Goal: Task Accomplishment & Management: Use online tool/utility

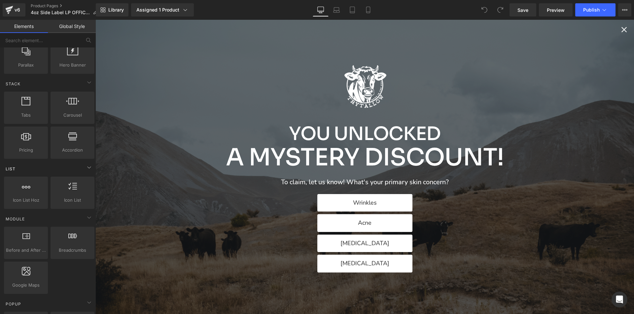
scroll to position [165, 0]
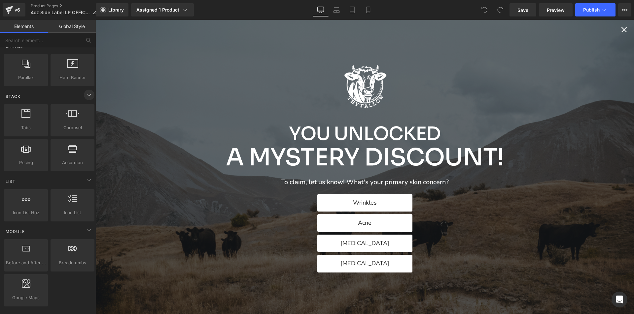
click at [85, 94] on icon at bounding box center [89, 95] width 8 height 8
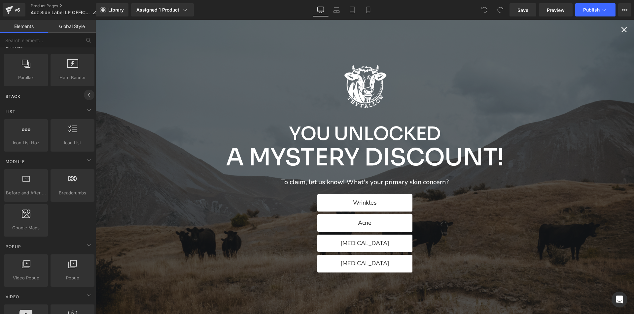
click at [86, 95] on icon at bounding box center [89, 95] width 8 height 8
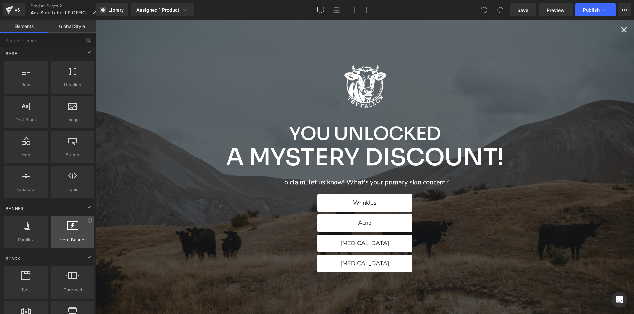
scroll to position [0, 0]
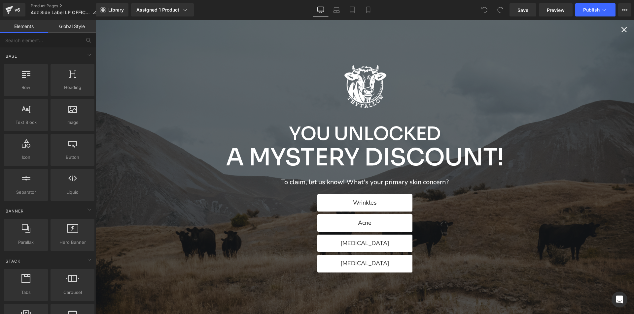
click at [621, 31] on icon "Close popup" at bounding box center [623, 29] width 5 height 5
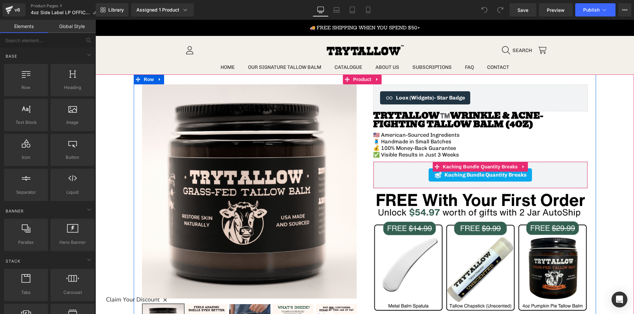
click at [559, 176] on div "Kaching Bundle Quantity Breaks" at bounding box center [480, 175] width 201 height 13
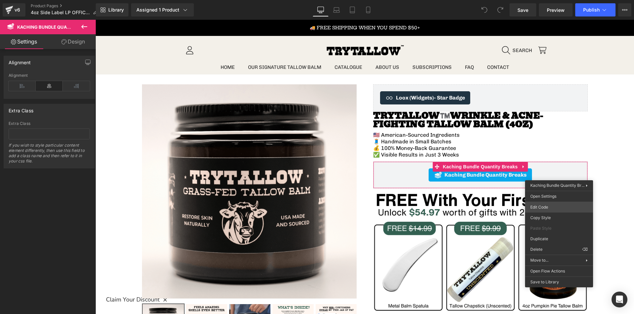
click at [544, 204] on body "You are previewing how the will restyle your page. You can not edit Elements in…" at bounding box center [317, 157] width 634 height 314
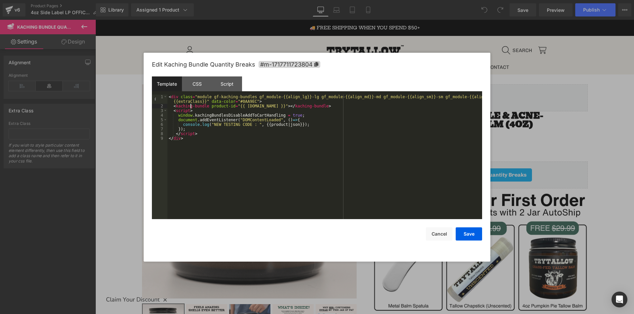
click at [190, 106] on div "< div class = "module gf-kaching-bundles gf_module-{{align_lg}}-lg gf_module-{{…" at bounding box center [324, 164] width 314 height 139
click at [190, 140] on div "< div class = "module gf-kaching-bundles gf_module-{{align_lg}}-lg gf_module-{{…" at bounding box center [324, 164] width 314 height 139
click at [201, 86] on div "CSS" at bounding box center [197, 84] width 30 height 15
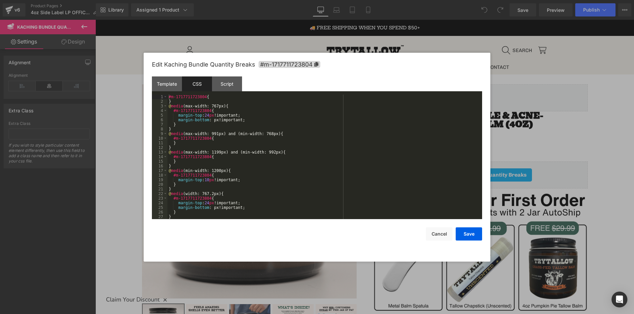
scroll to position [5, 0]
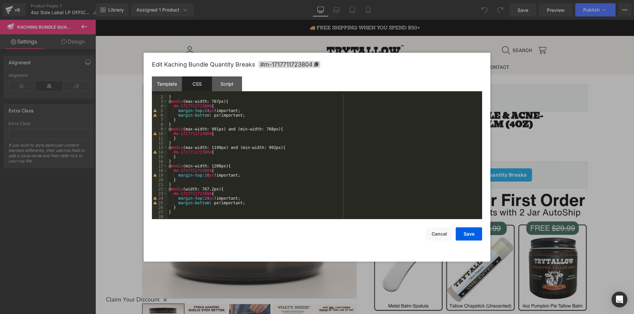
click at [184, 216] on div "} @ media (max-width: 767px) { #m-1717711723804 { margin-top : 24 px !important…" at bounding box center [323, 162] width 312 height 134
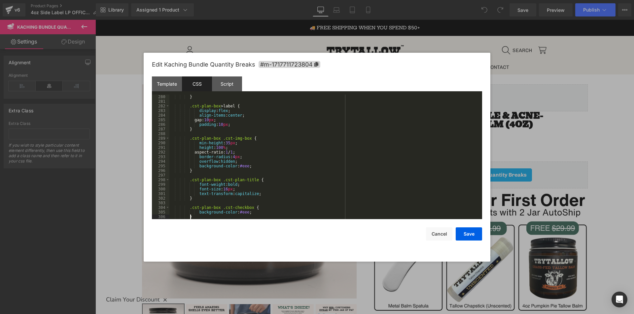
scroll to position [1289, 0]
click at [472, 236] on button "Save" at bounding box center [468, 234] width 26 height 13
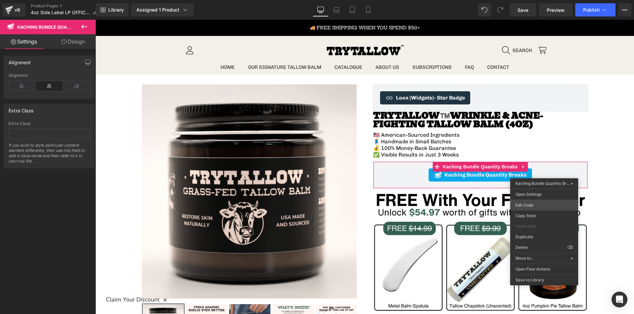
click at [531, 209] on body "You are previewing how the will restyle your page. You can not edit Elements in…" at bounding box center [317, 157] width 634 height 314
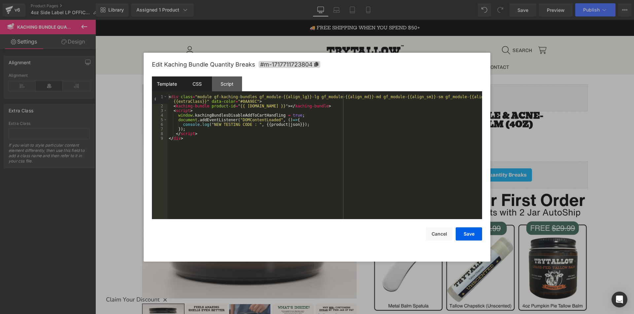
click at [201, 85] on div "CSS" at bounding box center [197, 84] width 30 height 15
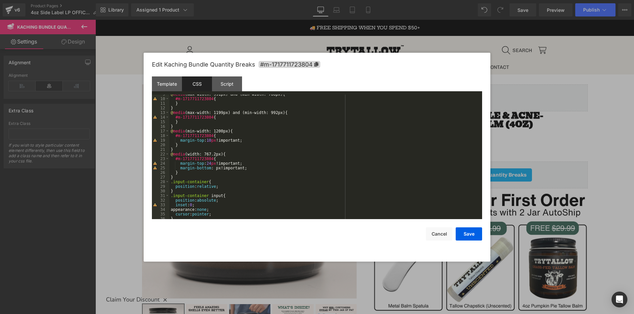
scroll to position [20, 0]
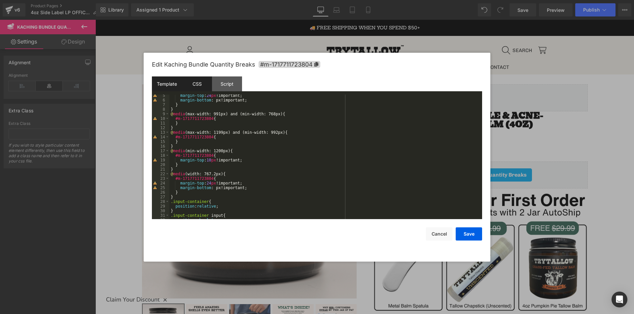
click at [163, 82] on div "Template" at bounding box center [167, 84] width 30 height 15
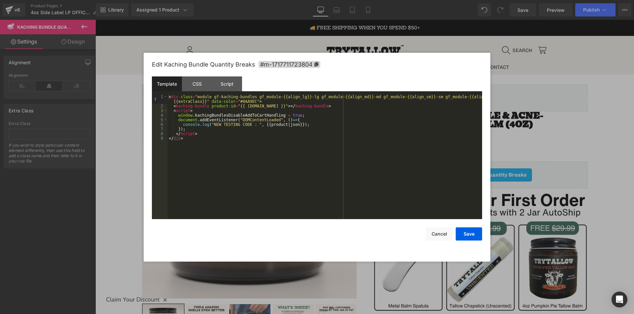
click at [206, 134] on div "< div class = "module gf-kaching-bundles gf_module-{{align_lg}}-lg gf_module-{{…" at bounding box center [324, 164] width 314 height 139
click at [196, 106] on div "< div class = "module gf-kaching-bundles gf_module-{{align_lg}}-lg gf_module-{{…" at bounding box center [324, 164] width 314 height 139
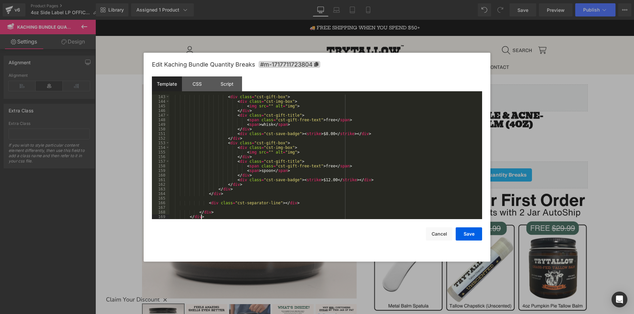
click at [217, 213] on div "< div class = "cst-gift-box" > < div class = "cst-img-box" > < img src = "" alt…" at bounding box center [324, 162] width 310 height 134
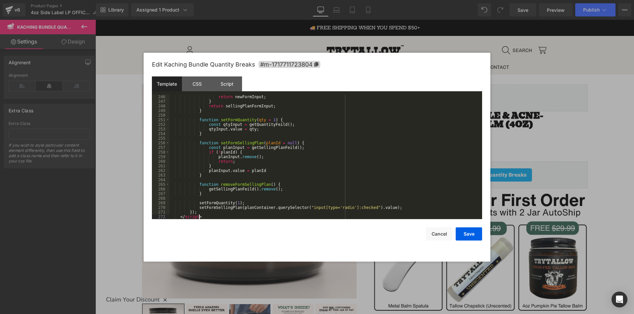
scroll to position [1174, 0]
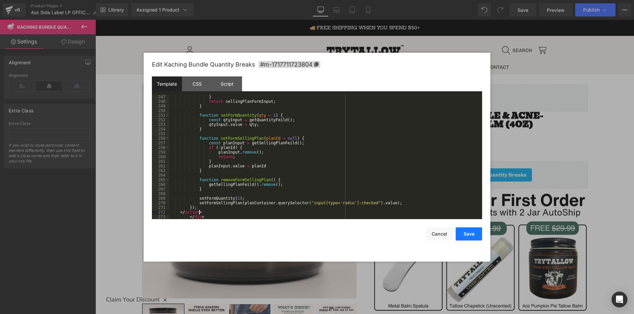
click at [466, 235] on button "Save" at bounding box center [468, 234] width 26 height 13
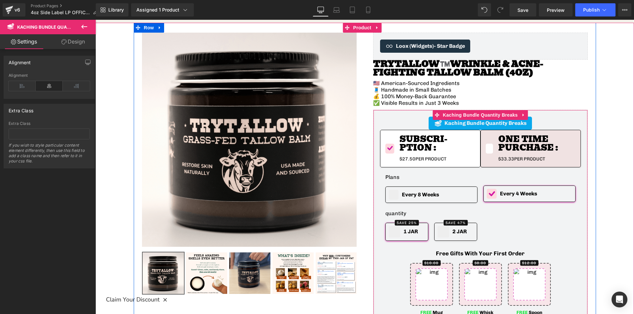
scroll to position [66, 0]
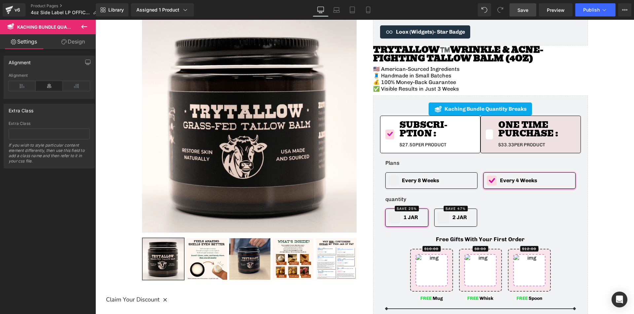
click at [524, 11] on span "Save" at bounding box center [522, 10] width 11 height 7
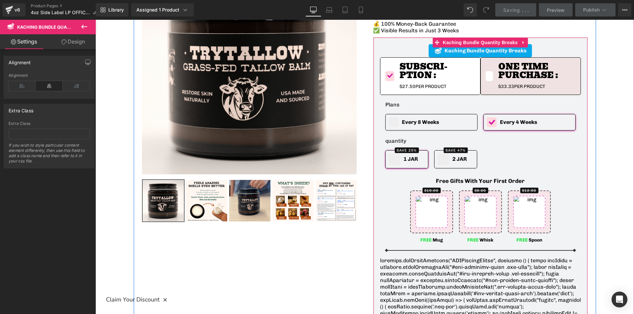
scroll to position [132, 0]
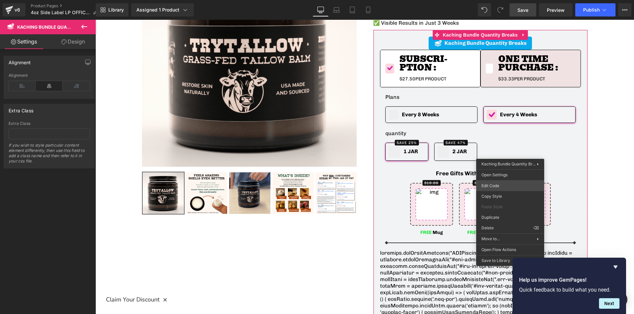
click at [491, 183] on body "You are previewing how the will restyle your page. You can not edit Elements in…" at bounding box center [317, 157] width 634 height 314
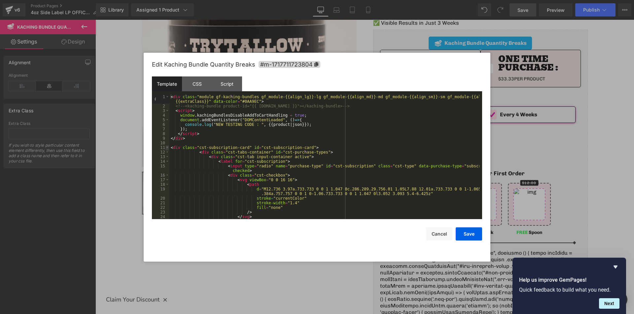
click at [168, 148] on span at bounding box center [167, 148] width 4 height 5
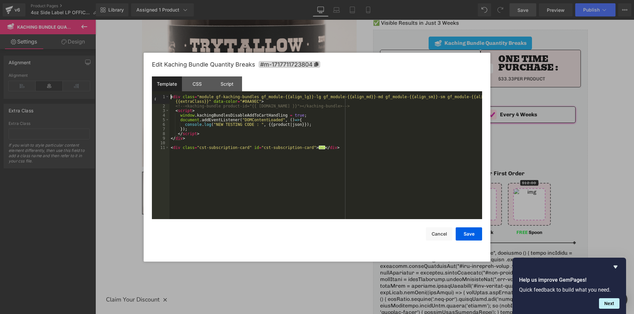
click at [334, 147] on div "< div class = "module gf-kaching-bundles gf_module-{{align_lg}}-lg gf_module-{{…" at bounding box center [325, 164] width 313 height 139
click at [178, 120] on div "< div class = "module gf-kaching-bundles gf_module-{{align_lg}}-lg gf_module-{{…" at bounding box center [324, 164] width 314 height 139
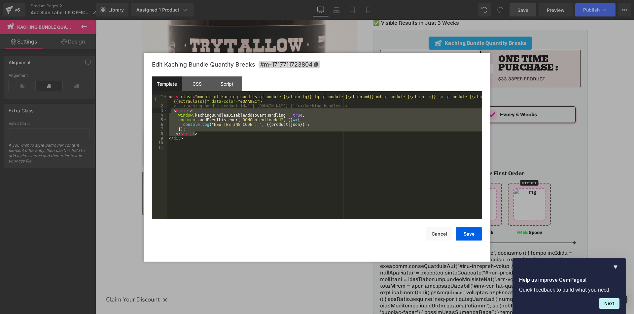
drag, startPoint x: 205, startPoint y: 135, endPoint x: 170, endPoint y: 113, distance: 40.9
click at [170, 113] on div "< div class = "module gf-kaching-bundles gf_module-{{align_lg}}-lg gf_module-{{…" at bounding box center [324, 164] width 314 height 139
click at [198, 135] on div "< div class = "module gf-kaching-bundles gf_module-{{align_lg}}-lg gf_module-{{…" at bounding box center [324, 157] width 314 height 125
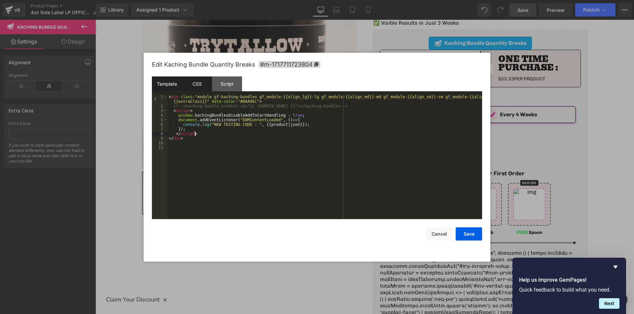
click at [200, 88] on div "CSS" at bounding box center [197, 84] width 30 height 15
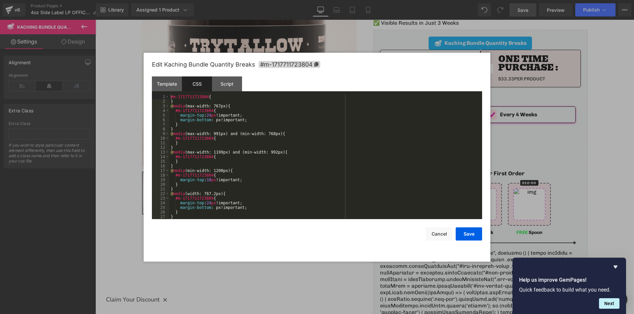
scroll to position [99, 0]
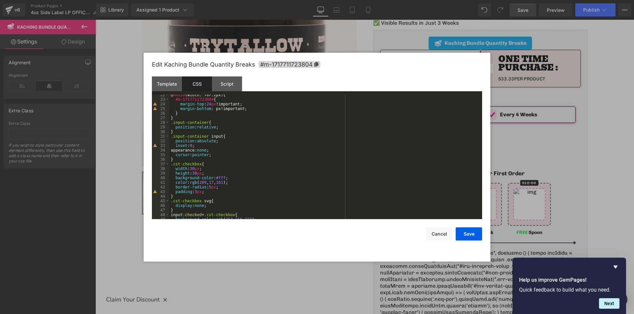
click at [177, 118] on div "@ media (width: 767.2px) { #m-1717711723804 { margin-top : 24 px !important; ma…" at bounding box center [324, 160] width 310 height 134
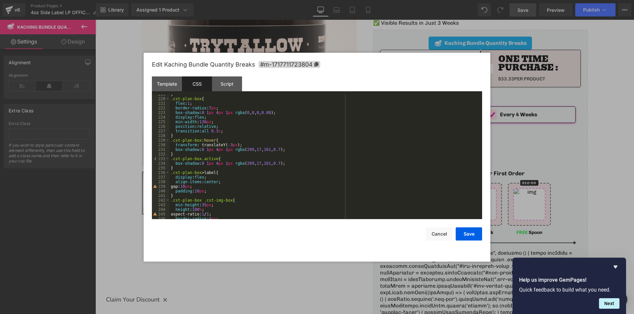
scroll to position [1067, 0]
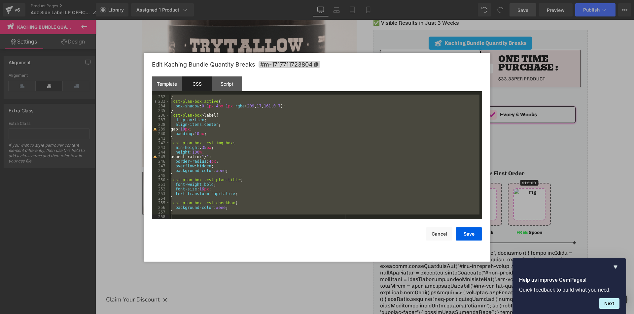
click at [182, 215] on div "} .cst-plan-box.active { box-shadow : 0 1 px 4 px 1 px rgba ( 209 , 17 , 161 , …" at bounding box center [324, 162] width 310 height 134
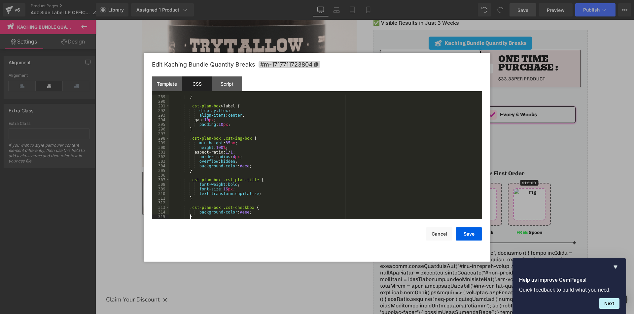
scroll to position [1331, 0]
click at [226, 86] on div "Script" at bounding box center [227, 84] width 30 height 15
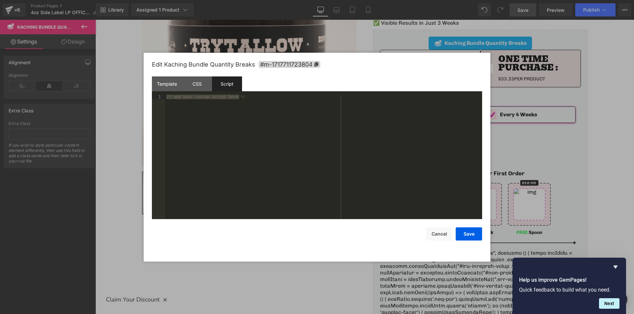
click at [224, 130] on div "/* add your custom script here */" at bounding box center [323, 157] width 317 height 125
click at [167, 84] on div "Template" at bounding box center [167, 84] width 30 height 15
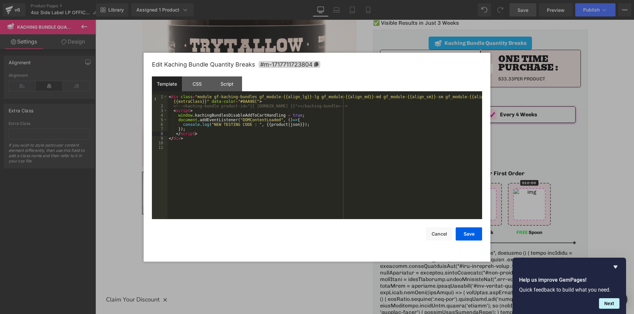
click at [184, 139] on div "< div class = "module gf-kaching-bundles gf_module-{{align_lg}}-lg gf_module-{{…" at bounding box center [324, 164] width 314 height 139
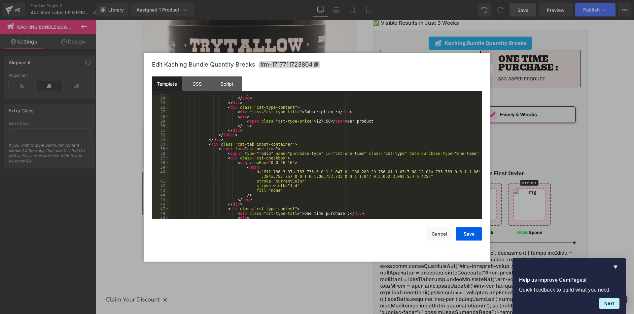
scroll to position [0, 0]
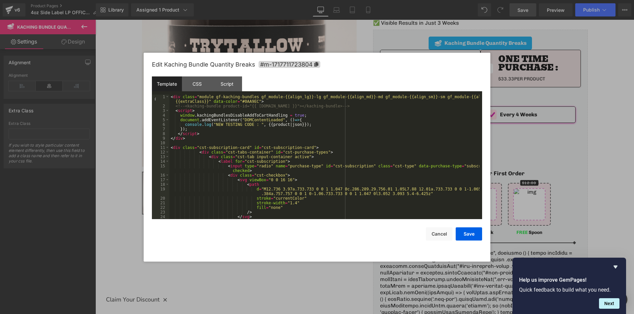
click at [197, 151] on div "< div class = "module gf-kaching-bundles gf_module-{{align_lg}}-lg gf_module-{{…" at bounding box center [324, 164] width 310 height 139
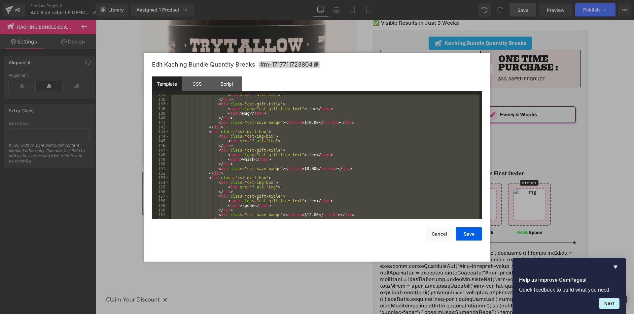
scroll to position [698, 0]
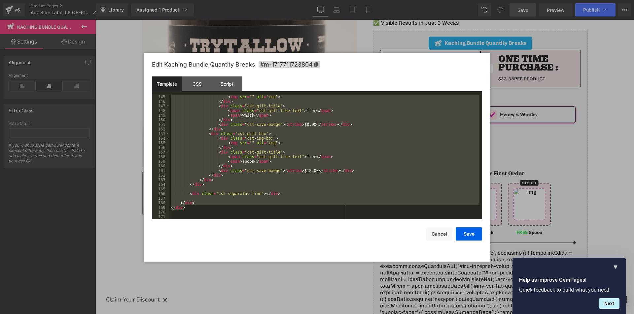
click at [212, 197] on div "< img src = "" alt = "img" > </ div > < div class = "cst-gift-title" > < span c…" at bounding box center [324, 157] width 310 height 125
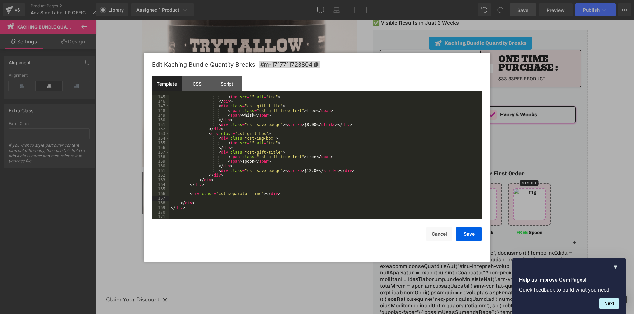
click at [204, 203] on div "< img src = "" alt = "img" > </ div > < div class = "cst-gift-title" > < span c…" at bounding box center [324, 162] width 310 height 134
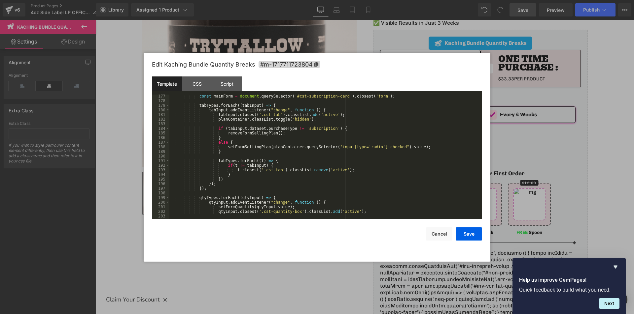
scroll to position [747, 0]
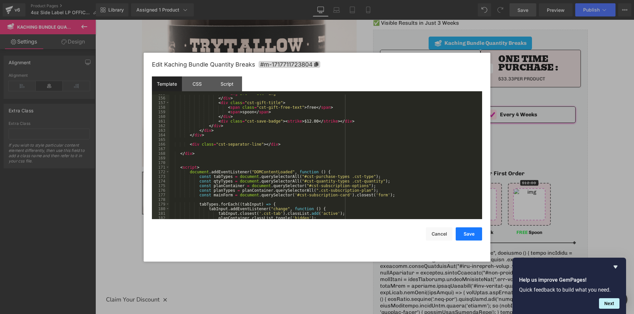
click at [469, 238] on button "Save" at bounding box center [468, 234] width 26 height 13
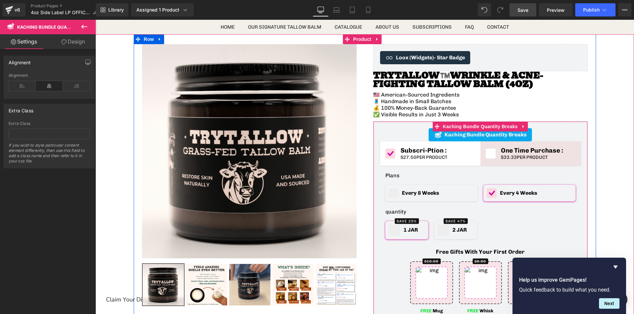
scroll to position [33, 0]
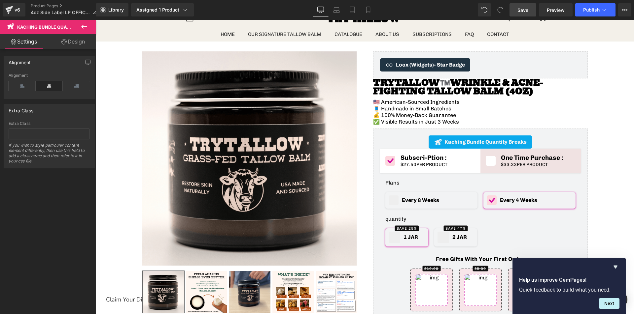
click at [522, 10] on span "Save" at bounding box center [522, 10] width 11 height 7
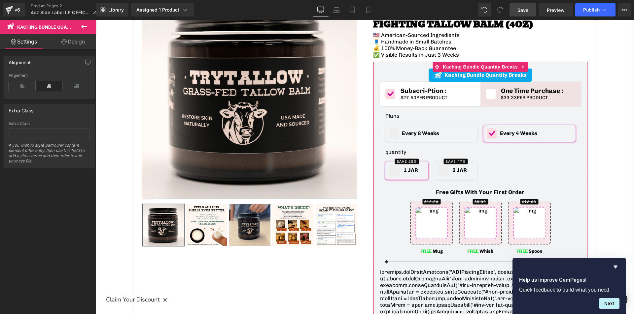
scroll to position [99, 0]
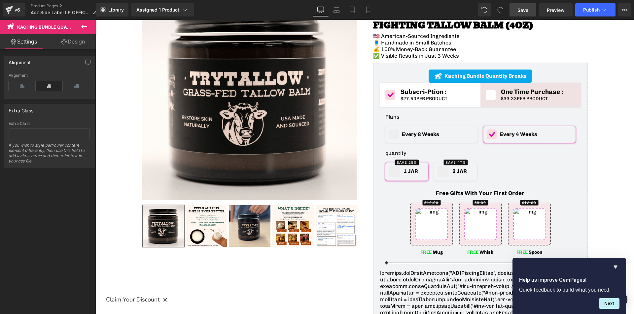
click at [520, 11] on span "Save" at bounding box center [522, 10] width 11 height 7
click at [556, 13] on span "Preview" at bounding box center [555, 10] width 18 height 7
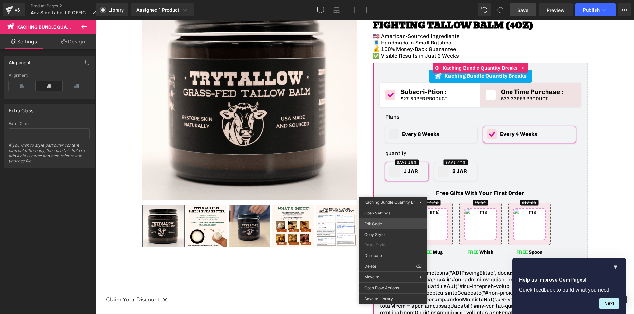
click at [381, 0] on div "You are previewing how the will restyle your page. You can not edit Elements in…" at bounding box center [317, 0] width 634 height 0
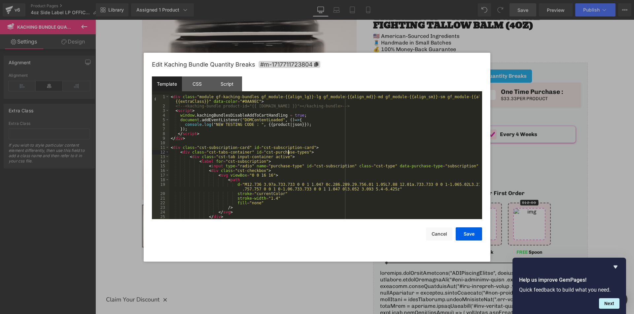
click at [289, 153] on div "< div class = "module gf-kaching-bundles gf_module-{{align_lg}}-lg gf_module-{{…" at bounding box center [324, 164] width 310 height 139
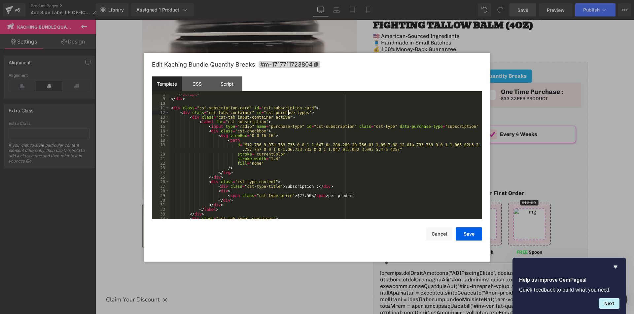
scroll to position [59, 0]
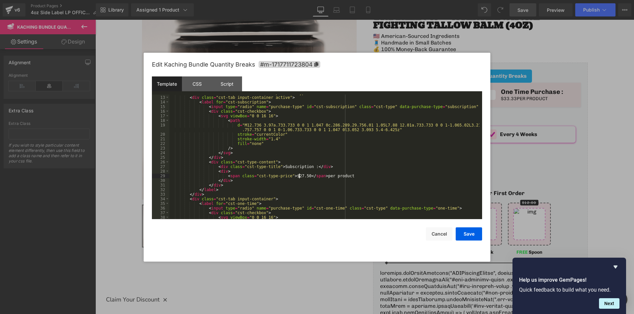
click at [298, 175] on div "< div class = "cst-tabs-container" id = "cst-purchase-types" > < div class = "c…" at bounding box center [324, 158] width 310 height 134
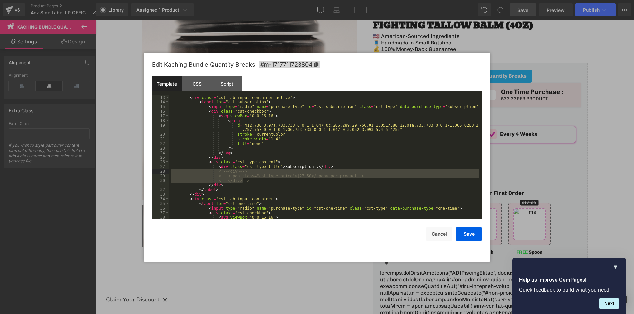
click at [249, 183] on div "< div class = "cst-tabs-container" id = "cst-purchase-types" > < div class = "c…" at bounding box center [324, 158] width 310 height 134
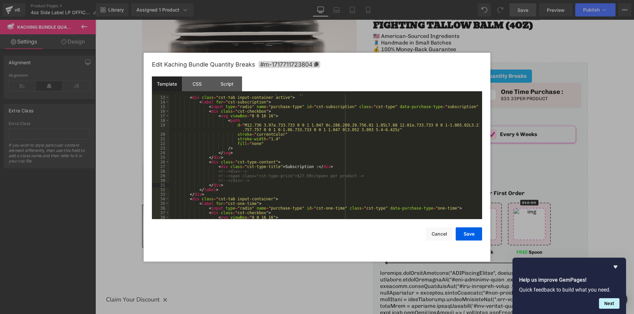
click at [247, 181] on div "< div class = "cst-tabs-container" id = "cst-purchase-types" > < div class = "c…" at bounding box center [324, 158] width 310 height 134
click at [299, 178] on div "< div class = "cst-tabs-container" id = "cst-purchase-types" > < div class = "c…" at bounding box center [324, 158] width 310 height 134
click at [347, 176] on div "< div class = "cst-tabs-container" id = "cst-purchase-types" > < div class = "c…" at bounding box center [324, 158] width 310 height 134
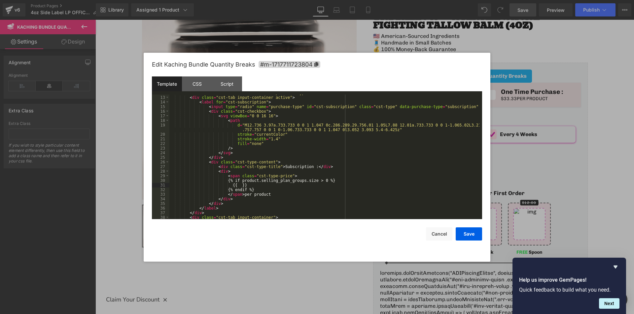
paste textarea
click at [342, 184] on div "< div class = "cst-tabs-container" id = "cst-purchase-types" > < div class = "c…" at bounding box center [324, 158] width 310 height 134
paste textarea
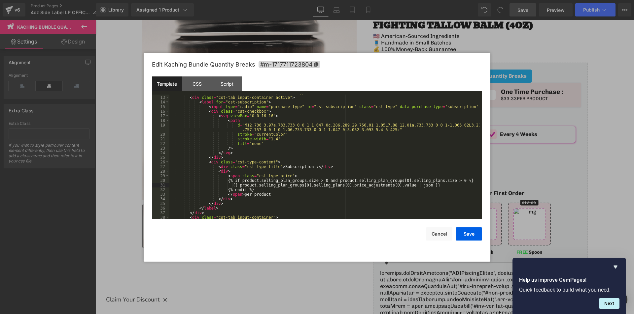
click at [272, 196] on div "< div class = "cst-tabs-container" id = "cst-purchase-types" > < div class = "c…" at bounding box center [324, 158] width 310 height 134
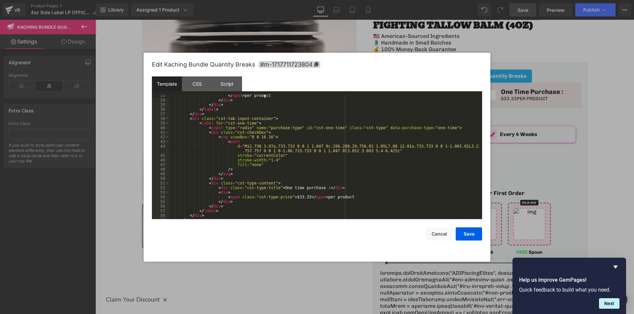
scroll to position [178, 0]
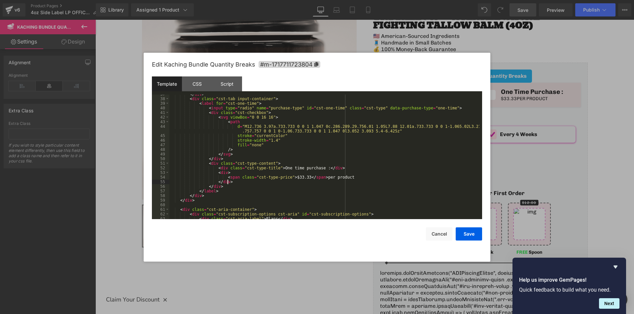
click at [235, 182] on div "</ div > < div class = "cst-tab input-container" > < label for = "cst-one-time"…" at bounding box center [324, 159] width 310 height 134
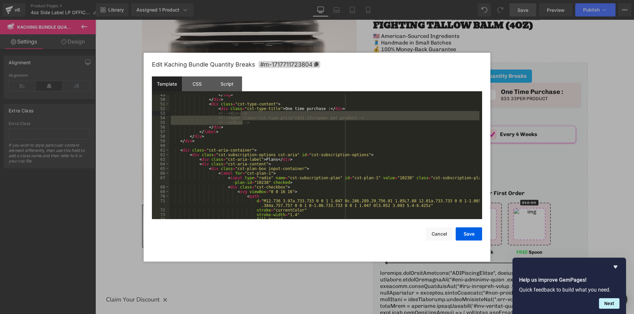
scroll to position [277, 0]
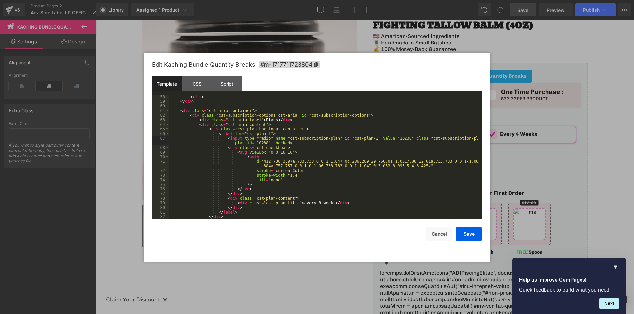
click at [391, 141] on div "</ div > </ div > < div class = "cst-aria-container" > < div class = "cst-subsc…" at bounding box center [324, 162] width 310 height 134
click at [167, 129] on span at bounding box center [167, 129] width 4 height 5
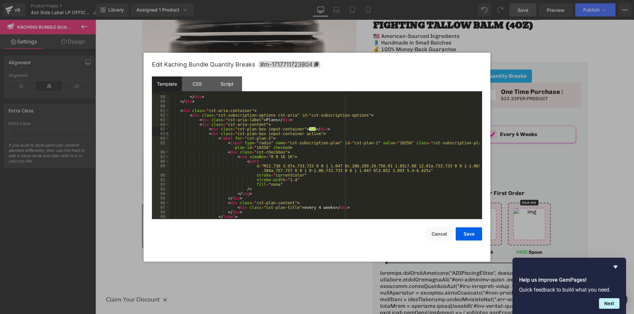
click at [167, 133] on span at bounding box center [167, 134] width 4 height 5
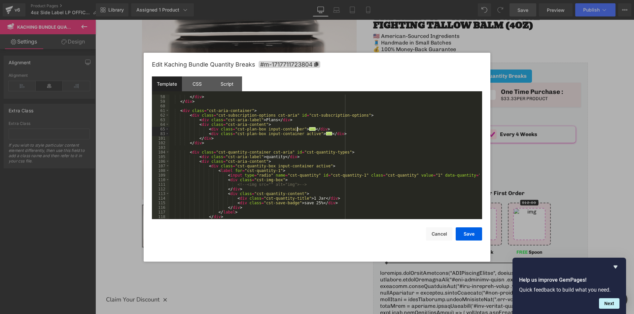
click at [269, 124] on div "</ div > </ div > < div class = "cst-aria-container" > < div class = "cst-subsc…" at bounding box center [324, 162] width 310 height 134
click at [465, 234] on button "Save" at bounding box center [468, 234] width 26 height 13
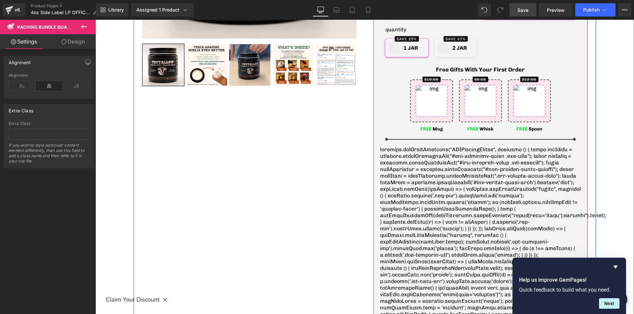
scroll to position [231, 0]
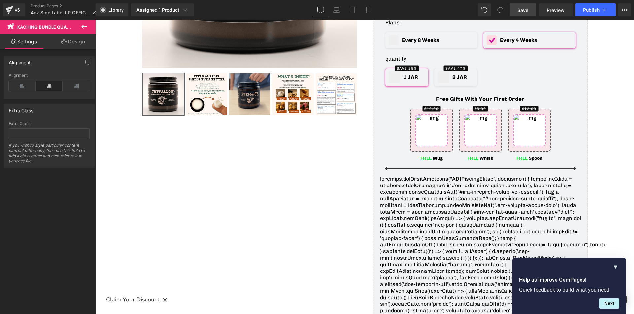
drag, startPoint x: 523, startPoint y: 8, endPoint x: 388, endPoint y: 59, distance: 144.3
click at [523, 8] on span "Save" at bounding box center [522, 10] width 11 height 7
click at [552, 7] on span "Preview" at bounding box center [555, 10] width 18 height 7
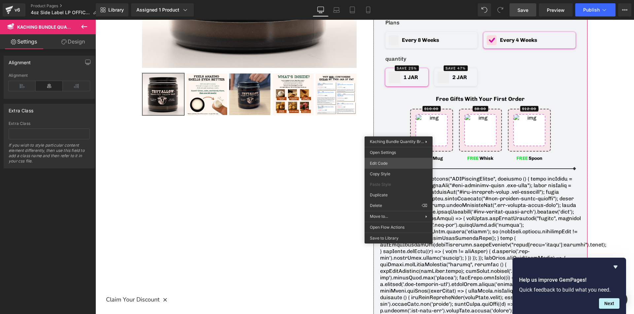
click at [381, 0] on div "You are previewing how the will restyle your page. You can not edit Elements in…" at bounding box center [317, 0] width 634 height 0
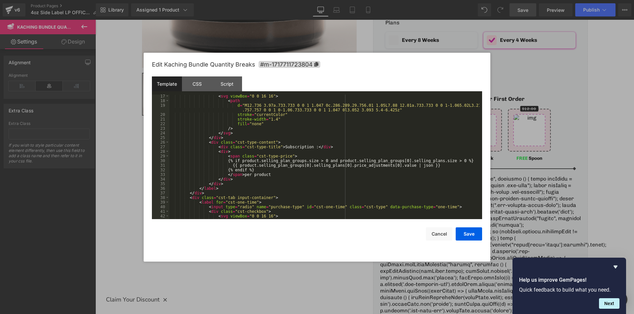
scroll to position [79, 0]
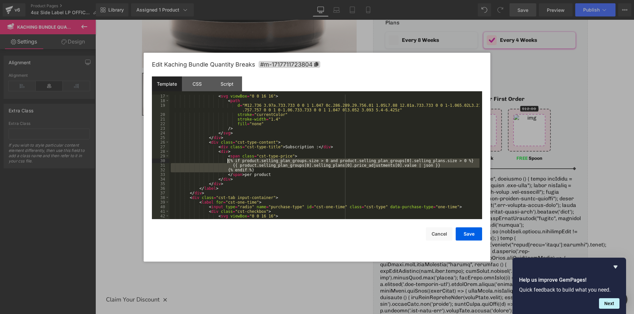
drag, startPoint x: 256, startPoint y: 172, endPoint x: 227, endPoint y: 159, distance: 31.0
click at [227, 159] on div "< svg viewBox = "0 0 16 16" > < path d = "M12.736 3.97a.733.733 0 0 1 1.047 0c.…" at bounding box center [324, 161] width 310 height 134
click at [474, 235] on button "Save" at bounding box center [468, 234] width 26 height 13
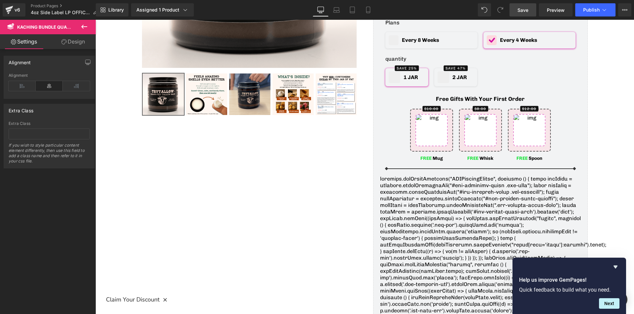
click at [526, 9] on span "Save" at bounding box center [522, 10] width 11 height 7
click at [555, 14] on link "Preview" at bounding box center [556, 9] width 34 height 13
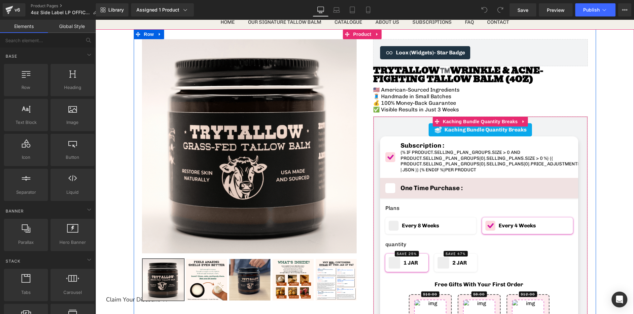
scroll to position [33, 0]
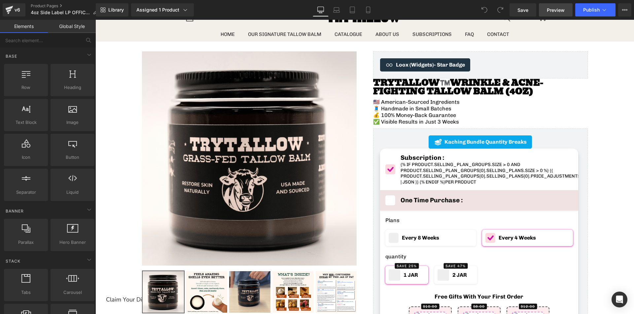
click at [550, 10] on span "Preview" at bounding box center [555, 10] width 18 height 7
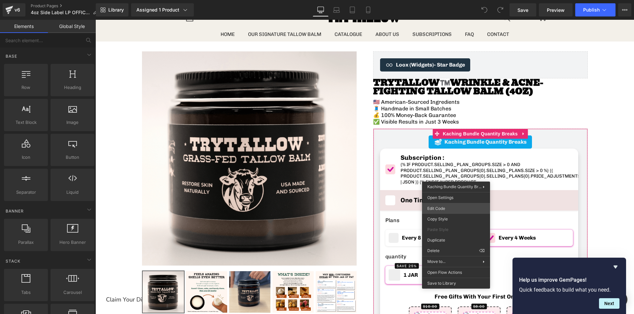
click at [447, 0] on div "You are previewing how the will restyle your page. You can not edit Elements in…" at bounding box center [317, 0] width 634 height 0
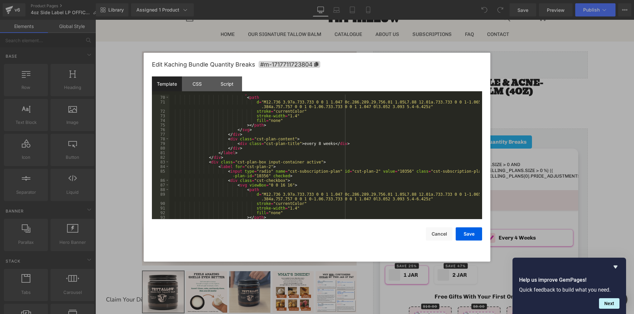
scroll to position [337, 0]
click at [294, 166] on div "< svg viewBox = "0 0 16 16" > < path d = "M12.736 3.97a.733.733 0 0 1 1.047 0c.…" at bounding box center [324, 158] width 310 height 134
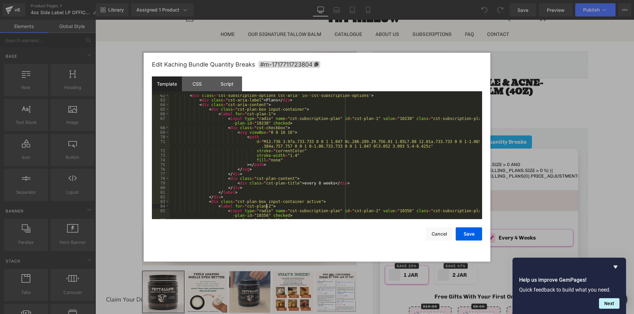
scroll to position [257, 0]
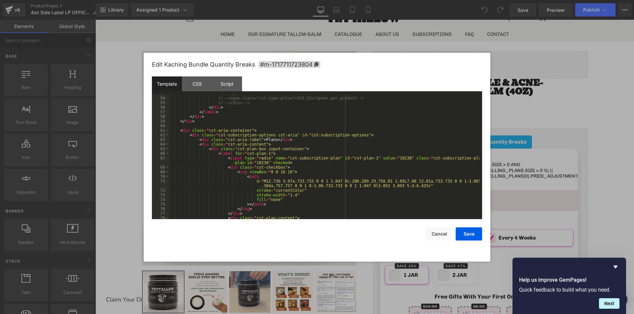
click at [293, 174] on div "<!-- <div> --> <!-- <span class="cst-type-price">$33.33</span> per product --> …" at bounding box center [324, 158] width 310 height 134
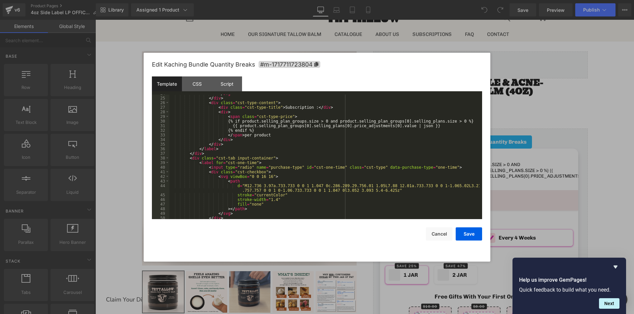
scroll to position [79, 0]
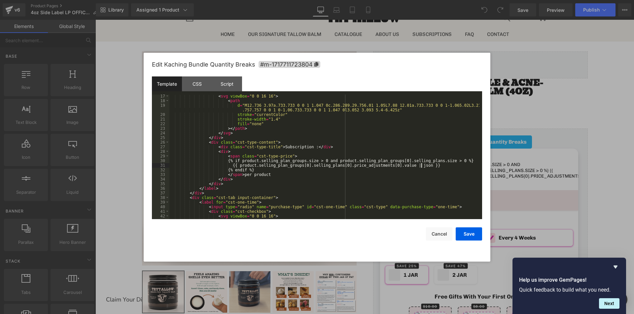
click at [424, 167] on div "< svg viewBox = "0 0 16 16" > < path d = "M12.736 3.97a.733.733 0 0 1 1.047 0c.…" at bounding box center [324, 161] width 310 height 134
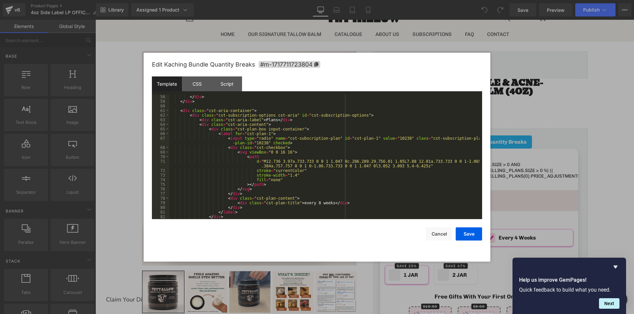
scroll to position [277, 0]
click at [166, 130] on span at bounding box center [167, 129] width 4 height 5
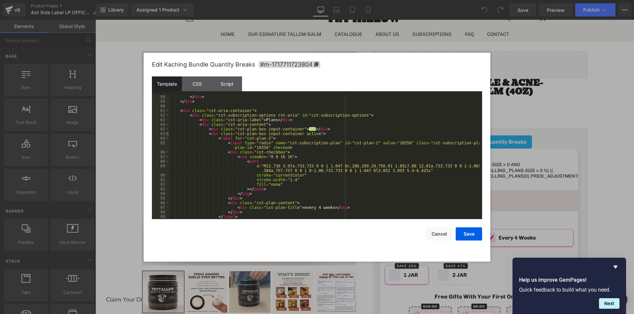
click at [167, 133] on span at bounding box center [167, 134] width 4 height 5
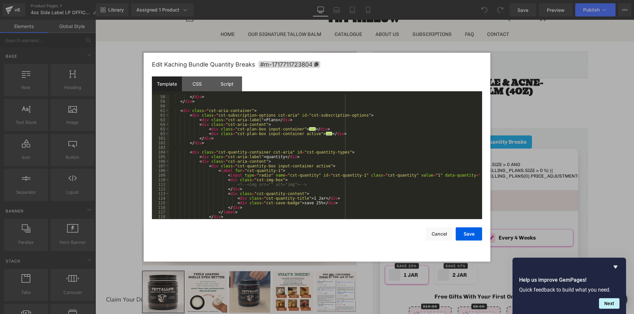
click at [265, 126] on div "</ div > </ div > < div class = "cst-aria-container" > < div class = "cst-subsc…" at bounding box center [324, 162] width 310 height 134
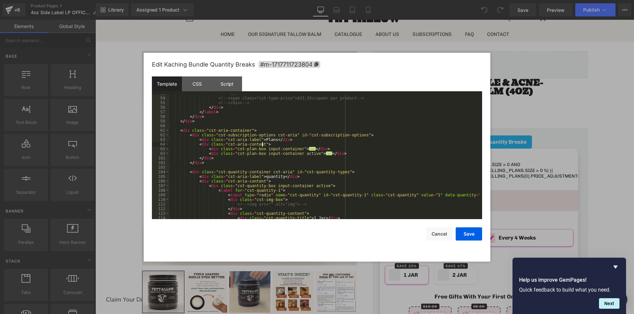
scroll to position [297, 0]
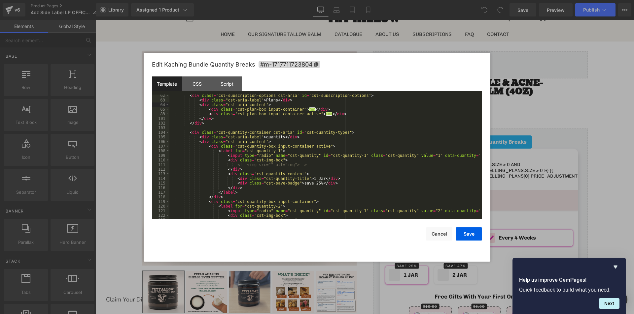
click at [254, 120] on div "< div class = "cst-subscription-options cst-aria" id = "cst-subscription-option…" at bounding box center [324, 160] width 310 height 134
click at [273, 103] on div "< div class = "cst-subscription-options cst-aria" id = "cst-subscription-option…" at bounding box center [324, 160] width 310 height 134
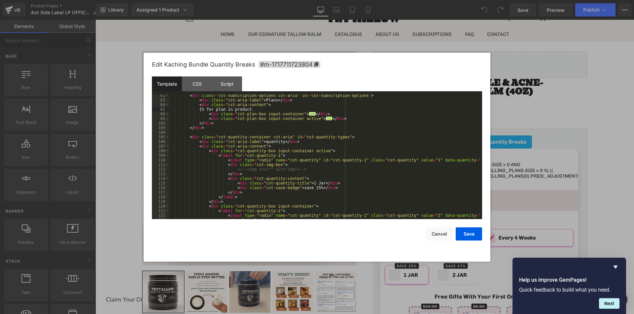
paste textarea
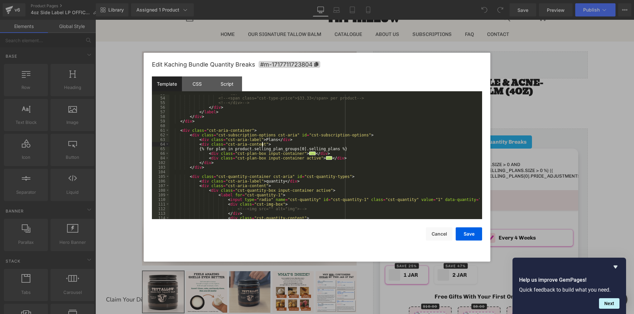
scroll to position [238, 0]
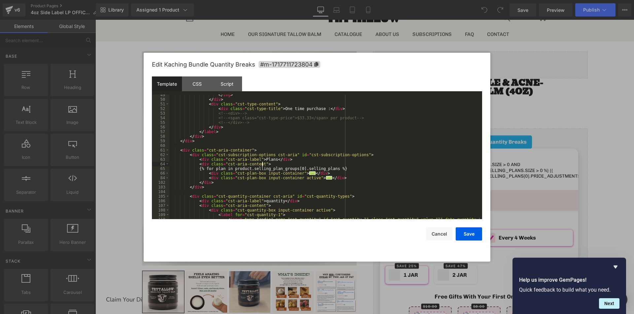
click at [256, 151] on div "</ svg > </ div > < div class = "cst-type-content" > < div class = "cst-type-ti…" at bounding box center [324, 160] width 310 height 134
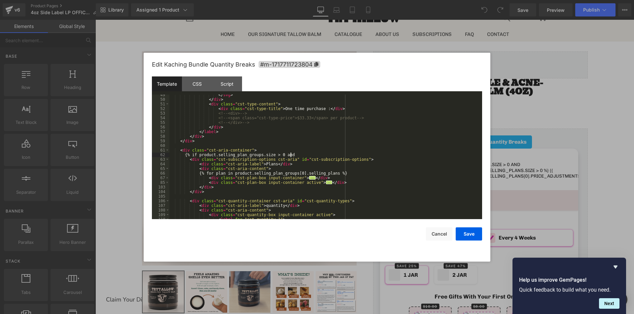
paste textarea
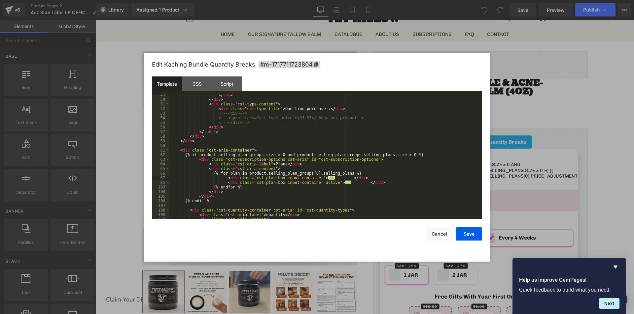
click at [246, 188] on div "</ svg > </ div > < div class = "cst-type-content" > < div class = "cst-type-ti…" at bounding box center [324, 160] width 310 height 134
click at [227, 166] on div "</ svg > </ div > < div class = "cst-type-content" > < div class = "cst-type-ti…" at bounding box center [324, 160] width 310 height 134
click at [239, 179] on div "</ svg > </ div > < div class = "cst-type-content" > < div class = "cst-type-ti…" at bounding box center [324, 160] width 310 height 134
click at [167, 178] on span at bounding box center [167, 178] width 4 height 5
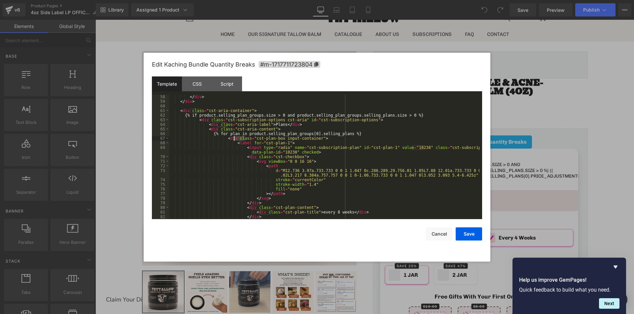
scroll to position [277, 0]
click at [279, 144] on div "</ div > </ div > < div class = "cst-aria-container" > {% if product.selling_pl…" at bounding box center [324, 162] width 310 height 134
click at [341, 150] on div "</ div > </ div > < div class = "cst-aria-container" > {% if product.selling_pl…" at bounding box center [324, 162] width 310 height 134
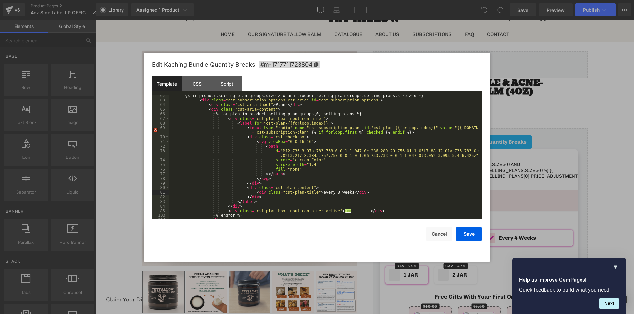
click at [341, 193] on div "{% if product.selling_plan_groups.size > 0 and product.selling_plan_groups.sell…" at bounding box center [324, 160] width 310 height 134
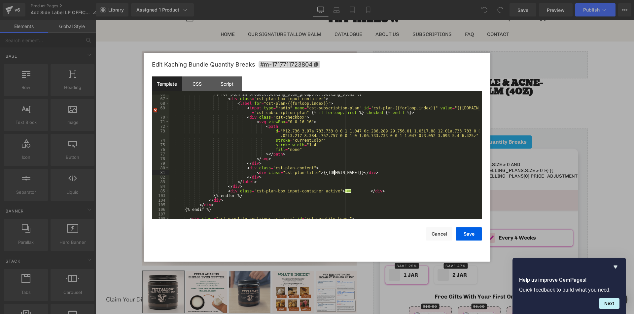
click at [376, 193] on div "{% for plan in product.selling_plan_groups[0].selling_plans %} < div class = "c…" at bounding box center [324, 159] width 310 height 134
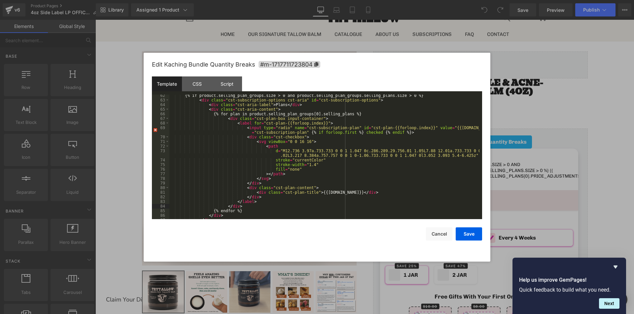
click at [313, 127] on div "{% if product.selling_plan_groups.size > 0 and product.selling_plan_groups.sell…" at bounding box center [324, 160] width 310 height 134
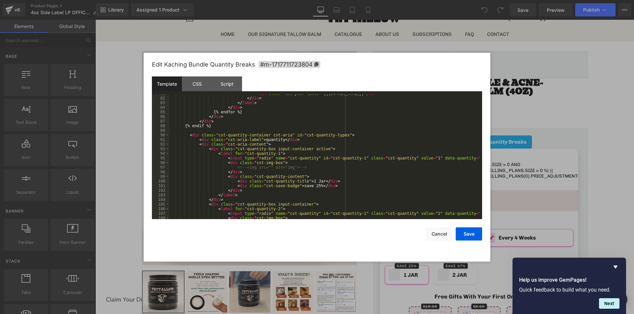
scroll to position [396, 0]
click at [309, 186] on div "< div class = "cst-plan-title" > {{plan.name}} </ div > </ div > </ label > </ …" at bounding box center [324, 158] width 310 height 134
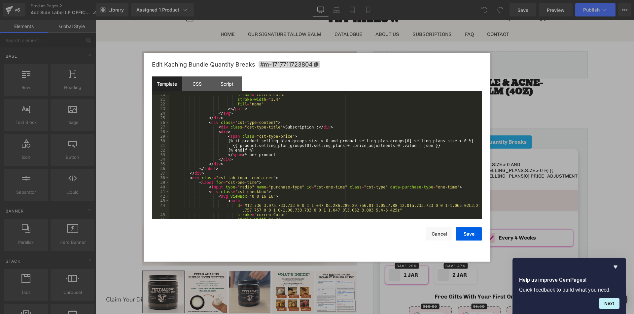
scroll to position [79, 0]
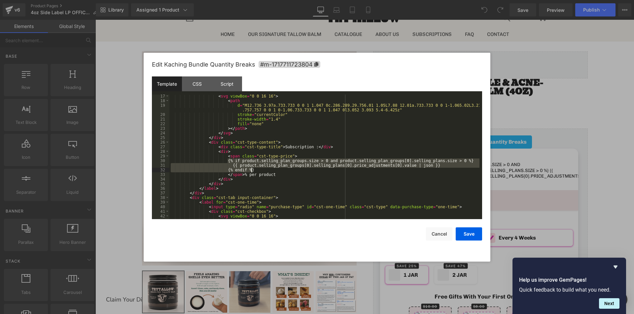
drag, startPoint x: 228, startPoint y: 160, endPoint x: 253, endPoint y: 170, distance: 27.5
click at [253, 170] on div "< svg viewBox = "0 0 16 16" > < path d = "M12.736 3.97a.733.733 0 0 1 1.047 0c.…" at bounding box center [324, 161] width 310 height 134
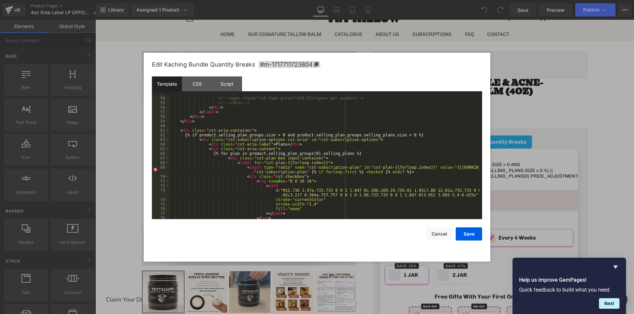
scroll to position [317, 0]
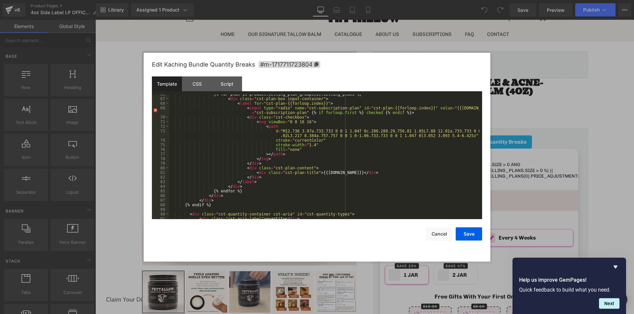
click at [344, 160] on div "{% for plan in product.selling_plan_groups[0].selling_plans %} < div class = "c…" at bounding box center [324, 159] width 310 height 134
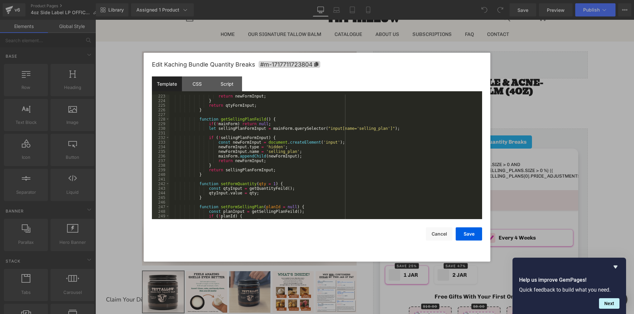
scroll to position [1109, 0]
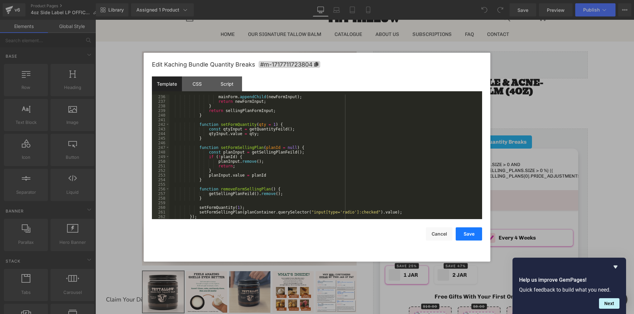
click at [467, 231] on button "Save" at bounding box center [468, 234] width 26 height 13
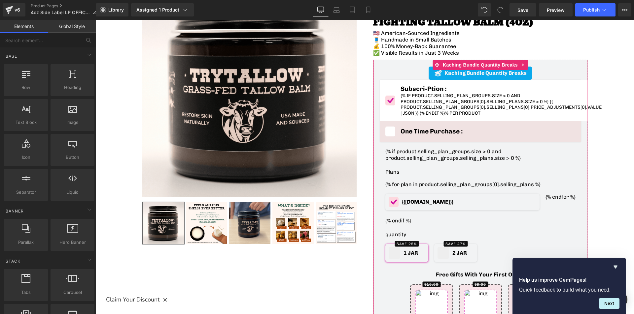
scroll to position [132, 0]
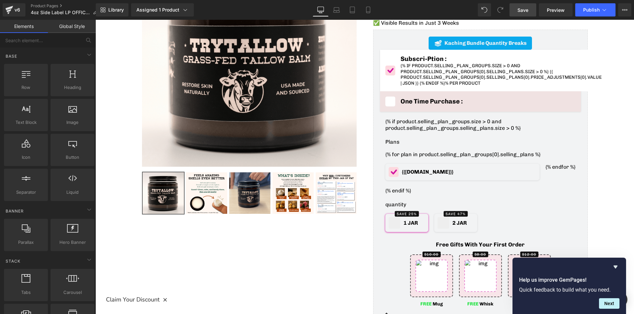
click at [528, 10] on span "Save" at bounding box center [522, 10] width 11 height 7
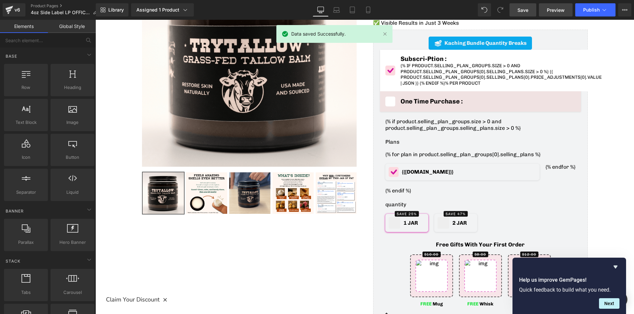
click at [559, 11] on span "Preview" at bounding box center [555, 10] width 18 height 7
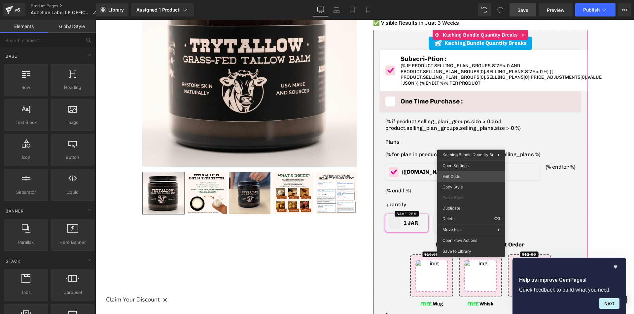
click at [451, 0] on div "You are previewing how the will restyle your page. You can not edit Elements in…" at bounding box center [317, 0] width 634 height 0
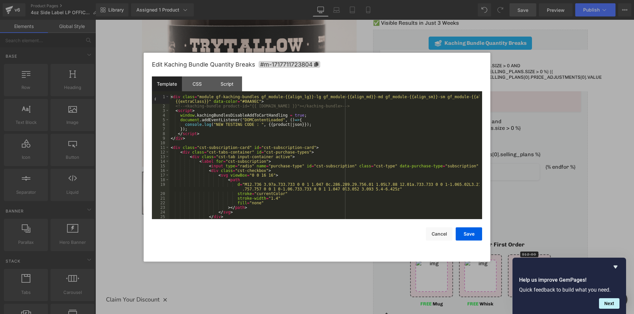
click at [408, 168] on div "< div class = "module gf-kaching-bundles gf_module-{{align_lg}}-lg gf_module-{{…" at bounding box center [324, 164] width 310 height 139
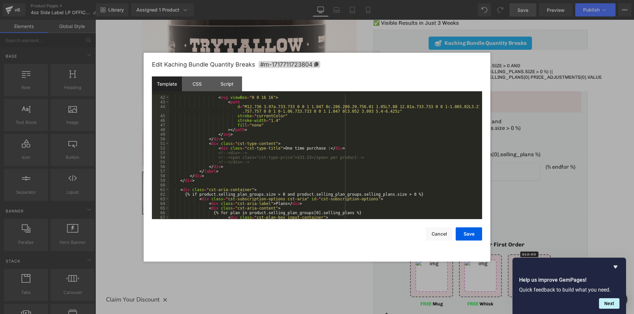
scroll to position [238, 0]
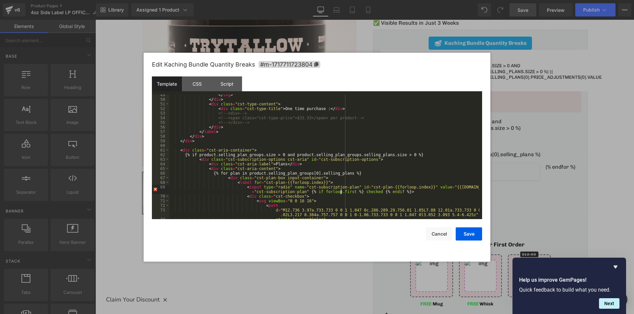
click at [340, 192] on div "</ svg > </ div > < div class = "cst-type-content" > < div class = "cst-type-ti…" at bounding box center [324, 160] width 310 height 134
click at [468, 235] on button "Save" at bounding box center [468, 234] width 26 height 13
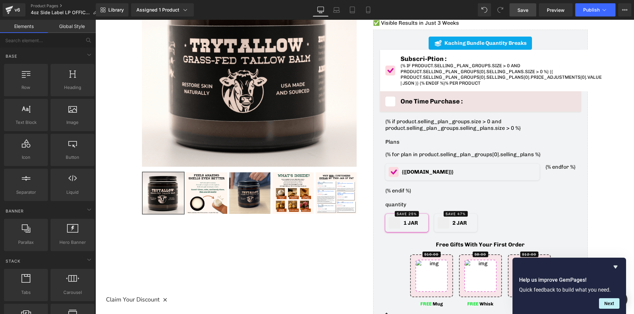
click at [523, 9] on span "Save" at bounding box center [522, 10] width 11 height 7
click at [522, 13] on span "Save" at bounding box center [522, 10] width 11 height 7
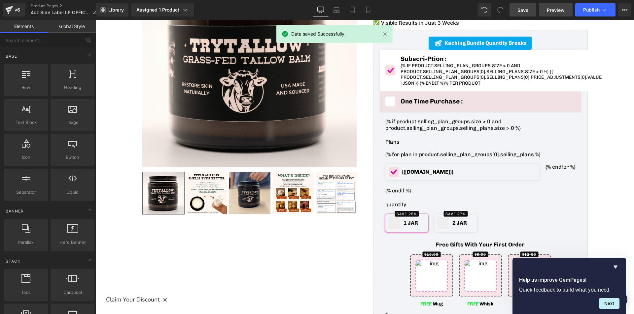
click at [552, 12] on span "Preview" at bounding box center [555, 10] width 18 height 7
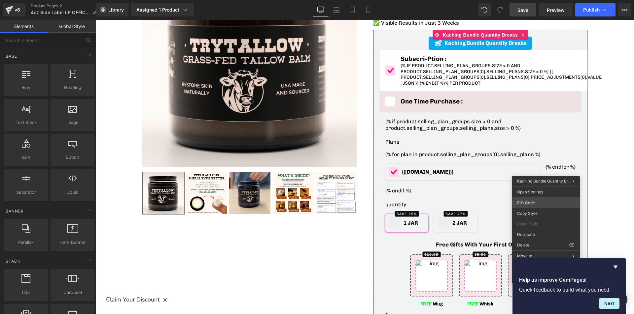
click at [534, 202] on body "You are previewing how the will restyle your page. You can not edit Elements in…" at bounding box center [317, 157] width 634 height 314
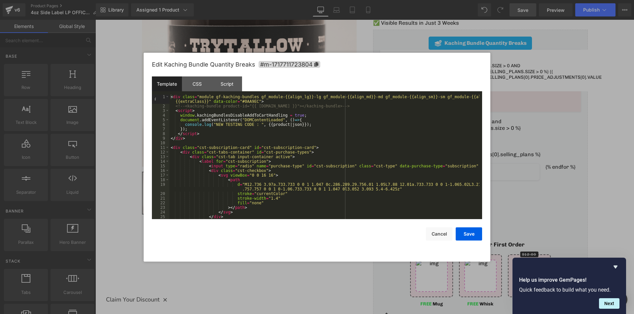
click at [279, 175] on div "< div class = "module gf-kaching-bundles gf_module-{{align_lg}}-lg gf_module-{{…" at bounding box center [324, 164] width 310 height 139
click at [251, 181] on div "< div class = "module gf-kaching-bundles gf_module-{{align_lg}}-lg gf_module-{{…" at bounding box center [324, 164] width 310 height 139
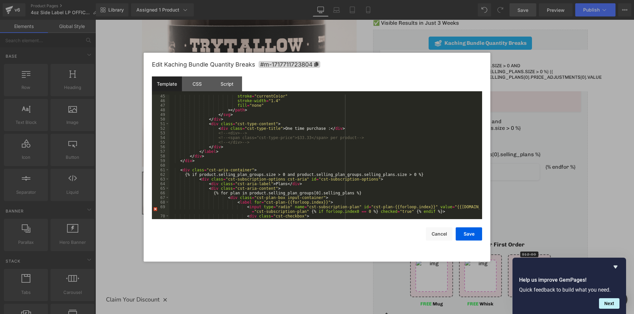
scroll to position [257, 0]
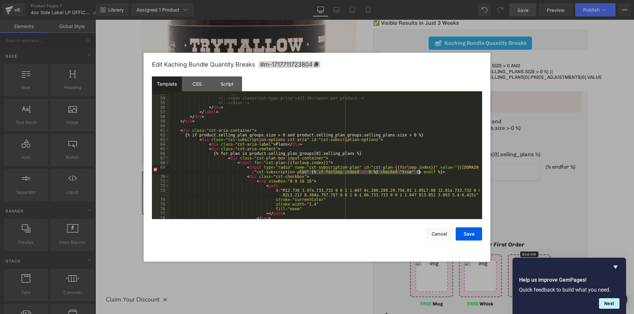
drag, startPoint x: 299, startPoint y: 172, endPoint x: 419, endPoint y: 174, distance: 120.1
click at [419, 174] on div "<!-- <div> --> <!-- <span class="cst-type-price">$33.33</span> per product --> …" at bounding box center [324, 158] width 310 height 134
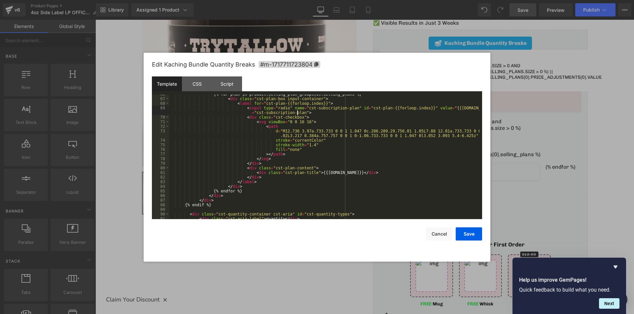
scroll to position [297, 0]
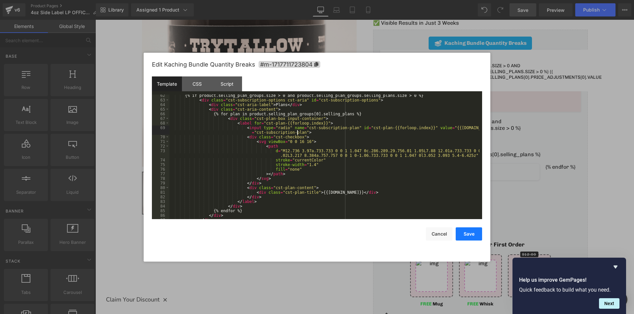
click at [462, 230] on button "Save" at bounding box center [468, 234] width 26 height 13
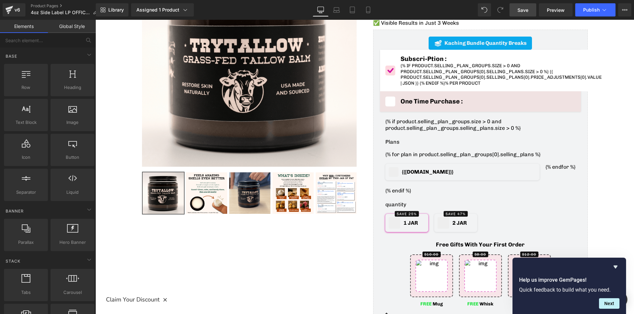
click at [525, 13] on span "Save" at bounding box center [522, 10] width 11 height 7
click at [549, 9] on span "Preview" at bounding box center [555, 10] width 18 height 7
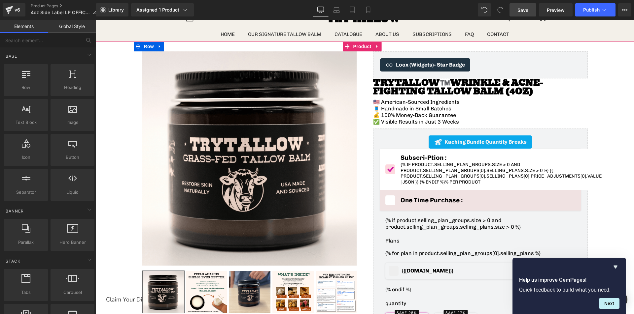
scroll to position [0, 0]
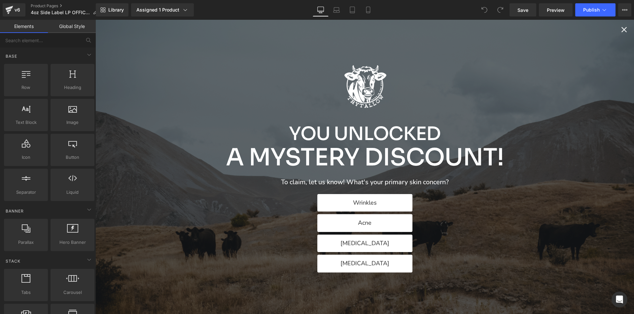
click at [619, 31] on icon "Close popup" at bounding box center [623, 29] width 9 height 9
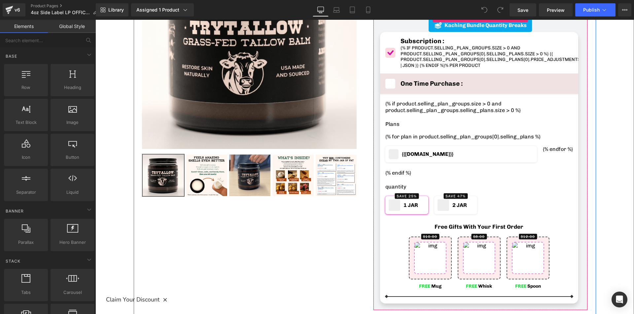
scroll to position [132, 0]
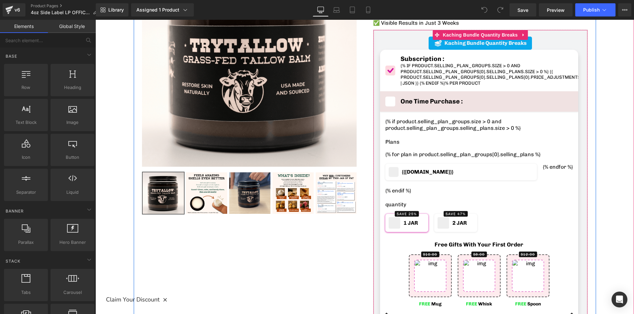
click at [526, 115] on div "{% if product.selling_plan_groups.size > 0 and product.selling_plan_groups.sell…" at bounding box center [479, 217] width 198 height 210
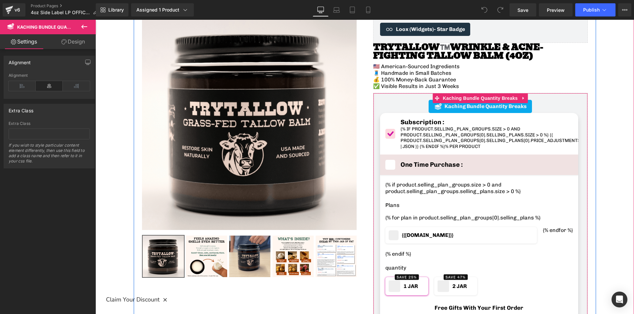
scroll to position [66, 0]
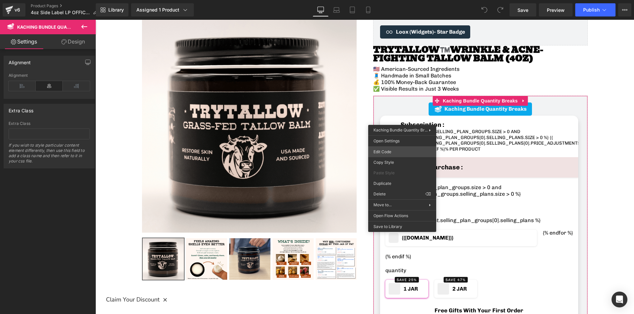
click at [395, 0] on div "You are previewing how the will restyle your page. You can not edit Elements in…" at bounding box center [317, 0] width 634 height 0
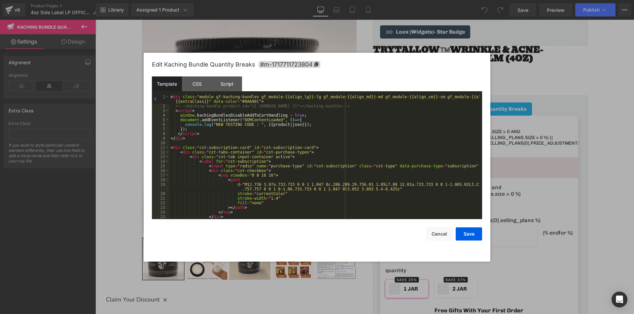
click at [175, 144] on div "< div class = "module gf-kaching-bundles gf_module-{{align_lg}}-lg gf_module-{{…" at bounding box center [324, 164] width 310 height 139
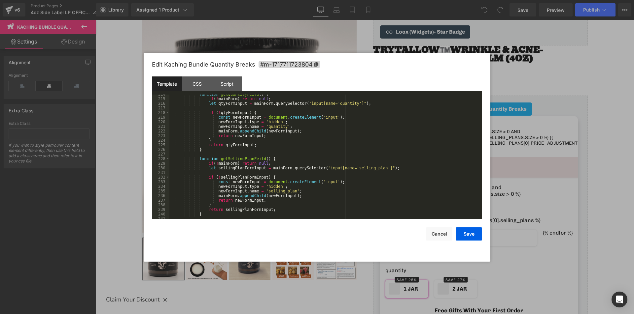
scroll to position [1118, 0]
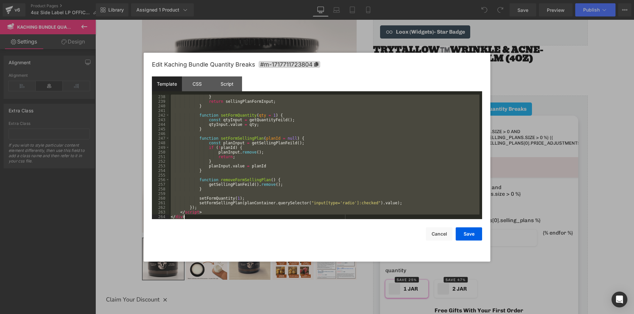
click at [205, 217] on div "} return sellingPlanFormInput ; } function setFormQuantity ( qty = 1 ) { const …" at bounding box center [324, 162] width 310 height 134
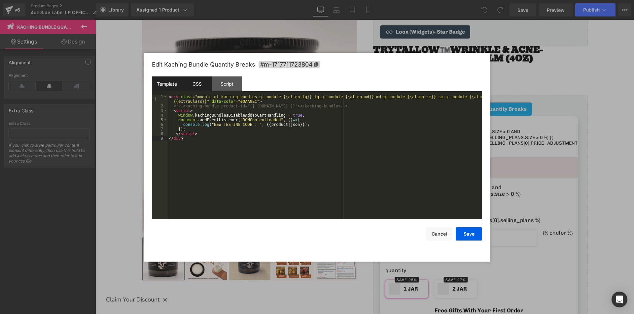
click at [198, 87] on div "CSS" at bounding box center [197, 84] width 30 height 15
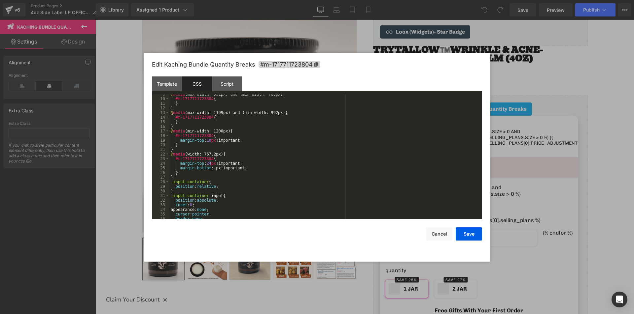
scroll to position [59, 0]
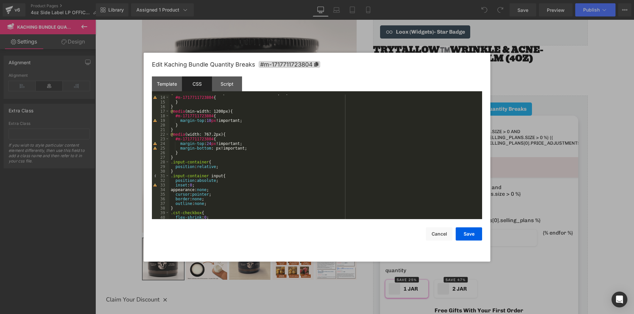
click at [179, 157] on div "@ media (max-width: 1199px) and (min-width: 992px) { #m-1717711723804 { } } @ m…" at bounding box center [324, 158] width 310 height 134
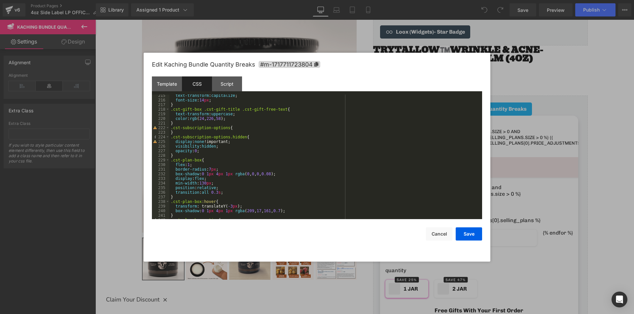
scroll to position [1109, 0]
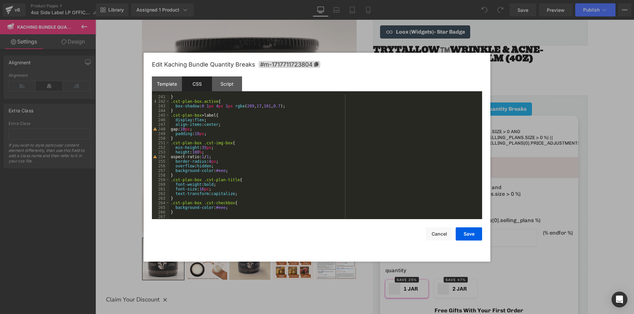
click at [192, 215] on div "} .cst-plan-box.active { box-shadow : 0 1 px 4 px 1 px rgba ( 209 , 17 , 161 , …" at bounding box center [324, 162] width 310 height 134
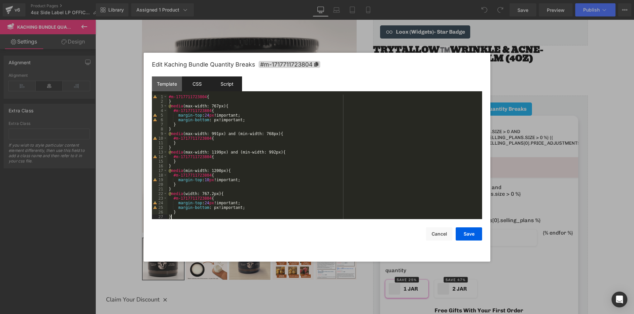
click at [229, 81] on div "Script" at bounding box center [227, 84] width 30 height 15
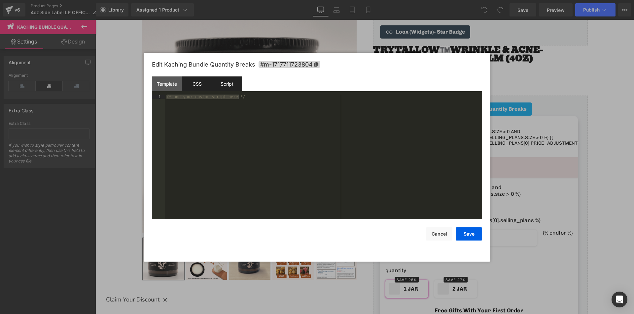
click at [194, 86] on div "CSS" at bounding box center [197, 84] width 30 height 15
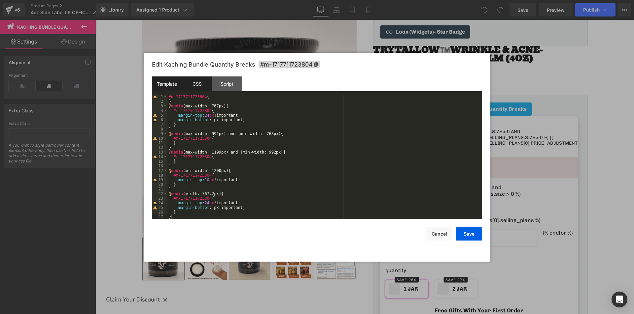
click at [165, 91] on div "Template" at bounding box center [167, 84] width 30 height 15
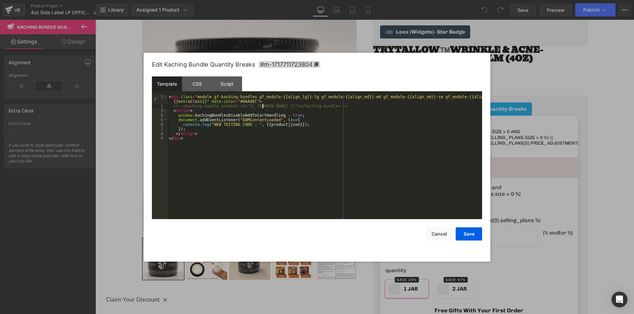
click at [263, 105] on div "< div class = "module gf-kaching-bundles gf_module-{{align_lg}}-lg gf_module-{{…" at bounding box center [324, 164] width 314 height 139
click at [216, 130] on div "< div class = "module gf-kaching-bundles gf_module-{{align_lg}}-lg gf_module-{{…" at bounding box center [324, 164] width 314 height 139
click at [468, 236] on button "Save" at bounding box center [468, 234] width 26 height 13
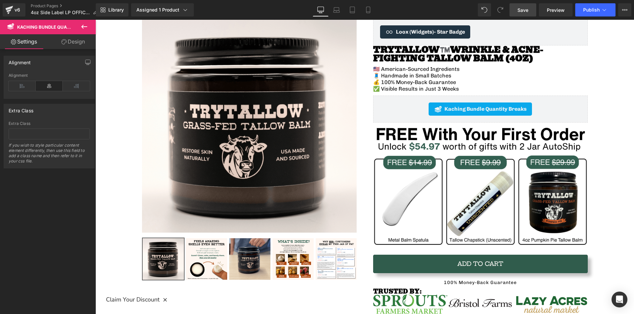
click at [527, 10] on span "Save" at bounding box center [522, 10] width 11 height 7
click at [86, 23] on icon at bounding box center [84, 27] width 8 height 8
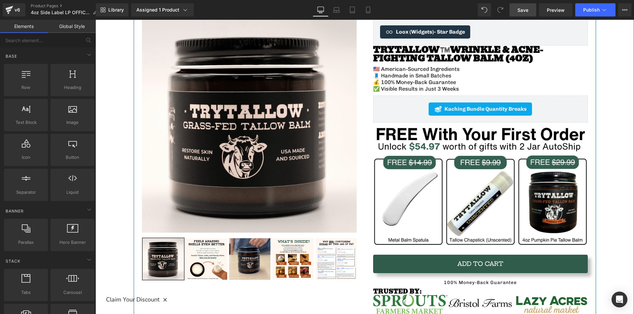
click at [476, 124] on div "Loox (Widgets) - Star Badge Loox (Widgets) TryTallow™️ Wrinkle & Acne-Fighting …" at bounding box center [480, 253] width 231 height 470
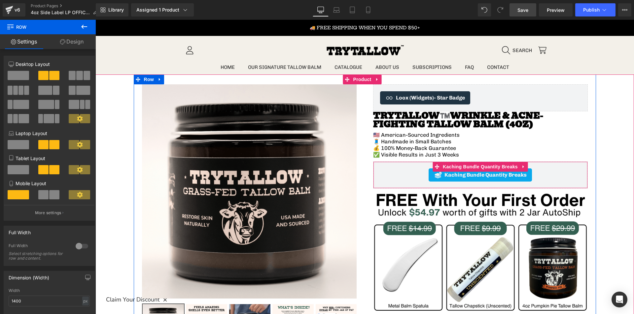
scroll to position [33, 0]
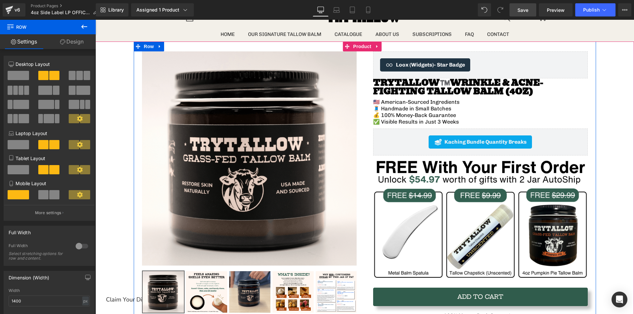
click at [471, 158] on div "Loox (Widgets) - Star Badge Loox (Widgets) TryTallow™️ Wrinkle & Acne-Fighting …" at bounding box center [480, 286] width 231 height 470
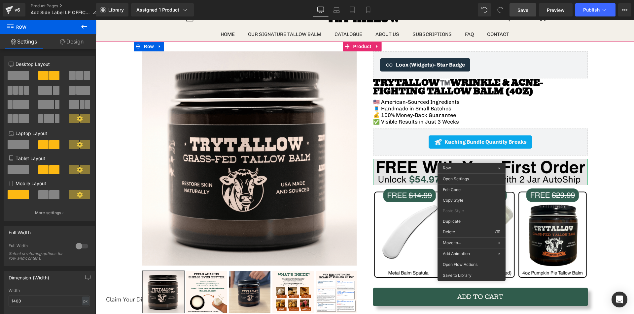
click at [387, 170] on img at bounding box center [480, 172] width 215 height 26
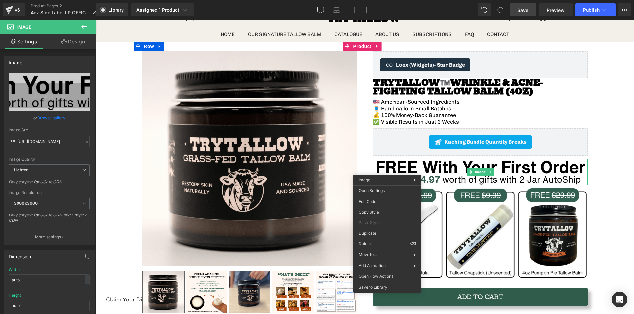
click at [368, 161] on div "Loox (Widgets) - Star Badge Loox (Widgets) TryTallow™️ Wrinkle & Acne-Fighting …" at bounding box center [480, 286] width 231 height 470
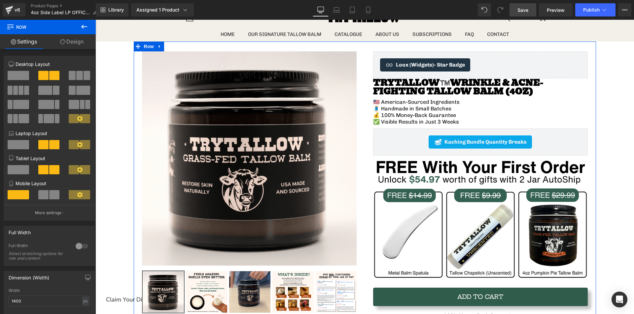
click at [74, 42] on link "Design" at bounding box center [72, 41] width 48 height 15
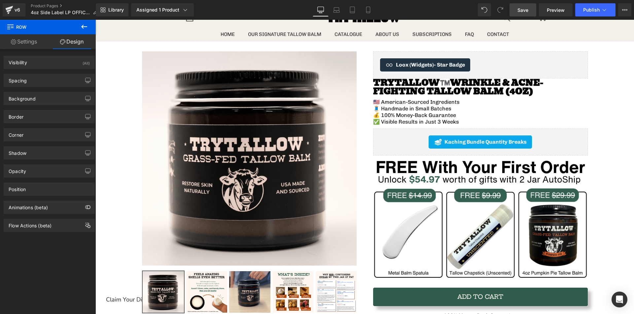
click at [85, 25] on icon at bounding box center [84, 27] width 8 height 8
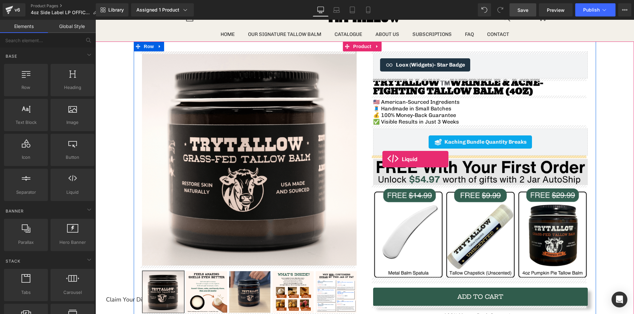
drag, startPoint x: 162, startPoint y: 204, endPoint x: 382, endPoint y: 159, distance: 224.3
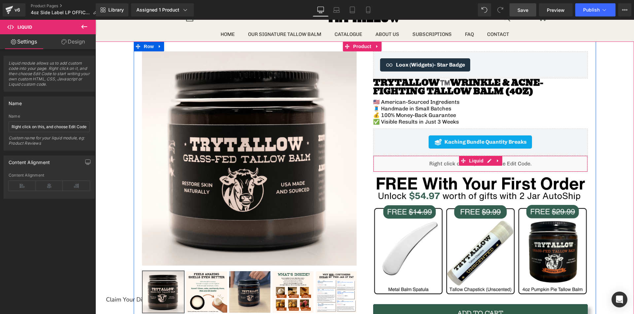
click at [531, 166] on div "Liquid" at bounding box center [480, 164] width 215 height 17
click at [495, 160] on icon at bounding box center [497, 161] width 5 height 5
click at [500, 162] on icon at bounding box center [502, 161] width 5 height 5
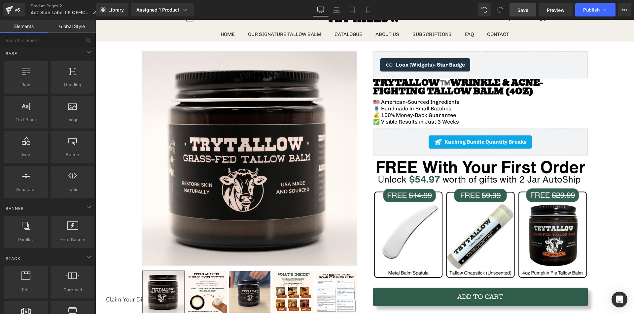
scroll to position [0, 0]
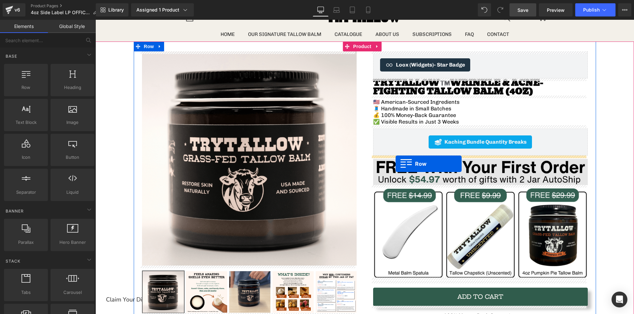
drag, startPoint x: 121, startPoint y: 102, endPoint x: 395, endPoint y: 164, distance: 281.6
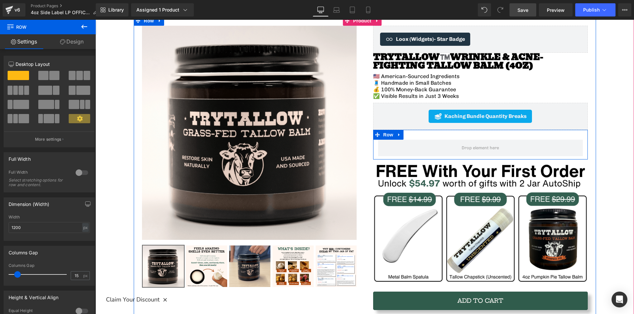
scroll to position [33, 0]
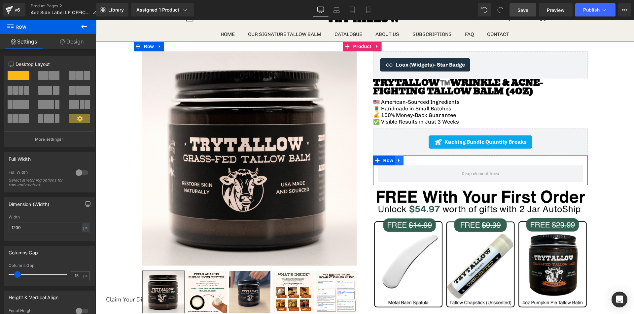
click at [397, 162] on icon at bounding box center [399, 160] width 5 height 5
click at [414, 161] on icon at bounding box center [416, 160] width 5 height 5
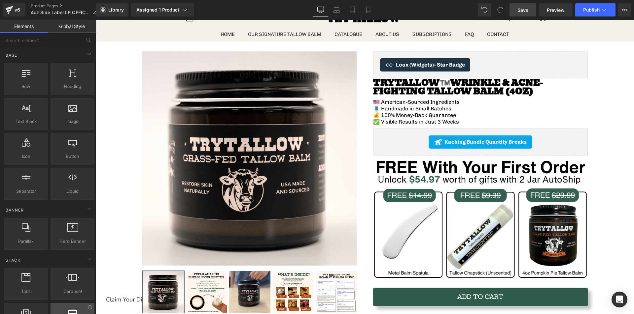
scroll to position [0, 0]
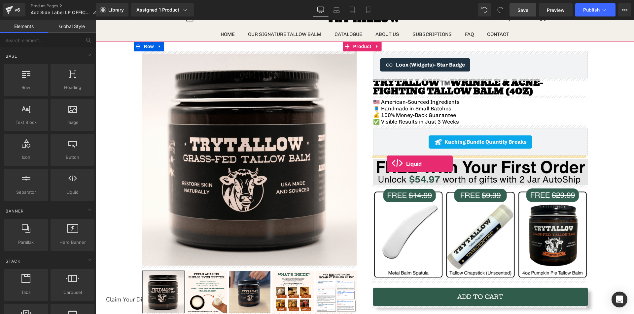
drag, startPoint x: 171, startPoint y: 206, endPoint x: 386, endPoint y: 164, distance: 219.6
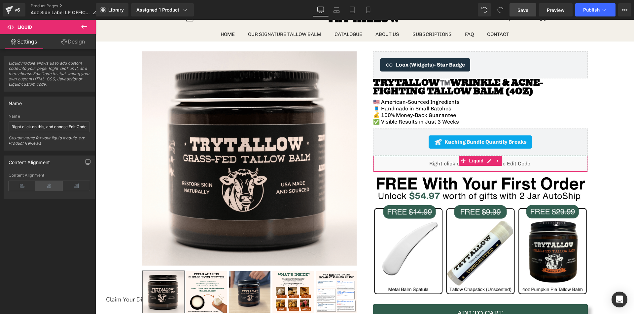
click at [52, 187] on icon at bounding box center [49, 186] width 27 height 10
click at [29, 186] on icon at bounding box center [22, 186] width 27 height 10
click at [66, 161] on div "Content Alignment" at bounding box center [49, 162] width 90 height 13
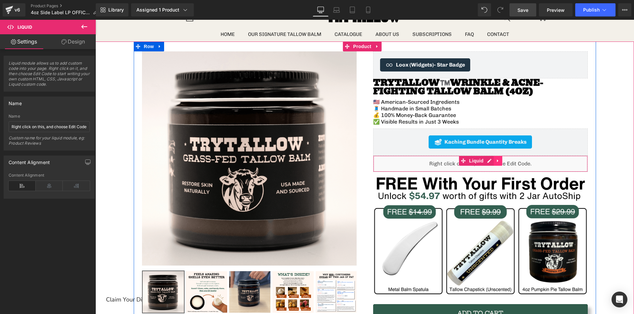
click at [497, 161] on icon at bounding box center [497, 161] width 1 height 3
click at [475, 161] on div "Liquid" at bounding box center [480, 164] width 215 height 17
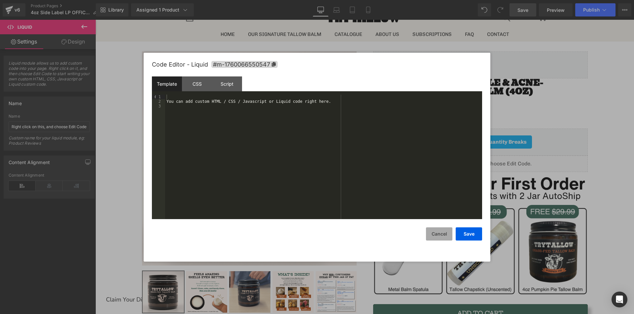
click at [435, 234] on button "Cancel" at bounding box center [439, 234] width 26 height 13
click at [433, 0] on div "Liquid You are previewing how the will restyle your page. You can not edit Elem…" at bounding box center [317, 0] width 634 height 0
click at [245, 114] on div "You can add custom HTML / CSS / Javascript or Liquid code right here." at bounding box center [323, 162] width 317 height 134
click at [192, 82] on div "CSS" at bounding box center [197, 84] width 30 height 15
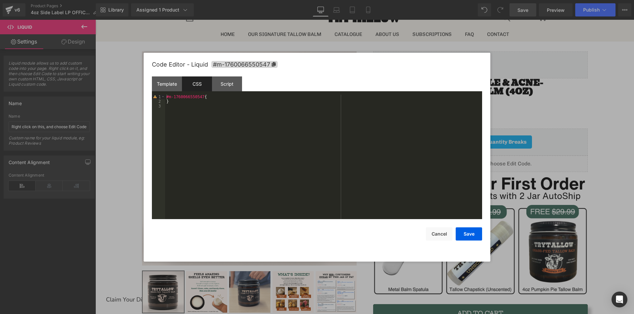
click at [216, 127] on div "#m-1760066550547 { }" at bounding box center [323, 162] width 317 height 134
click at [224, 87] on div "Script" at bounding box center [227, 84] width 30 height 15
click at [252, 118] on div "( function ( jQuery ) { // var $module = jQuery('#m-1760066550547').children('.…" at bounding box center [323, 162] width 317 height 134
click at [281, 106] on div "( function ( jQuery ) { // var $module = jQuery('#m-1760066550547').children('.…" at bounding box center [323, 162] width 317 height 134
click at [200, 88] on div "CSS" at bounding box center [197, 84] width 30 height 15
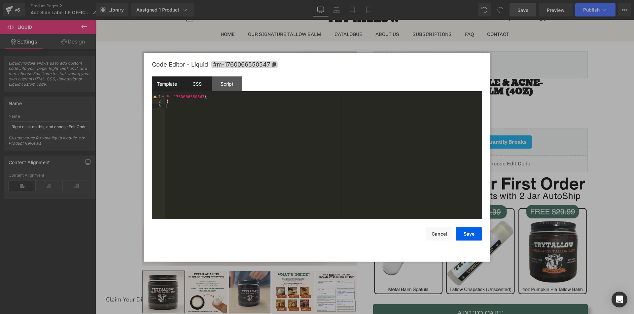
click at [169, 86] on div "Template" at bounding box center [167, 84] width 30 height 15
click at [274, 102] on div "You can add custom HTML / CSS / Javascript or Liquid code right here." at bounding box center [323, 162] width 317 height 134
click at [470, 236] on button "Save" at bounding box center [468, 234] width 26 height 13
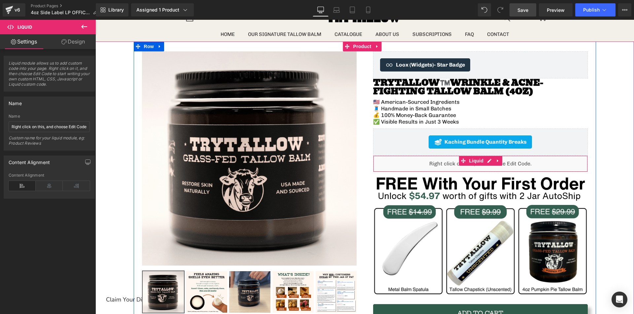
click at [530, 162] on div "Liquid" at bounding box center [480, 164] width 215 height 17
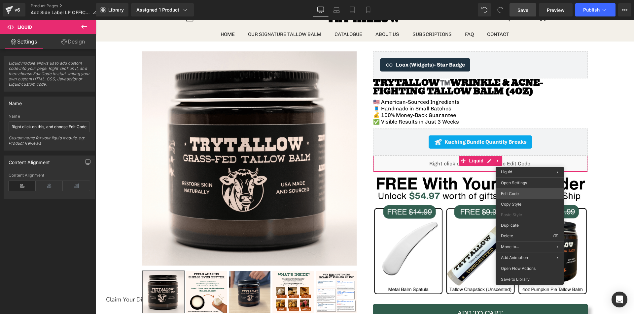
click at [515, 191] on body "Liquid You are previewing how the will restyle your page. You can not edit Elem…" at bounding box center [317, 157] width 634 height 314
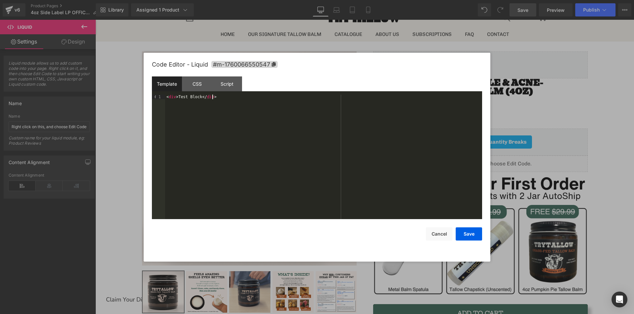
click at [220, 97] on div "< div > Test Block </ div >" at bounding box center [323, 162] width 317 height 134
click at [470, 234] on button "Save" at bounding box center [468, 234] width 26 height 13
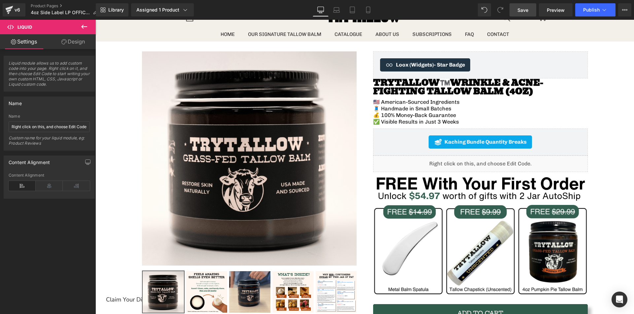
click at [527, 7] on span "Save" at bounding box center [522, 10] width 11 height 7
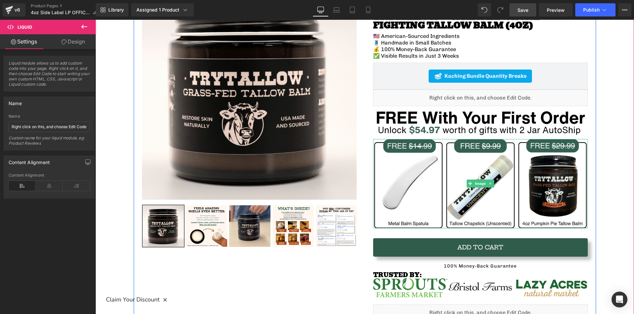
scroll to position [66, 0]
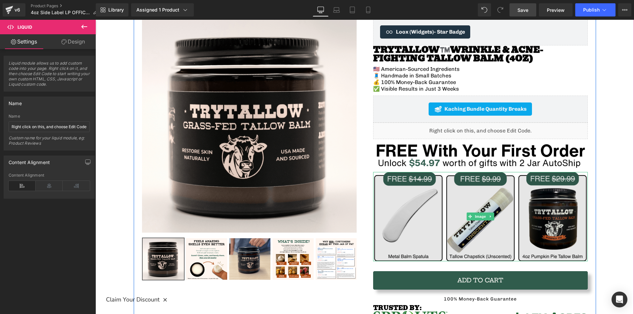
click at [509, 185] on img at bounding box center [480, 216] width 215 height 89
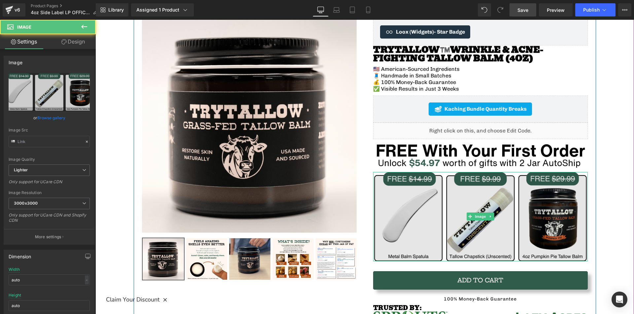
type input "https://ucarecdn.com/8e5ba173-9d10-4fc5-b270-687ad69534b2/-/format/auto/-/previ…"
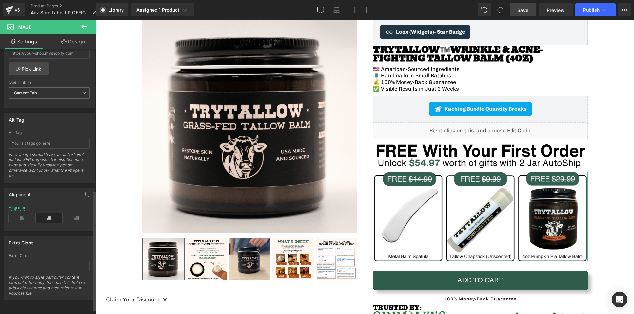
scroll to position [321, 0]
drag, startPoint x: 729, startPoint y: 347, endPoint x: 633, endPoint y: 314, distance: 101.1
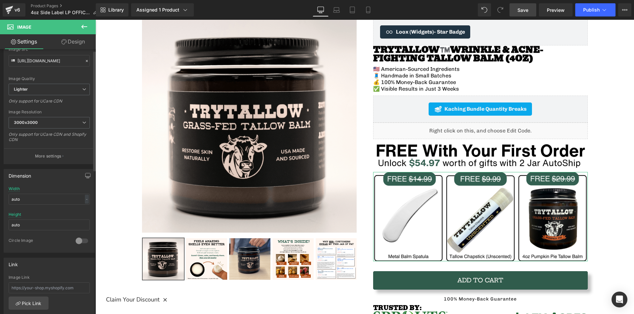
scroll to position [0, 0]
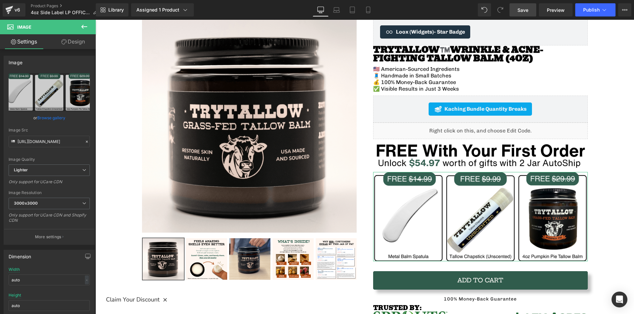
click at [71, 44] on link "Design" at bounding box center [73, 41] width 48 height 15
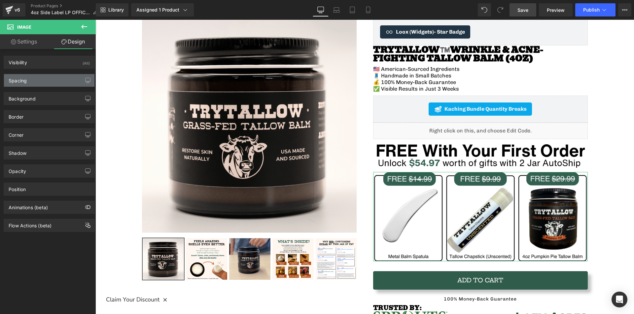
click at [70, 80] on div "Spacing" at bounding box center [49, 80] width 90 height 13
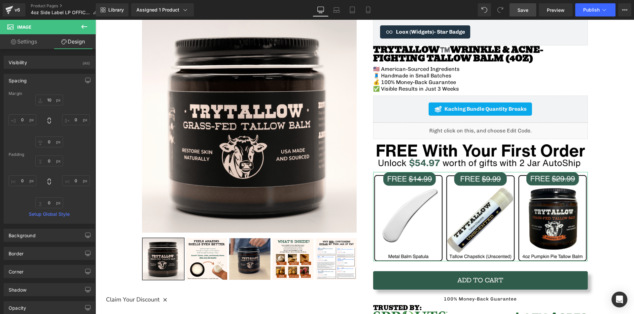
click at [70, 80] on div "Spacing" at bounding box center [49, 80] width 90 height 13
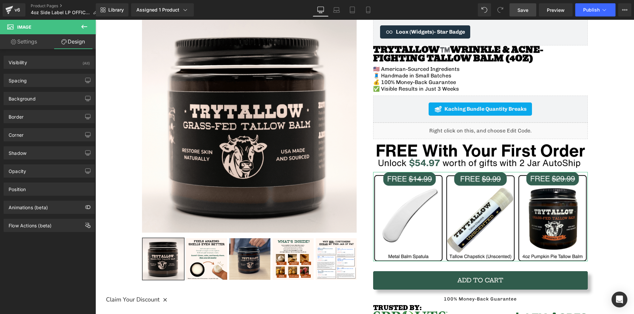
click at [60, 69] on div "Spacing Margin 10px 10 0px 0 0px 0 0px 0 Padding 0px 0 0px 0 0px 0 0px 0 Setup …" at bounding box center [49, 78] width 99 height 18
click at [54, 64] on div "Visibility (All)" at bounding box center [49, 62] width 90 height 13
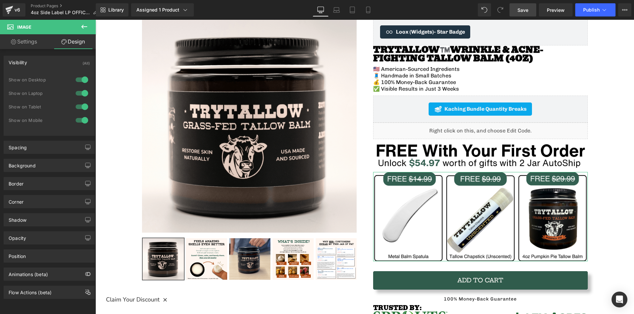
click at [54, 64] on div "Visibility (All)" at bounding box center [49, 62] width 90 height 13
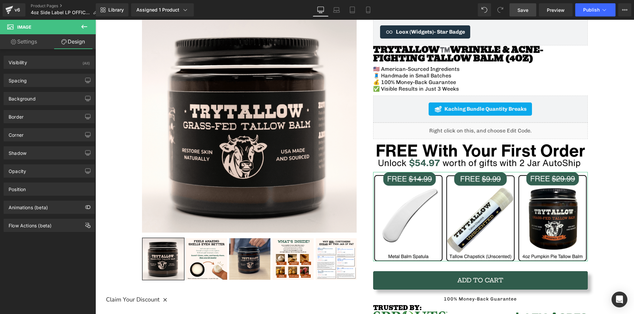
click at [30, 39] on link "Settings" at bounding box center [24, 41] width 48 height 15
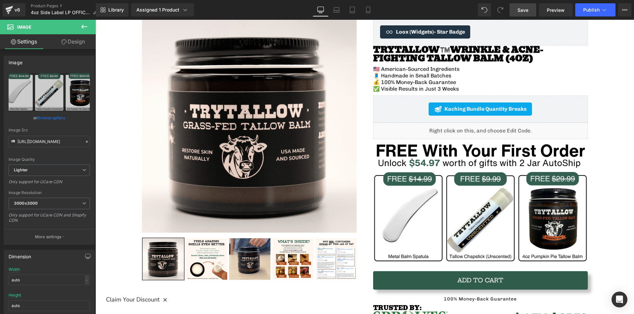
click at [88, 27] on icon at bounding box center [84, 27] width 8 height 8
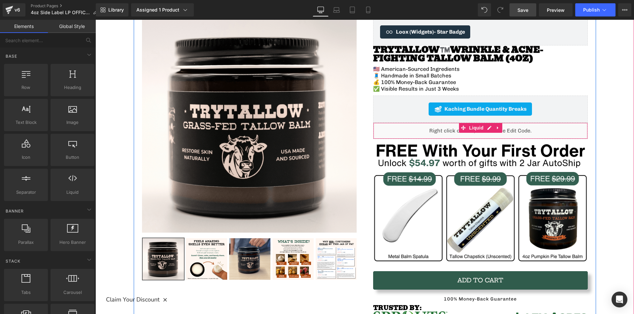
click at [420, 129] on div "Liquid" at bounding box center [480, 131] width 215 height 17
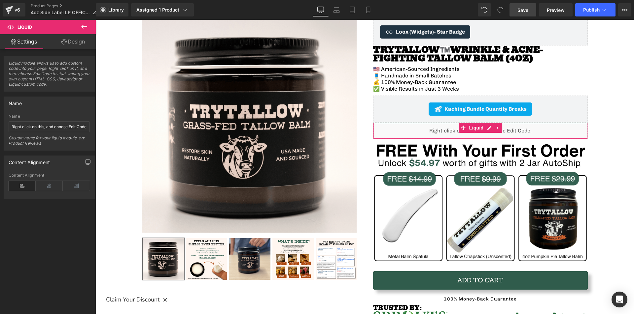
click at [72, 44] on link "Design" at bounding box center [73, 41] width 48 height 15
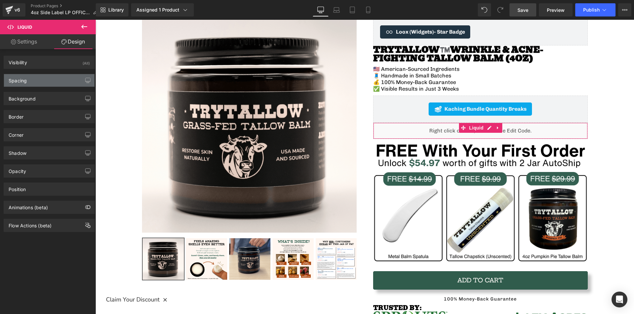
click at [34, 81] on div "Spacing" at bounding box center [49, 80] width 90 height 13
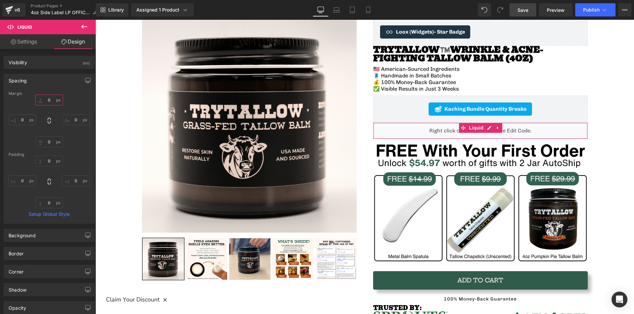
click at [52, 101] on input "0" at bounding box center [49, 100] width 28 height 11
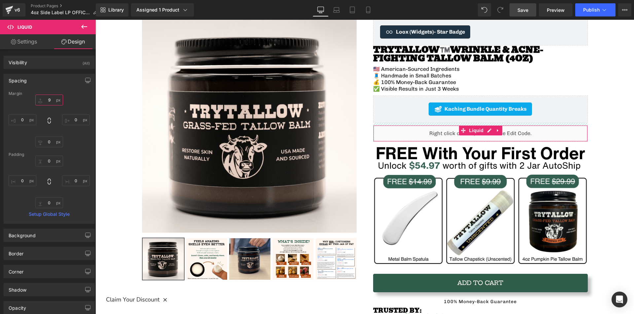
type input "10"
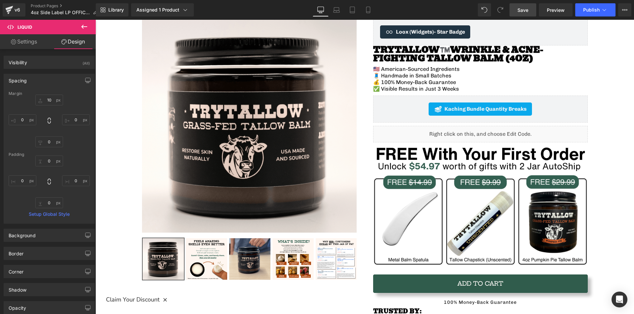
click at [523, 10] on span "Save" at bounding box center [522, 10] width 11 height 7
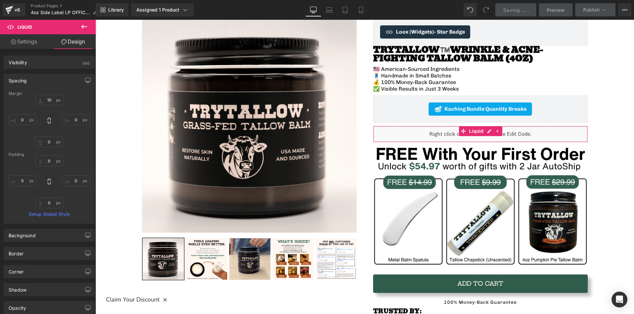
click at [30, 41] on link "Settings" at bounding box center [24, 41] width 48 height 15
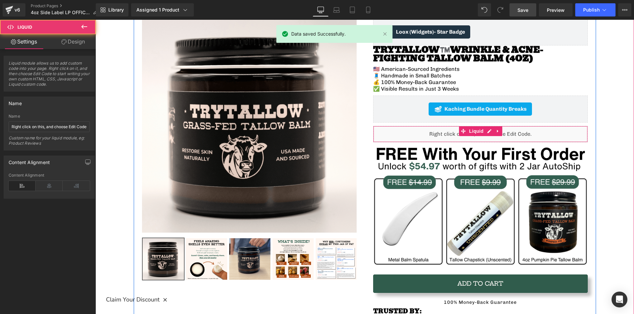
click at [417, 131] on div "Liquid" at bounding box center [480, 134] width 215 height 17
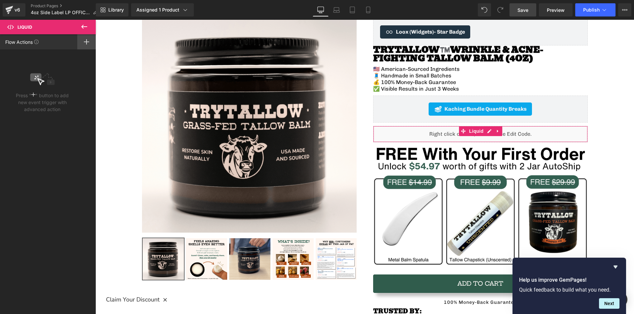
click at [83, 39] on div at bounding box center [86, 41] width 18 height 15
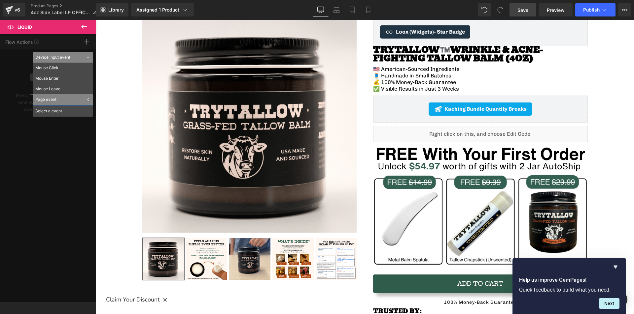
click at [82, 25] on icon at bounding box center [84, 27] width 8 height 8
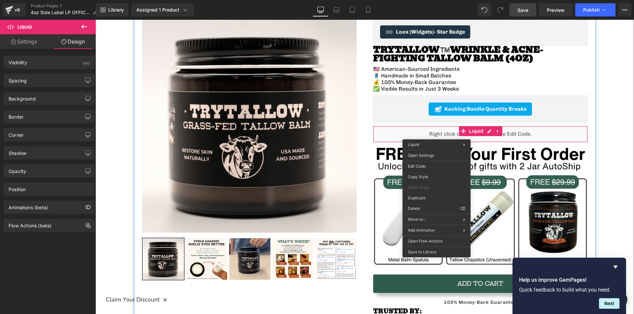
click at [397, 136] on div "Liquid" at bounding box center [480, 134] width 215 height 17
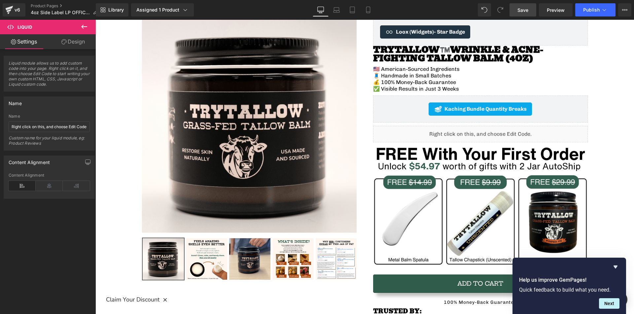
click at [528, 11] on span "Save" at bounding box center [522, 10] width 11 height 7
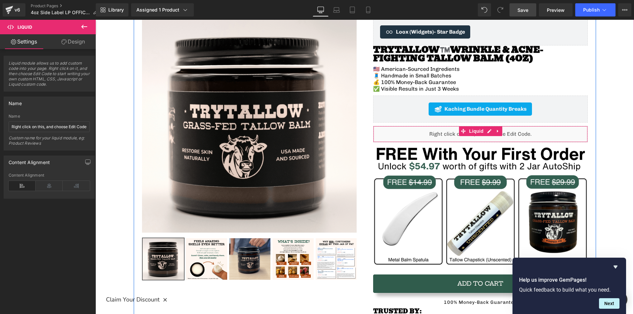
click at [399, 135] on div "Liquid" at bounding box center [480, 134] width 215 height 17
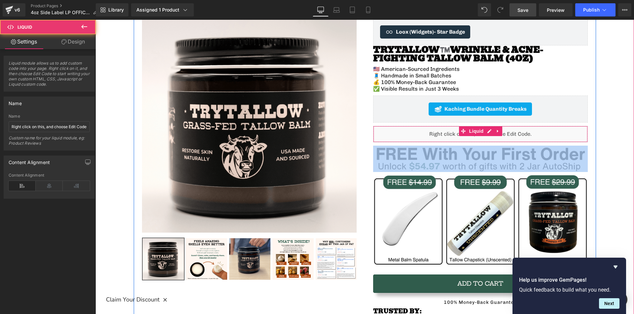
click at [399, 135] on div "Liquid" at bounding box center [480, 134] width 215 height 17
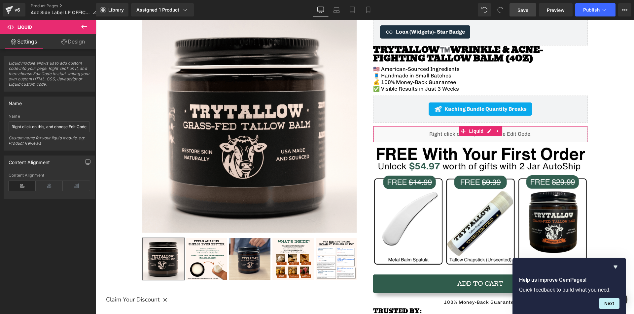
click at [401, 135] on div "Liquid" at bounding box center [480, 134] width 215 height 17
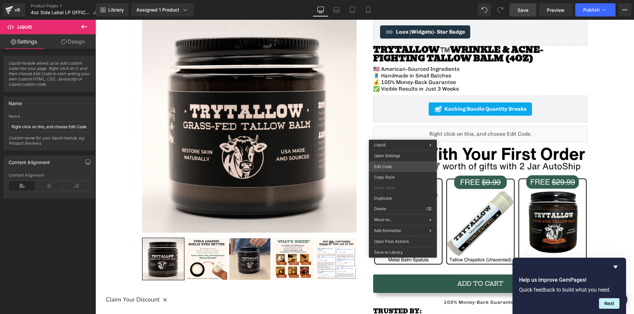
click at [396, 0] on div "Liquid You are previewing how the will restyle your page. You can not edit Elem…" at bounding box center [317, 0] width 634 height 0
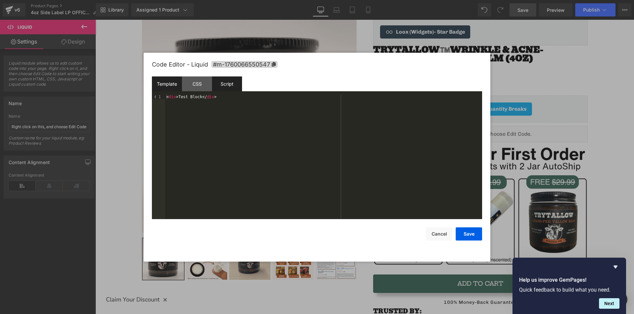
click at [228, 84] on div "Script" at bounding box center [227, 84] width 30 height 15
click at [283, 106] on div "( function ( jQuery ) { // var $module = jQuery('#m-1760066550547').children('.…" at bounding box center [323, 162] width 317 height 134
click at [200, 87] on div "CSS" at bounding box center [197, 84] width 30 height 15
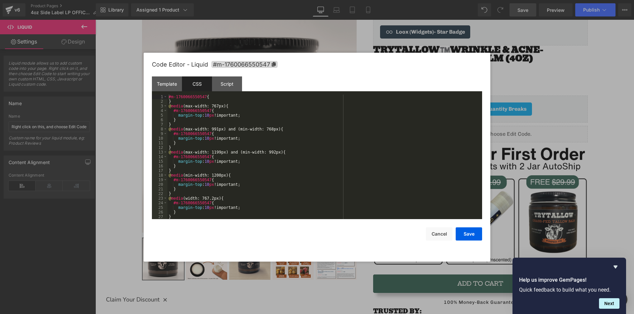
scroll to position [5, 0]
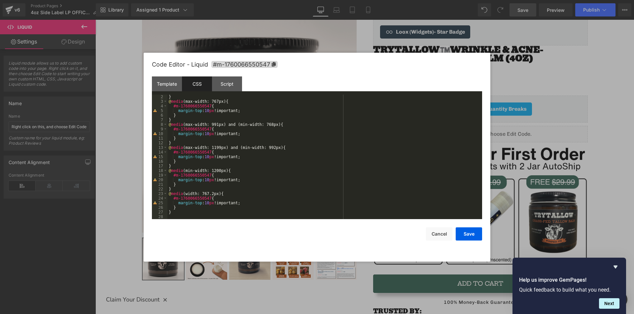
click at [281, 179] on div "} @ media (max-width: 767px) { #m-1760066550547 { margin-top : 10 px !important…" at bounding box center [323, 162] width 312 height 134
click at [468, 236] on button "Save" at bounding box center [468, 234] width 26 height 13
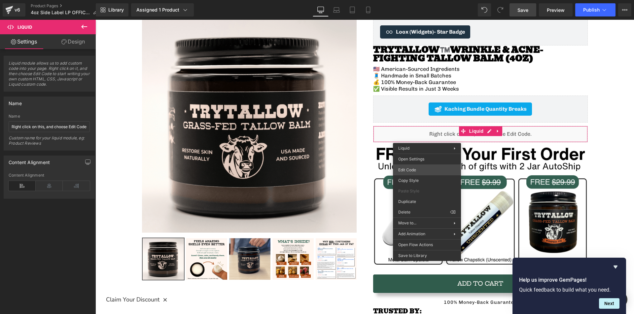
click at [421, 0] on div "Liquid You are previewing how the will restyle your page. You can not edit Elem…" at bounding box center [317, 0] width 634 height 0
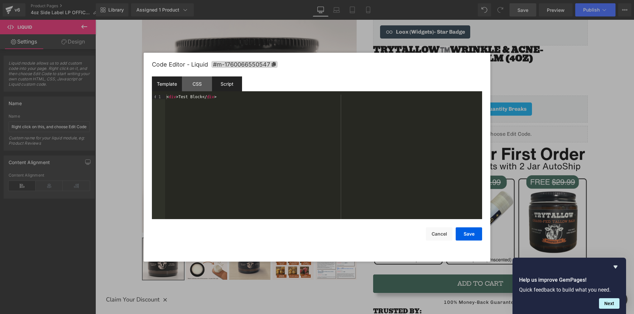
click at [224, 84] on div "Script" at bounding box center [227, 84] width 30 height 15
click at [473, 235] on button "Save" at bounding box center [468, 234] width 26 height 13
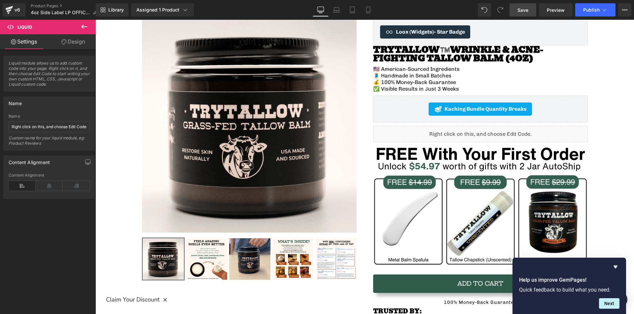
click at [523, 13] on span "Save" at bounding box center [522, 10] width 11 height 7
click at [553, 10] on span "Preview" at bounding box center [555, 10] width 18 height 7
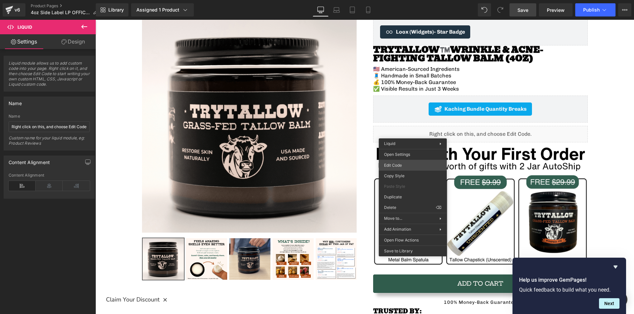
click at [407, 0] on div "Liquid You are previewing how the will restyle your page. You can not edit Elem…" at bounding box center [317, 0] width 634 height 0
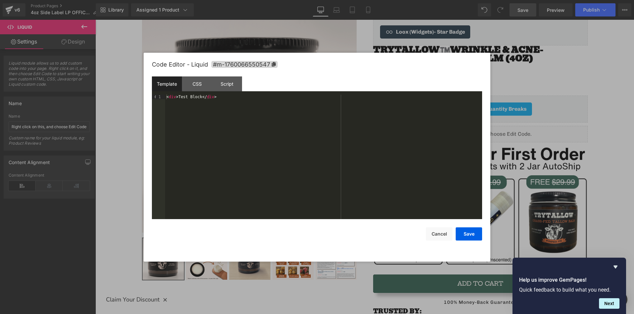
click at [226, 98] on div "< div > Test Block </ div >" at bounding box center [323, 162] width 317 height 134
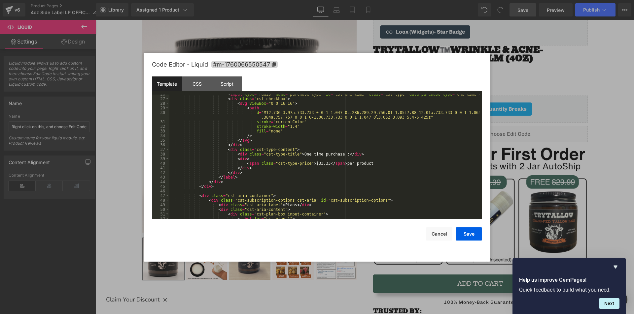
scroll to position [0, 0]
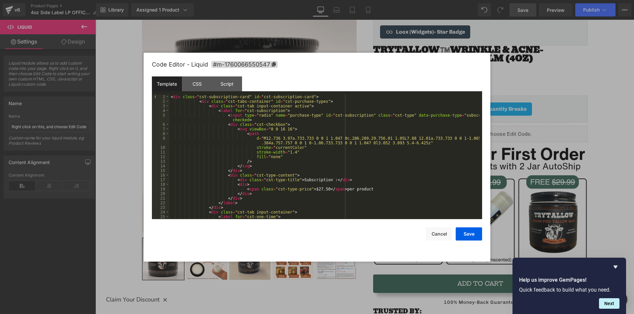
click at [195, 103] on div "< div class = "cst-subscription-card" id = "cst-subscription-card" > < div clas…" at bounding box center [324, 162] width 310 height 134
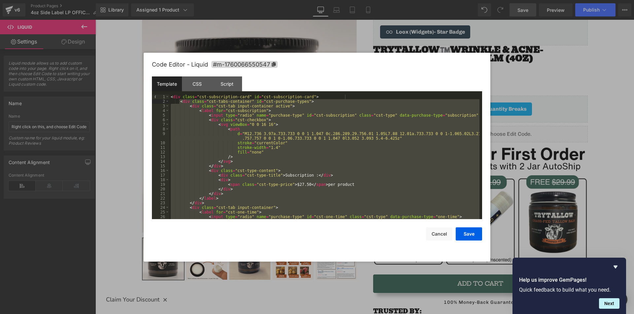
click at [186, 105] on div "< div class = "cst-subscription-card" id = "cst-subscription-card" > < div clas…" at bounding box center [324, 157] width 310 height 125
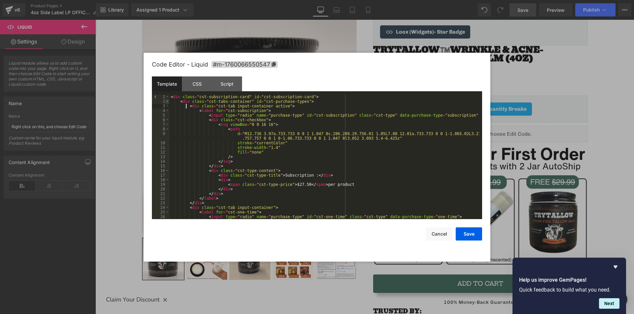
click at [167, 101] on span at bounding box center [167, 101] width 4 height 5
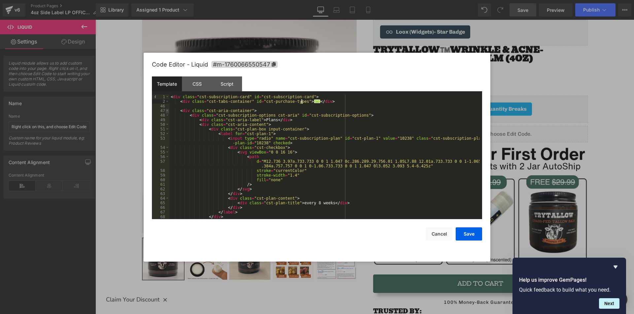
click at [168, 110] on span at bounding box center [167, 111] width 4 height 5
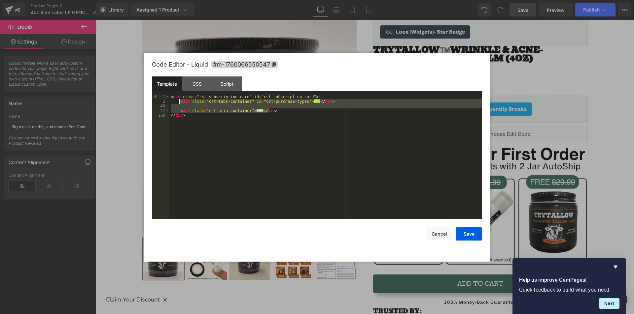
drag, startPoint x: 275, startPoint y: 110, endPoint x: 180, endPoint y: 100, distance: 95.3
click at [180, 100] on div "< div class = "cst-subscription-card" id = "cst-subscription-card" > < div clas…" at bounding box center [325, 162] width 313 height 134
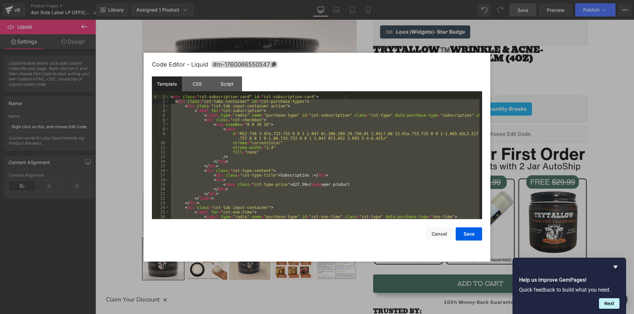
click at [188, 109] on div "< div class = "cst-subscription-card" id = "cst-subscription-card" > < div clas…" at bounding box center [324, 157] width 310 height 125
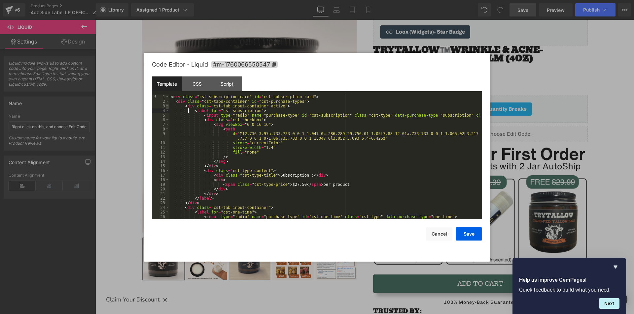
click at [167, 105] on span at bounding box center [167, 106] width 4 height 5
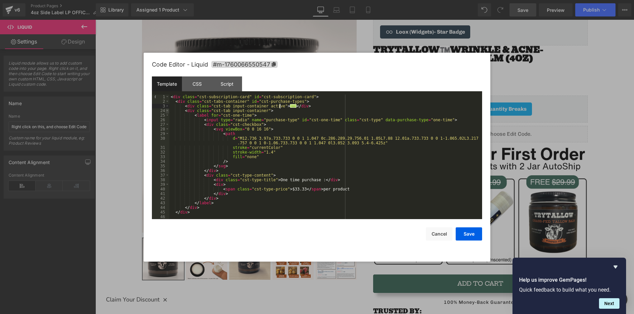
click at [167, 112] on span at bounding box center [167, 111] width 4 height 5
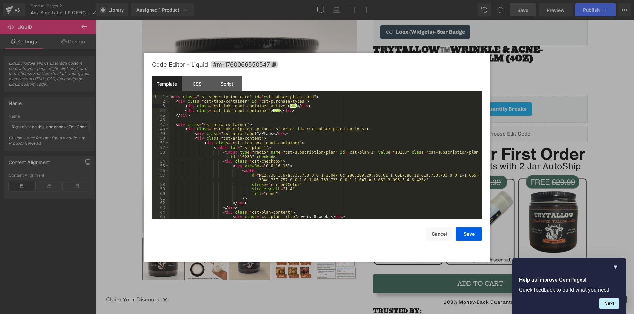
click at [287, 110] on div "< div class = "cst-subscription-card" id = "cst-subscription-card" > < div clas…" at bounding box center [324, 162] width 310 height 134
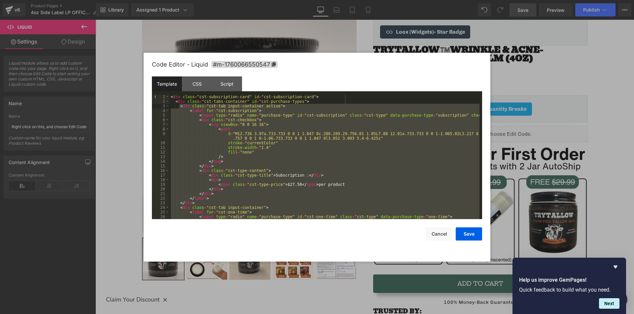
click at [198, 111] on div "< div class = "cst-subscription-card" id = "cst-subscription-card" > < div clas…" at bounding box center [324, 157] width 310 height 125
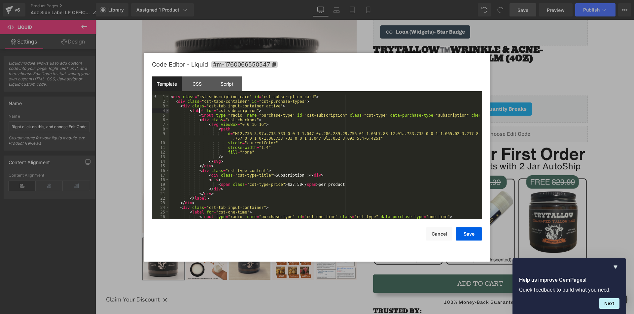
click at [166, 111] on span at bounding box center [167, 111] width 4 height 5
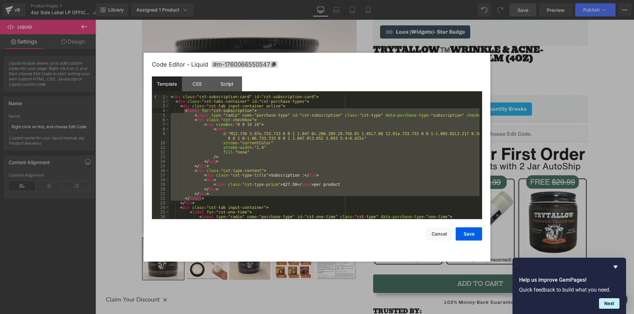
click at [195, 115] on div "< div class = "cst-subscription-card" id = "cst-subscription-card" > < div clas…" at bounding box center [324, 157] width 310 height 125
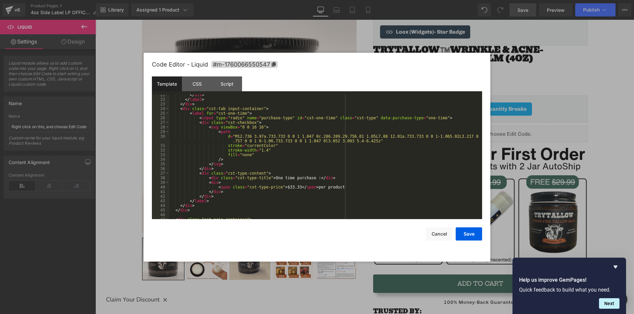
scroll to position [99, 0]
click at [189, 112] on div "</ div > </ label > </ div > < div class = "cst-tab input-container" > < label …" at bounding box center [324, 160] width 310 height 134
click at [213, 200] on div "</ div > </ label > </ div > < div class = "cst-tab input-container" > < label …" at bounding box center [324, 160] width 310 height 134
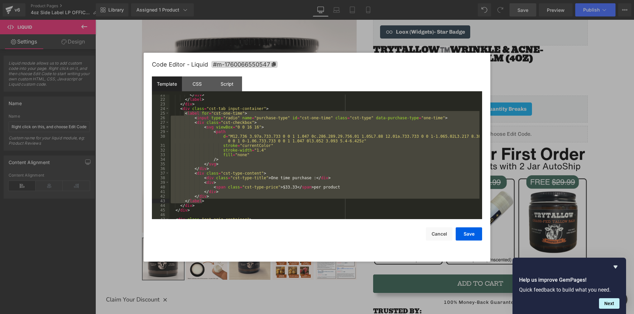
click at [193, 118] on div "</ div > </ label > </ div > < div class = "cst-tab input-container" > < label …" at bounding box center [324, 157] width 310 height 125
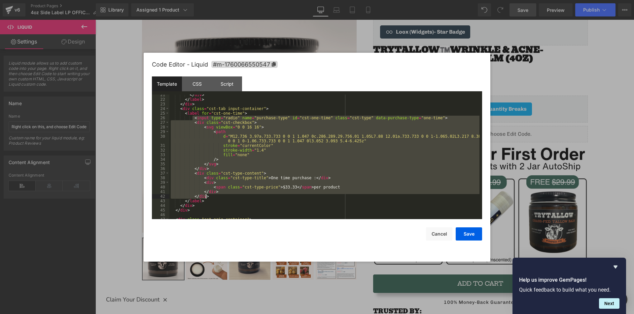
drag, startPoint x: 193, startPoint y: 118, endPoint x: 217, endPoint y: 196, distance: 81.5
click at [217, 196] on div "</ div > </ label > </ div > < div class = "cst-tab input-container" > < label …" at bounding box center [324, 160] width 310 height 134
click at [200, 127] on div "</ div > </ label > </ div > < div class = "cst-tab input-container" > < label …" at bounding box center [324, 157] width 310 height 125
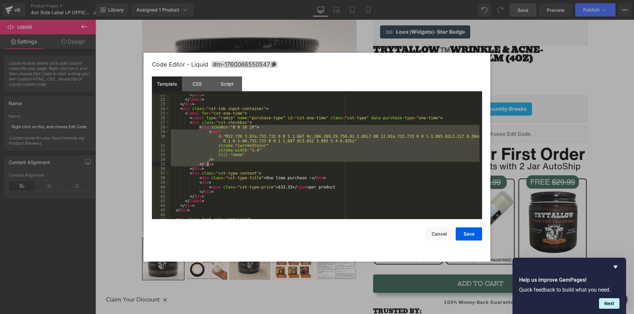
drag, startPoint x: 200, startPoint y: 127, endPoint x: 205, endPoint y: 162, distance: 35.6
click at [205, 162] on div "</ div > </ label > </ div > < div class = "cst-tab input-container" > < label …" at bounding box center [324, 160] width 310 height 134
click at [206, 133] on div "</ div > </ label > </ div > < div class = "cst-tab input-container" > < label …" at bounding box center [324, 157] width 310 height 125
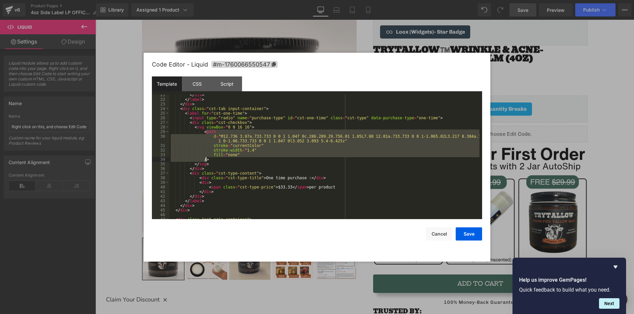
drag, startPoint x: 206, startPoint y: 133, endPoint x: 208, endPoint y: 160, distance: 26.5
click at [208, 160] on div "</ div > </ label > </ div > < div class = "cst-tab input-container" > < label …" at bounding box center [324, 160] width 310 height 134
click at [212, 141] on div "</ div > </ label > </ div > < div class = "cst-tab input-container" > < label …" at bounding box center [324, 157] width 310 height 125
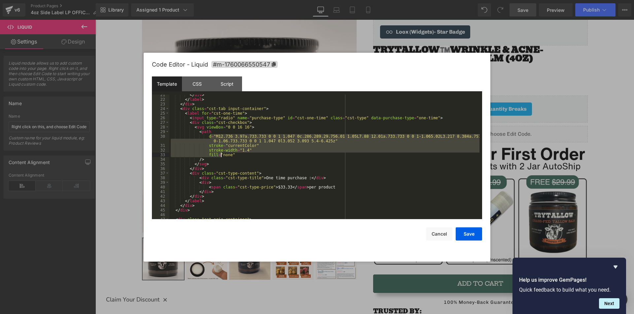
drag, startPoint x: 210, startPoint y: 136, endPoint x: 221, endPoint y: 153, distance: 20.3
click at [221, 153] on div "</ div > </ label > </ div > < div class = "cst-tab input-container" > < label …" at bounding box center [324, 160] width 310 height 134
click at [236, 155] on div "</ div > </ label > </ div > < div class = "cst-tab input-container" > < label …" at bounding box center [324, 160] width 310 height 134
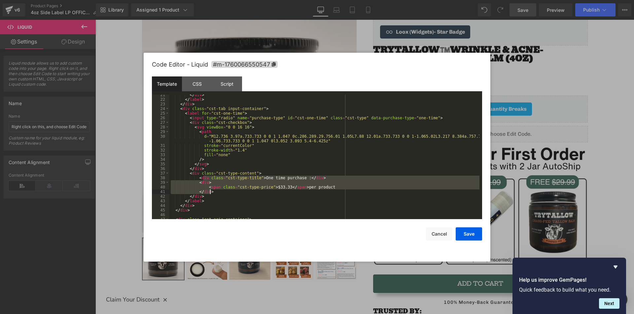
drag, startPoint x: 204, startPoint y: 179, endPoint x: 211, endPoint y: 191, distance: 14.0
click at [211, 191] on div "</ div > </ label > </ div > < div class = "cst-tab input-container" > < label …" at bounding box center [324, 160] width 310 height 134
click at [215, 183] on div "</ div > </ label > </ div > < div class = "cst-tab input-container" > < label …" at bounding box center [324, 157] width 310 height 125
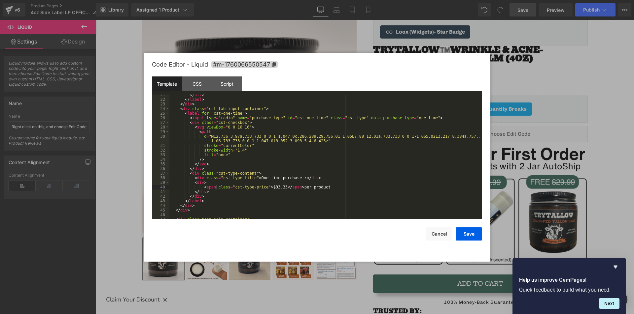
click at [217, 185] on div "</ div > </ label > </ div > < div class = "cst-tab input-container" > < label …" at bounding box center [324, 160] width 310 height 134
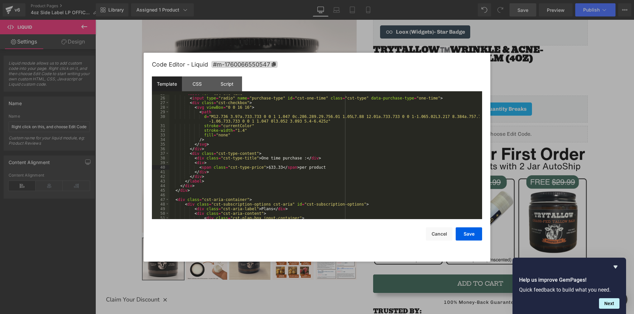
scroll to position [0, 0]
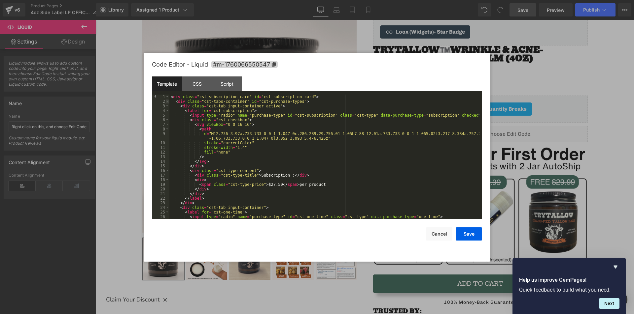
click at [166, 100] on span at bounding box center [167, 101] width 4 height 5
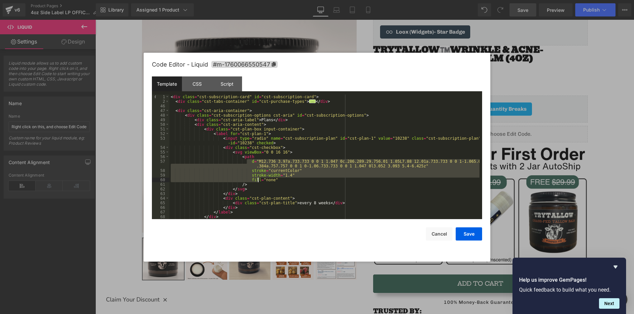
drag, startPoint x: 247, startPoint y: 160, endPoint x: 257, endPoint y: 182, distance: 23.8
click at [257, 182] on div "< div class = "cst-subscription-card" id = "cst-subscription-card" > < div clas…" at bounding box center [324, 162] width 310 height 134
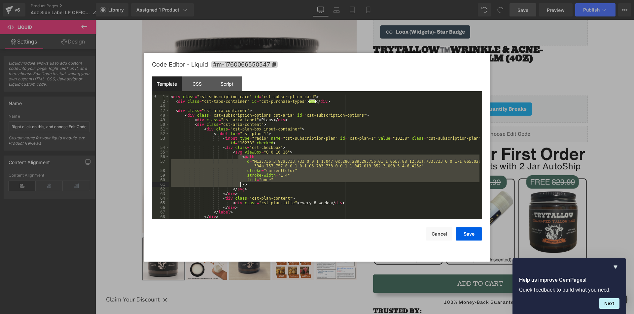
drag, startPoint x: 239, startPoint y: 159, endPoint x: 239, endPoint y: 183, distance: 24.4
click at [239, 183] on div "< div class = "cst-subscription-card" id = "cst-subscription-card" > < div clas…" at bounding box center [324, 162] width 310 height 134
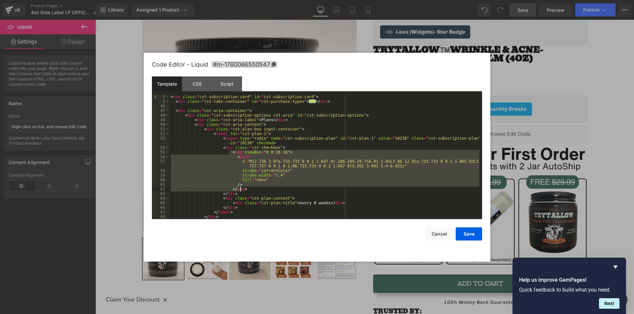
drag, startPoint x: 229, startPoint y: 152, endPoint x: 241, endPoint y: 189, distance: 38.7
click at [241, 189] on div "< div class = "cst-subscription-card" id = "cst-subscription-card" > < div clas…" at bounding box center [324, 162] width 310 height 134
drag, startPoint x: 227, startPoint y: 147, endPoint x: 235, endPoint y: 190, distance: 43.4
click at [235, 190] on div "< div class = "cst-subscription-card" id = "cst-subscription-card" > < div clas…" at bounding box center [324, 162] width 310 height 134
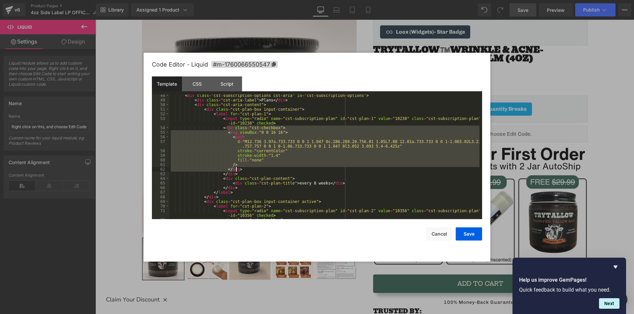
scroll to position [20, 0]
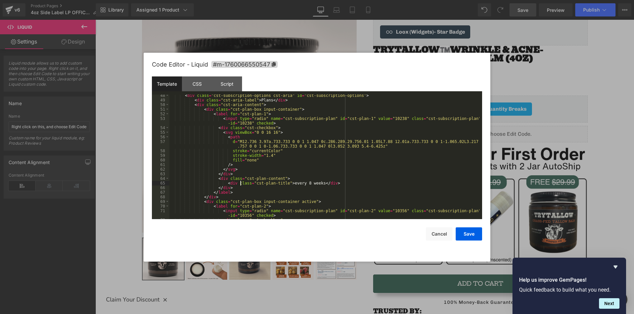
click at [241, 184] on div "< div class = "cst-subscription-options cst-aria" id = "cst-subscription-option…" at bounding box center [324, 160] width 310 height 134
click at [231, 120] on div "< div class = "cst-subscription-options cst-aria" id = "cst-subscription-option…" at bounding box center [324, 160] width 310 height 134
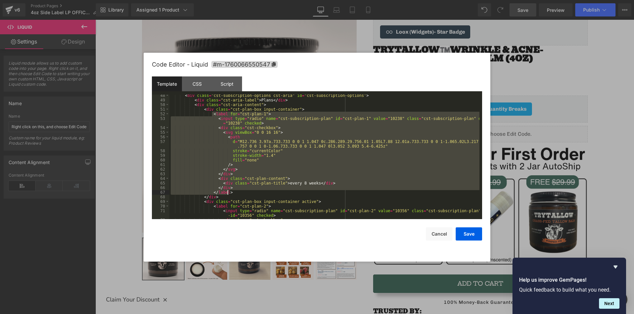
drag, startPoint x: 211, startPoint y: 114, endPoint x: 227, endPoint y: 194, distance: 81.4
click at [227, 194] on div "< div class = "cst-subscription-options cst-aria" id = "cst-subscription-option…" at bounding box center [324, 160] width 310 height 134
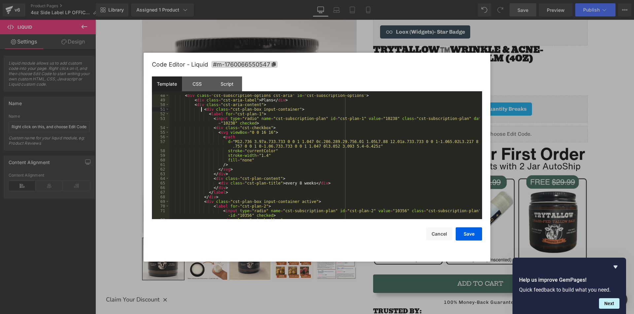
click at [202, 110] on div "< div class = "cst-subscription-options cst-aria" id = "cst-subscription-option…" at bounding box center [324, 160] width 310 height 134
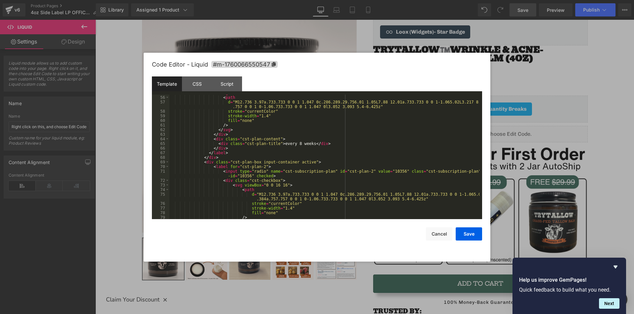
scroll to position [99, 0]
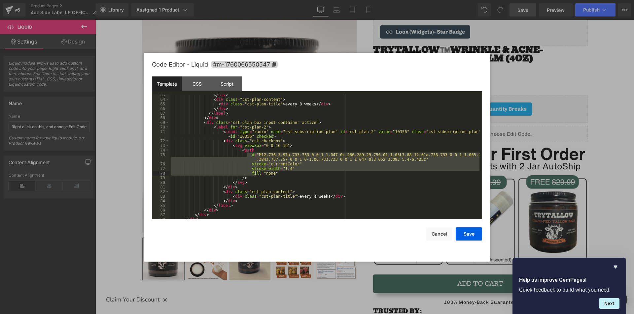
drag, startPoint x: 246, startPoint y: 156, endPoint x: 255, endPoint y: 174, distance: 19.9
click at [255, 174] on div "</ div > < div class = "cst-plan-content" > < div class = "cst-plan-title" > ev…" at bounding box center [324, 160] width 310 height 134
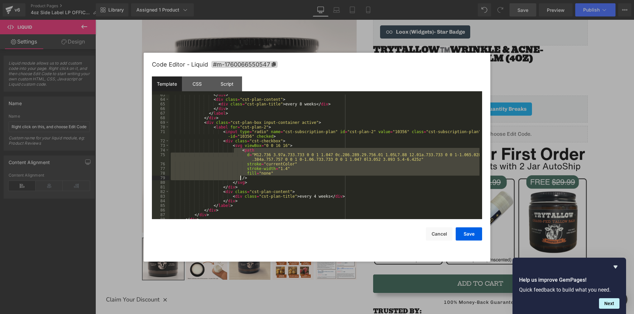
drag, startPoint x: 234, startPoint y: 150, endPoint x: 244, endPoint y: 176, distance: 28.2
click at [244, 176] on div "</ div > < div class = "cst-plan-content" > < div class = "cst-plan-title" > ev…" at bounding box center [324, 160] width 310 height 134
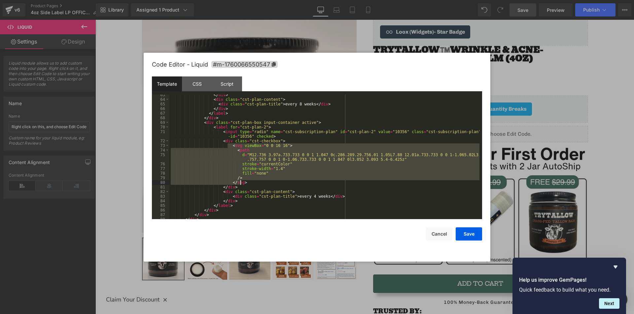
drag, startPoint x: 227, startPoint y: 144, endPoint x: 244, endPoint y: 185, distance: 43.9
click at [244, 185] on div "</ div > < div class = "cst-plan-content" > < div class = "cst-plan-title" > ev…" at bounding box center [324, 160] width 310 height 134
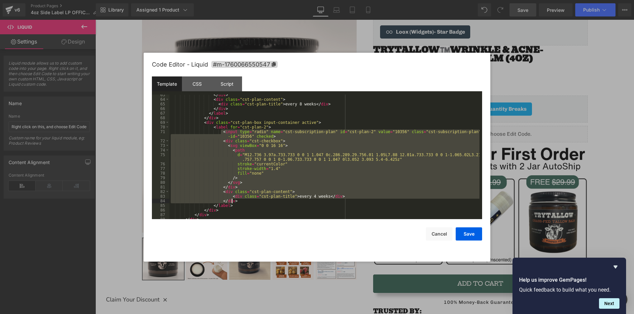
drag, startPoint x: 222, startPoint y: 133, endPoint x: 241, endPoint y: 200, distance: 68.9
click at [241, 200] on div "</ div > < div class = "cst-plan-content" > < div class = "cst-plan-title" > ev…" at bounding box center [324, 160] width 310 height 134
click at [238, 196] on div "</ div > < div class = "cst-plan-content" > < div class = "cst-plan-title" > ev…" at bounding box center [324, 157] width 310 height 125
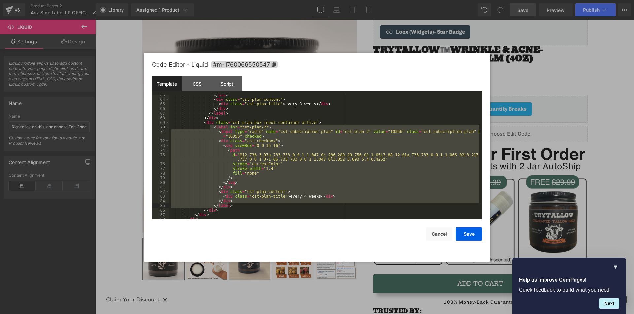
drag, startPoint x: 210, startPoint y: 127, endPoint x: 228, endPoint y: 206, distance: 80.6
click at [228, 206] on div "</ div > < div class = "cst-plan-content" > < div class = "cst-plan-title" > ev…" at bounding box center [324, 160] width 310 height 134
click at [206, 123] on div "</ div > < div class = "cst-plan-content" > < div class = "cst-plan-title" > ev…" at bounding box center [324, 160] width 310 height 134
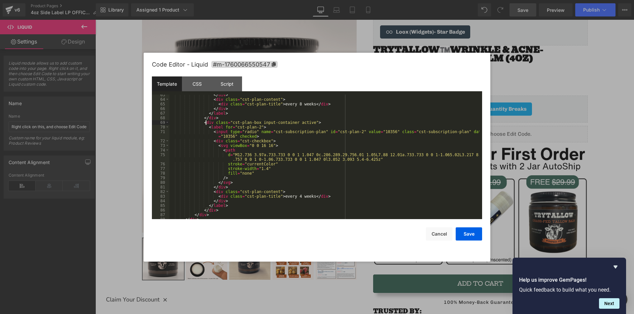
scroll to position [20, 0]
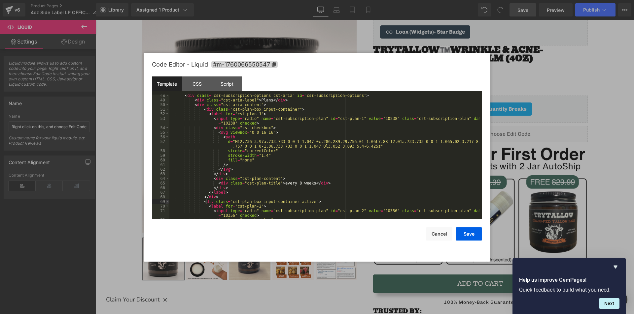
click at [166, 201] on span at bounding box center [167, 202] width 4 height 5
click at [167, 113] on span at bounding box center [167, 114] width 4 height 5
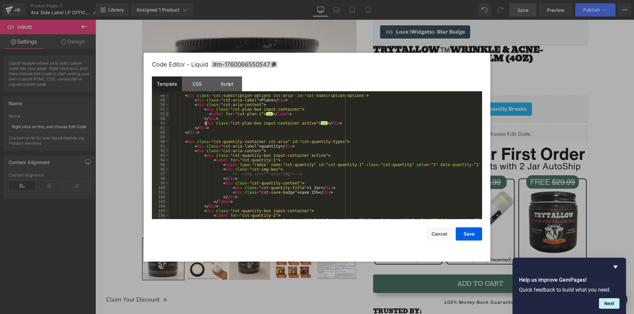
click at [167, 113] on span at bounding box center [167, 114] width 4 height 5
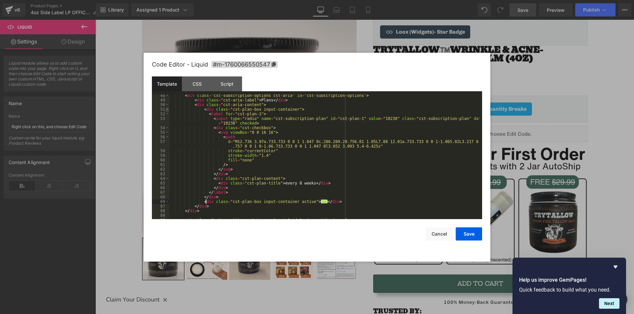
click at [166, 109] on span at bounding box center [167, 109] width 4 height 5
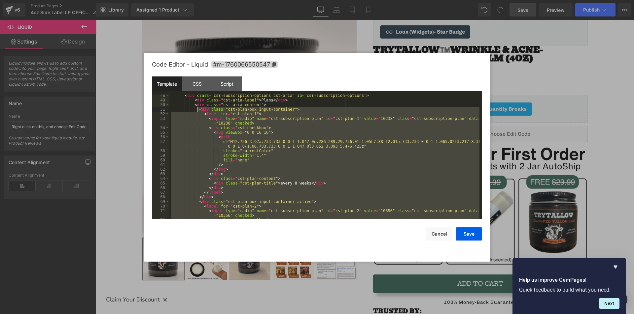
click at [194, 106] on div "< div class = "cst-subscription-options cst-aria" id = "cst-subscription-option…" at bounding box center [324, 160] width 310 height 134
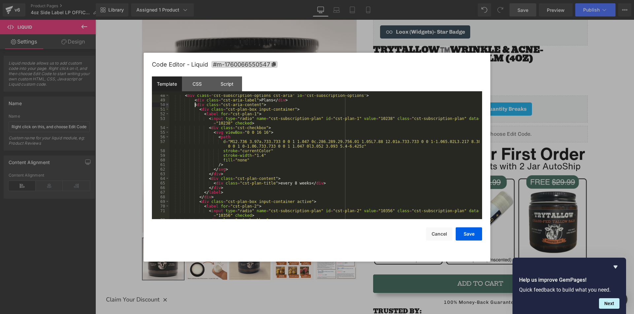
click at [166, 104] on span at bounding box center [167, 105] width 4 height 5
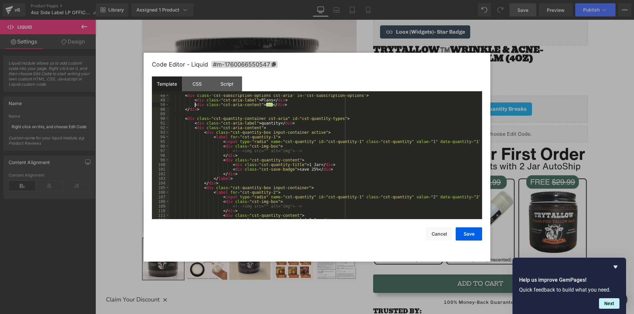
scroll to position [0, 0]
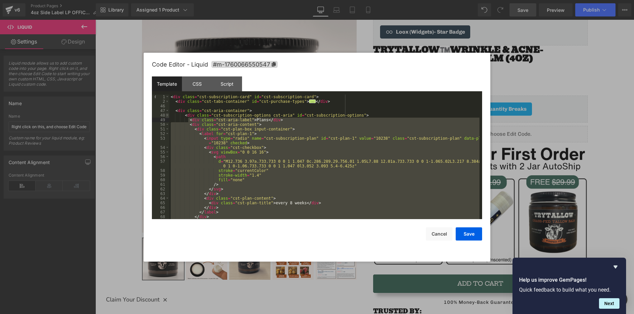
click at [167, 115] on span at bounding box center [167, 115] width 4 height 5
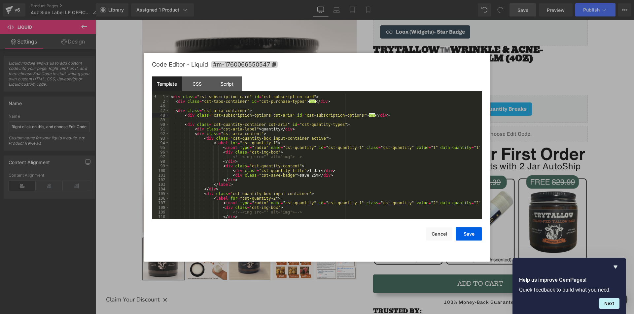
click at [191, 116] on div "< div class = "cst-subscription-card" id = "cst-subscription-card" > < div clas…" at bounding box center [324, 162] width 310 height 134
click at [167, 124] on span at bounding box center [167, 124] width 4 height 5
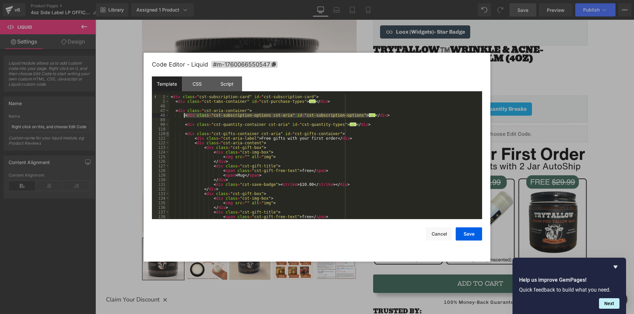
click at [166, 135] on span at bounding box center [168, 134] width 4 height 5
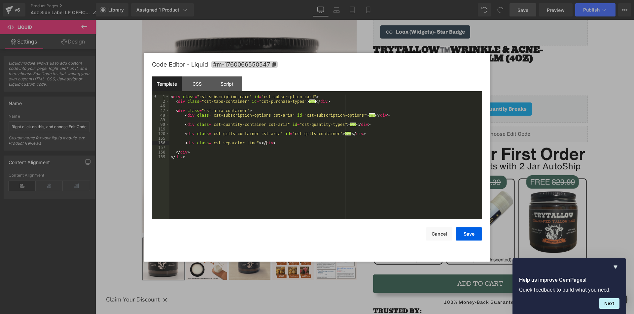
click at [272, 144] on div "< div class = "cst-subscription-card" id = "cst-subscription-card" > < div clas…" at bounding box center [325, 162] width 313 height 134
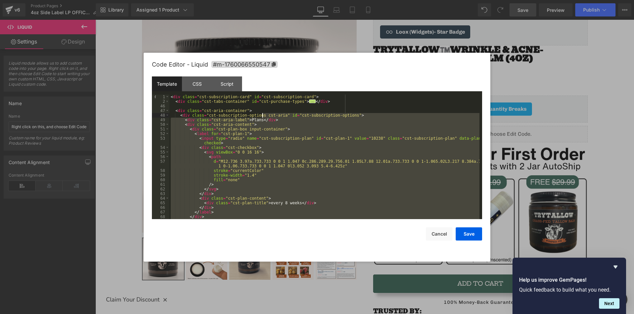
click at [322, 156] on div "< div class = "cst-subscription-card" id = "cst-subscription-card" > < div clas…" at bounding box center [324, 157] width 310 height 125
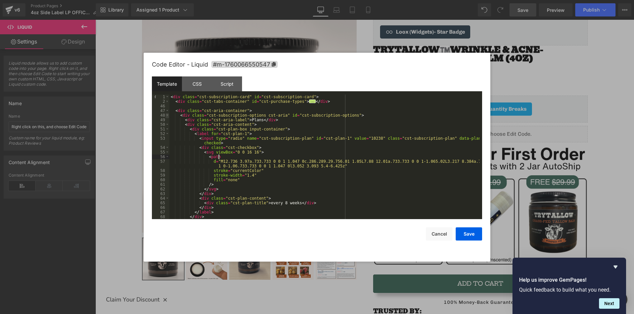
click at [168, 117] on span at bounding box center [167, 115] width 4 height 5
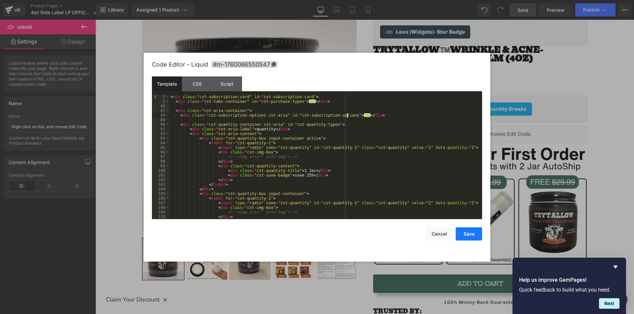
click at [475, 237] on button "Save" at bounding box center [468, 234] width 26 height 13
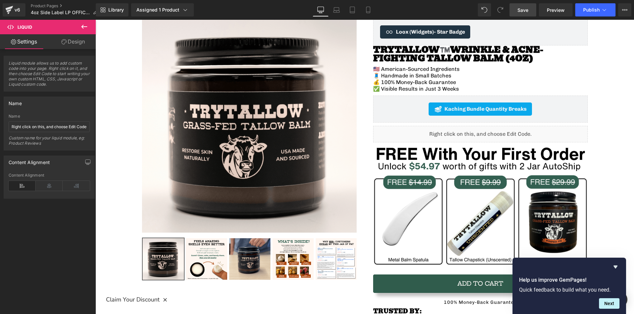
click at [524, 10] on span "Save" at bounding box center [522, 10] width 11 height 7
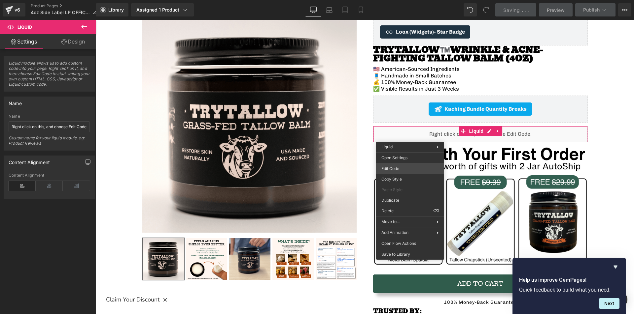
click at [398, 0] on div "Liquid You are previewing how the will restyle your page. You can not edit Elem…" at bounding box center [317, 0] width 634 height 0
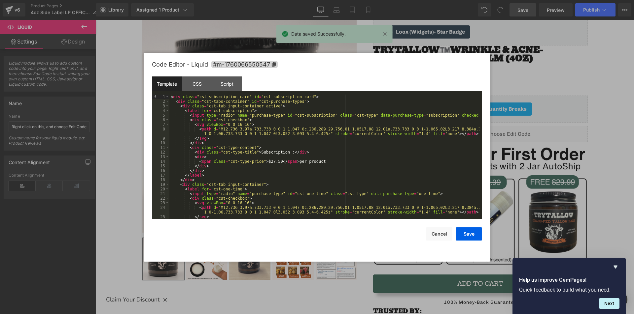
click at [287, 141] on div "< div class = "cst-subscription-card" id = "cst-subscription-card" > < div clas…" at bounding box center [324, 162] width 310 height 134
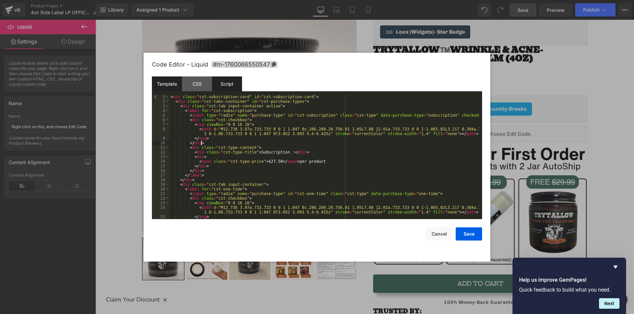
click at [226, 88] on div "Script" at bounding box center [227, 84] width 30 height 15
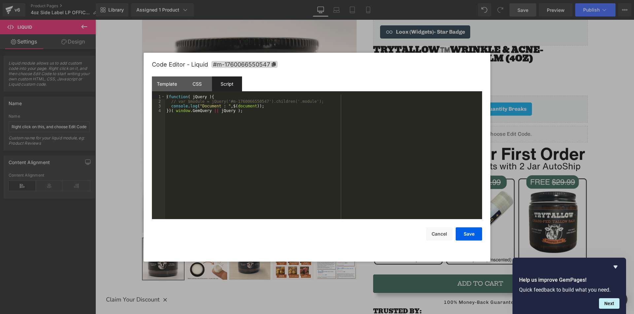
click at [252, 104] on div "( function ( jQuery ) { // var $module = jQuery('#m-1760066550547').children('.…" at bounding box center [323, 162] width 317 height 134
click at [273, 121] on div "( function ( jQuery ) { // var $module = jQuery('#m-1760066550547').children('.…" at bounding box center [323, 162] width 317 height 134
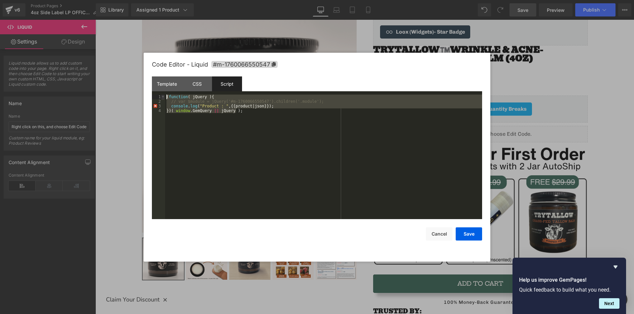
drag, startPoint x: 238, startPoint y: 110, endPoint x: 163, endPoint y: 97, distance: 76.6
click at [163, 97] on pre "1 2 3 4 ( function ( jQuery ) { // var $module = jQuery('#m-1760066550547').chi…" at bounding box center [317, 157] width 330 height 125
click at [270, 103] on div "( function ( jQuery ) { // var $module = jQuery('#m-1760066550547').children('.…" at bounding box center [323, 157] width 317 height 125
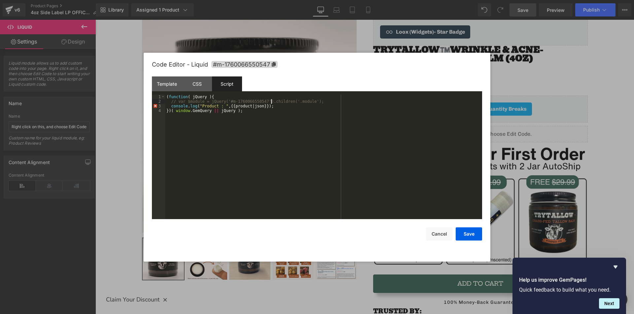
click at [270, 108] on div "( function ( jQuery ) { // var $module = jQuery('#m-1760066550547').children('.…" at bounding box center [323, 162] width 317 height 134
click at [173, 84] on div "Template" at bounding box center [167, 84] width 30 height 15
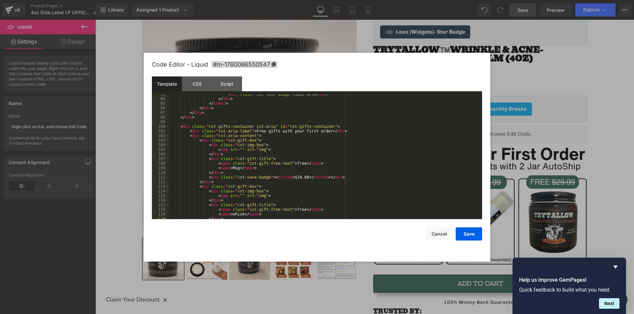
scroll to position [545, 0]
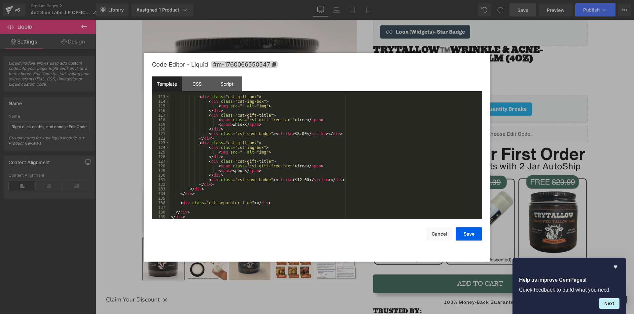
click at [212, 212] on div "< div class = "cst-gift-box" > < div class = "cst-img-box" > < img src = "" alt…" at bounding box center [324, 162] width 310 height 134
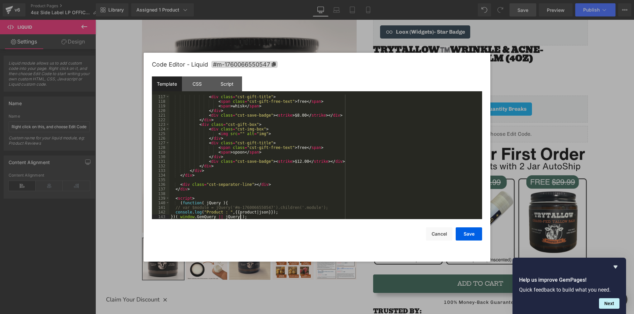
scroll to position [573, 0]
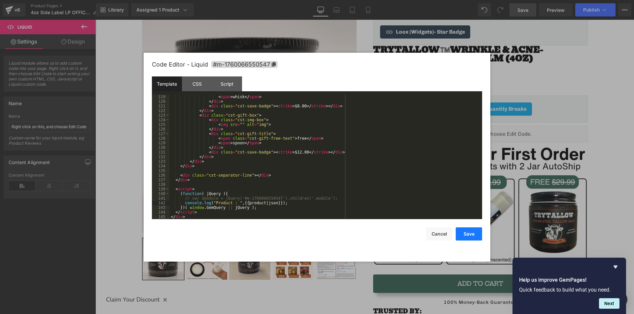
click at [461, 234] on button "Save" at bounding box center [468, 234] width 26 height 13
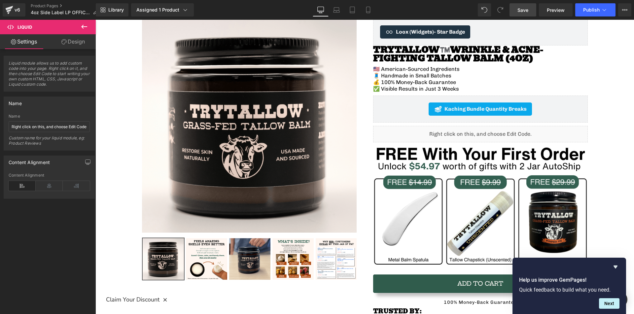
click at [525, 12] on span "Save" at bounding box center [522, 10] width 11 height 7
click at [554, 12] on span "Preview" at bounding box center [555, 10] width 18 height 7
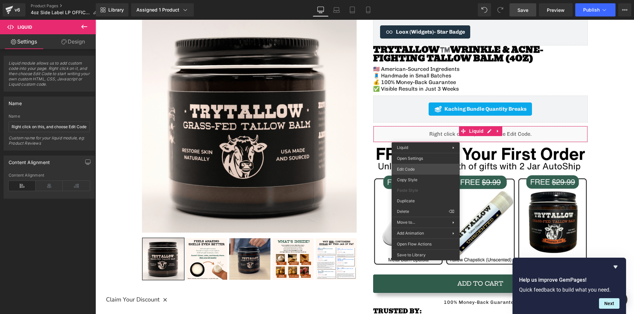
click at [421, 0] on div "Liquid You are previewing how the will restyle your page. You can not edit Elem…" at bounding box center [317, 0] width 634 height 0
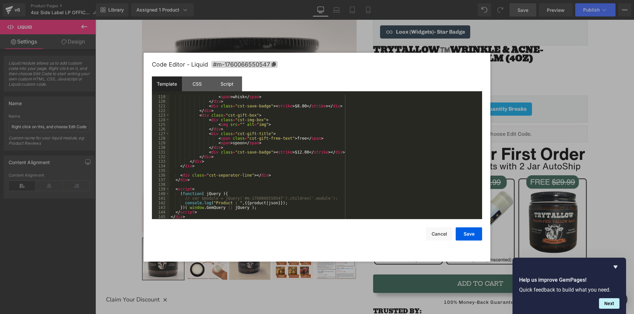
click at [232, 193] on div "< span > whisk </ span > </ div > < div class = "cst-save-badge" > < strike > $…" at bounding box center [324, 162] width 310 height 134
click at [256, 208] on div "< span > whisk </ span > </ div > < div class = "cst-save-badge" > < strike > $…" at bounding box center [324, 162] width 310 height 134
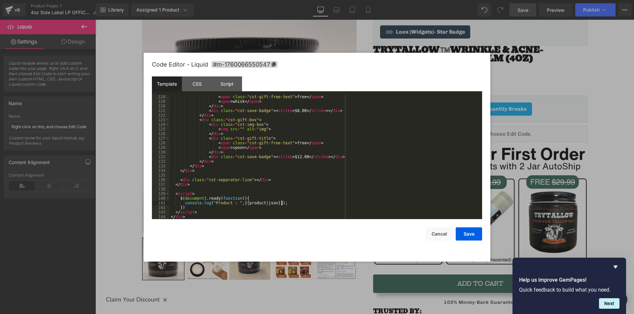
scroll to position [568, 0]
click at [472, 232] on button "Save" at bounding box center [468, 234] width 26 height 13
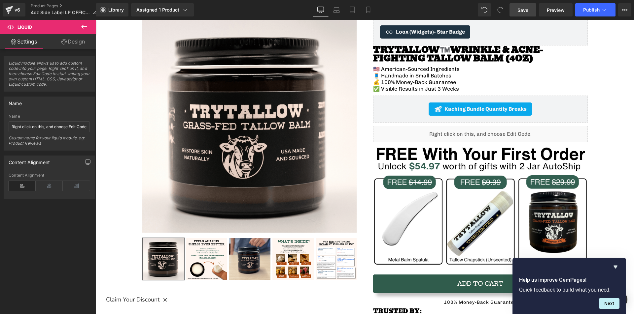
click at [521, 13] on span "Save" at bounding box center [522, 10] width 11 height 7
click at [553, 11] on span "Preview" at bounding box center [555, 10] width 18 height 7
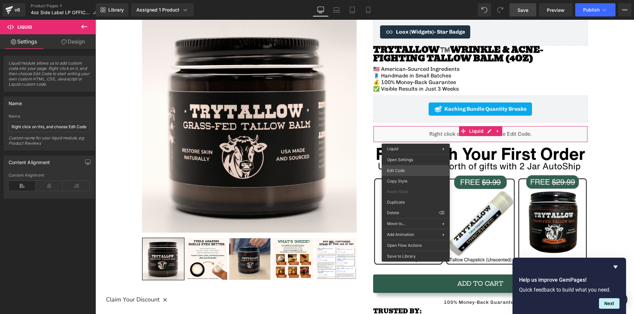
click at [404, 0] on div "Liquid You are previewing how the will restyle your page. You can not edit Elem…" at bounding box center [317, 0] width 634 height 0
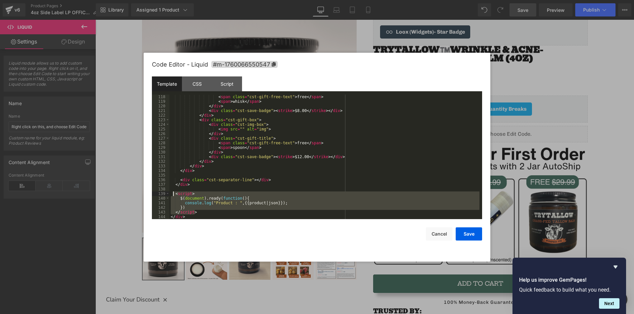
drag, startPoint x: 205, startPoint y: 212, endPoint x: 173, endPoint y: 194, distance: 36.3
click at [173, 194] on div "< span class = "cst-gift-free-text" > free </ span > < span > whisk </ span > <…" at bounding box center [324, 162] width 310 height 134
click at [223, 83] on div "Script" at bounding box center [227, 84] width 30 height 15
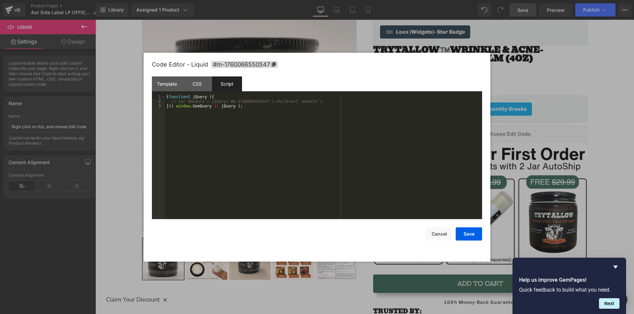
click at [223, 108] on div "( function ( jQuery ) { // var $module = jQuery('#m-1760066550547').children('.…" at bounding box center [323, 162] width 317 height 134
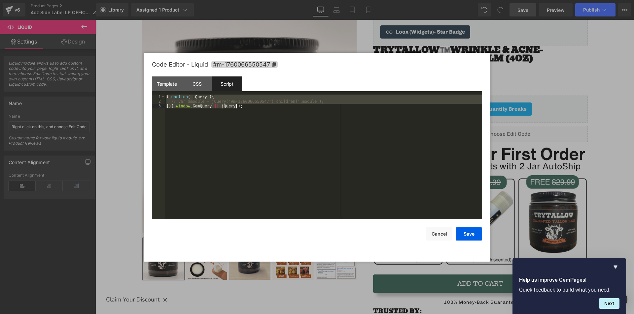
drag, startPoint x: 164, startPoint y: 80, endPoint x: 161, endPoint y: 91, distance: 11.5
click at [164, 80] on div "Template" at bounding box center [167, 84] width 30 height 15
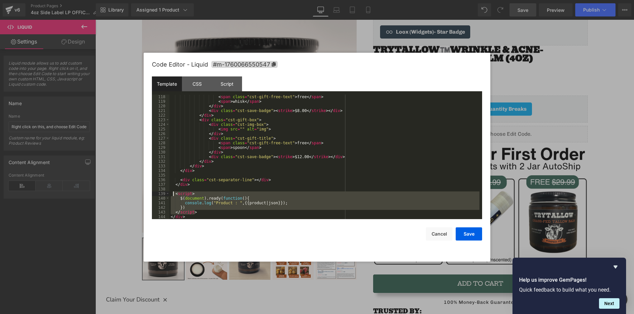
click at [204, 215] on div "< span class = "cst-gift-free-text" > free </ span > < span > whisk </ span > <…" at bounding box center [324, 157] width 310 height 125
drag, startPoint x: 203, startPoint y: 215, endPoint x: 166, endPoint y: 196, distance: 41.6
click at [166, 196] on pre "118 119 120 121 122 123 124 125 126 127 128 129 130 131 132 133 134 135 136 137…" at bounding box center [317, 157] width 330 height 125
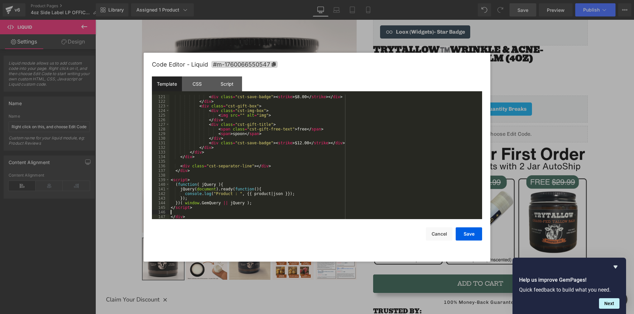
scroll to position [582, 0]
click at [302, 194] on div "< div class = "cst-save-badge" > < strike > $8.00 </ strike > </ div > </ div >…" at bounding box center [324, 162] width 310 height 134
click at [460, 231] on button "Save" at bounding box center [468, 234] width 26 height 13
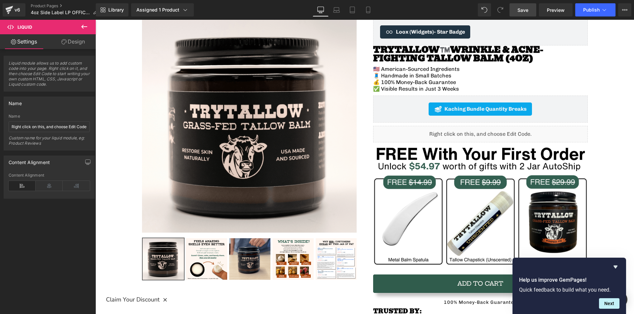
click at [526, 10] on span "Save" at bounding box center [522, 10] width 11 height 7
click at [549, 11] on span "Preview" at bounding box center [555, 10] width 18 height 7
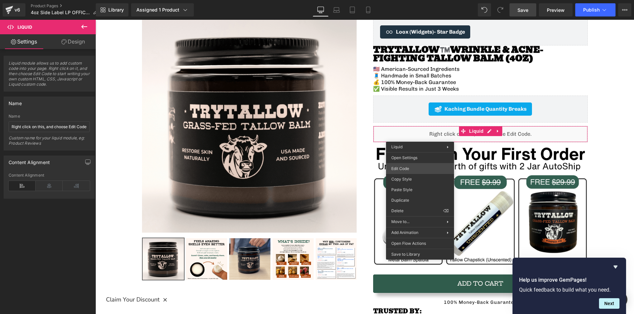
click at [405, 0] on div "Liquid You are previewing how the will restyle your page. You can not edit Elem…" at bounding box center [317, 0] width 634 height 0
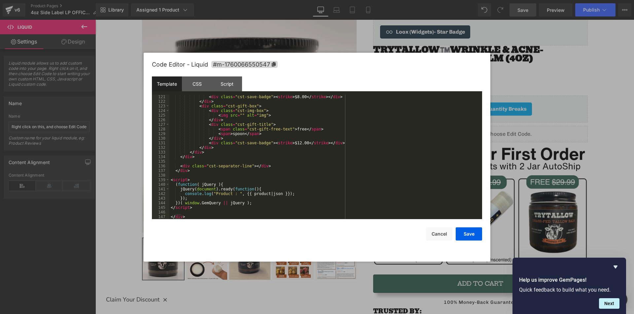
click at [257, 210] on div "< div class = "cst-save-badge" > < strike > $8.00 </ strike > </ div > </ div >…" at bounding box center [324, 162] width 310 height 134
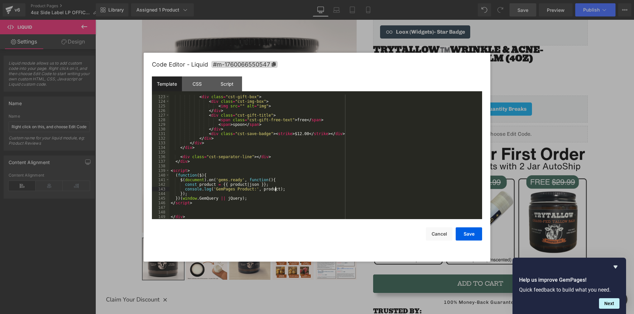
click at [282, 190] on div "< div class = "cst-gift-box" > < div class = "cst-img-box" > < img src = "" alt…" at bounding box center [324, 162] width 310 height 134
click at [464, 232] on button "Save" at bounding box center [468, 234] width 26 height 13
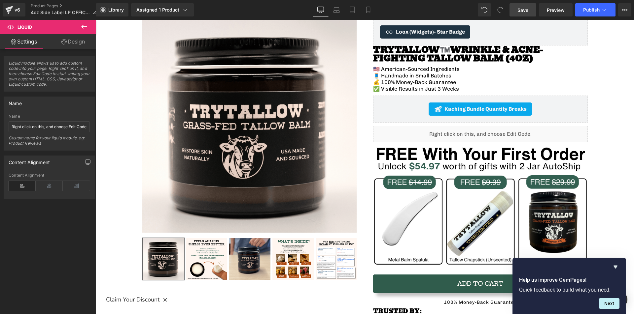
click at [526, 9] on span "Save" at bounding box center [522, 10] width 11 height 7
click at [553, 9] on span "Preview" at bounding box center [555, 10] width 18 height 7
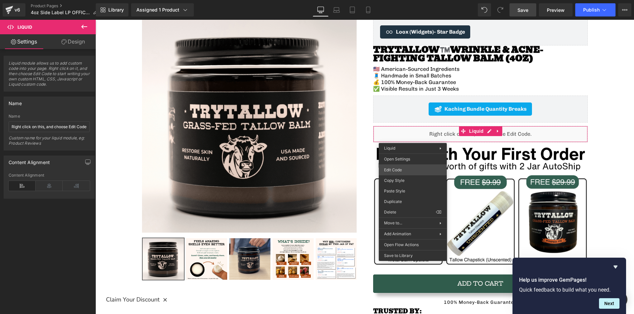
click at [397, 0] on div "Liquid You are previewing how the will restyle your page. You can not edit Elem…" at bounding box center [317, 0] width 634 height 0
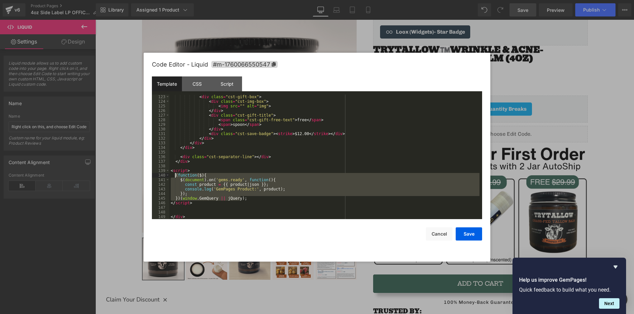
drag, startPoint x: 252, startPoint y: 199, endPoint x: 175, endPoint y: 173, distance: 81.2
click at [175, 173] on div "< div class = "cst-gift-box" > < div class = "cst-img-box" > < img src = "" alt…" at bounding box center [324, 162] width 310 height 134
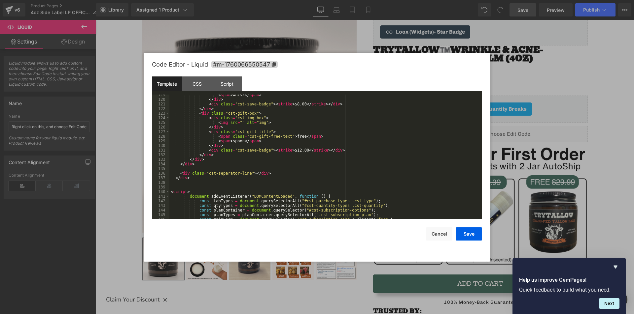
scroll to position [614, 0]
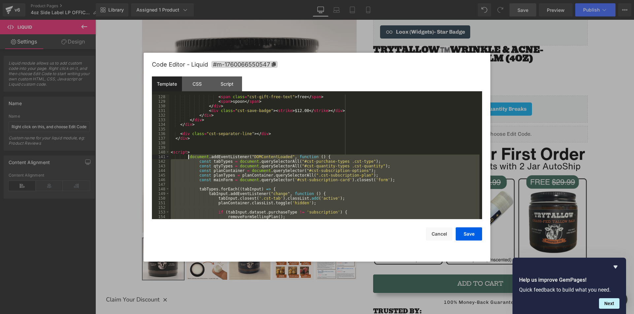
click at [188, 155] on div "< span class = "cst-gift-free-text" > free </ span > < span > spoon </ span > <…" at bounding box center [324, 162] width 310 height 134
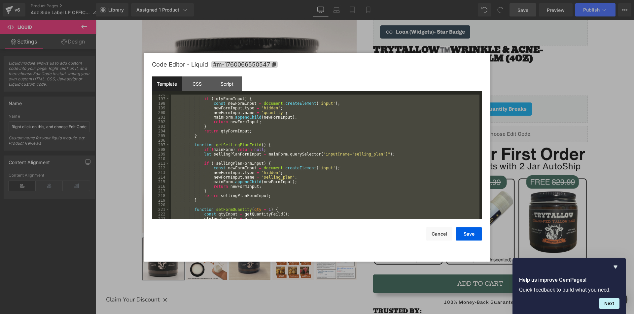
scroll to position [1030, 0]
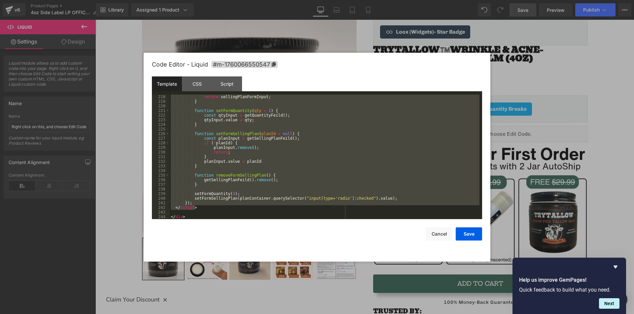
click at [202, 209] on div "return sellingPlanFormInput ; } function setFormQuantity ( qty = 1 ) { const qt…" at bounding box center [324, 157] width 310 height 125
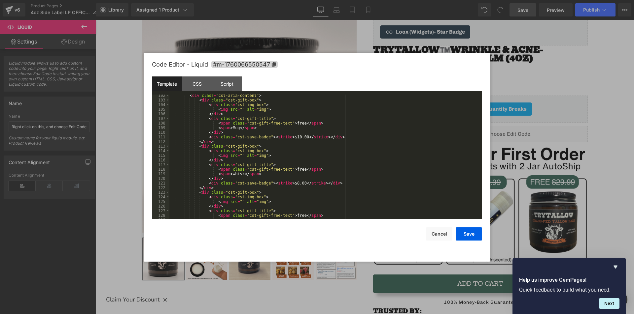
scroll to position [436, 0]
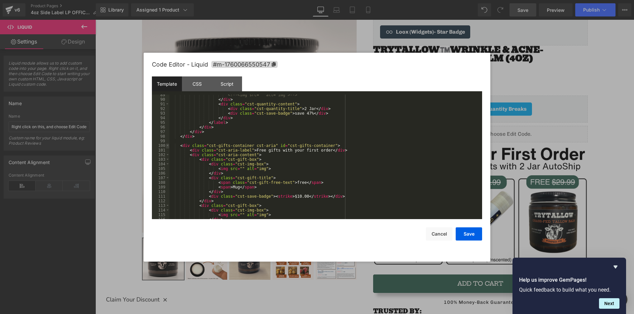
click at [168, 146] on span at bounding box center [168, 146] width 4 height 5
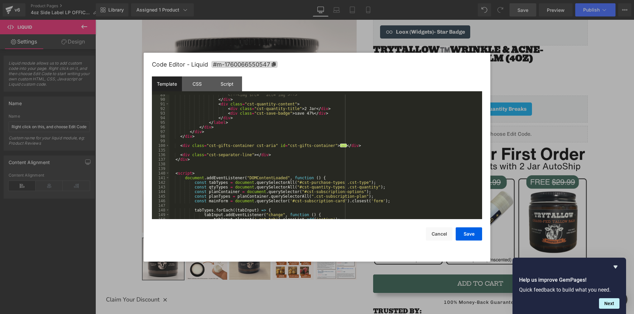
scroll to position [337, 0]
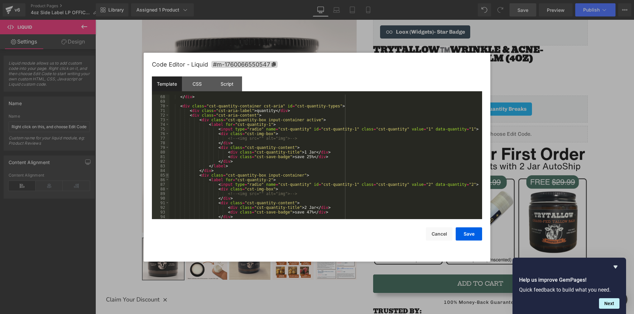
click at [168, 174] on span at bounding box center [167, 175] width 4 height 5
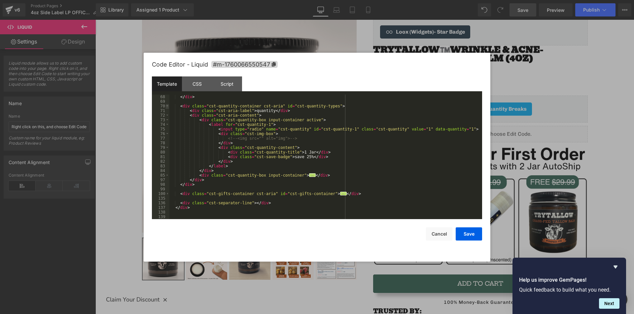
click at [167, 106] on span at bounding box center [167, 106] width 4 height 5
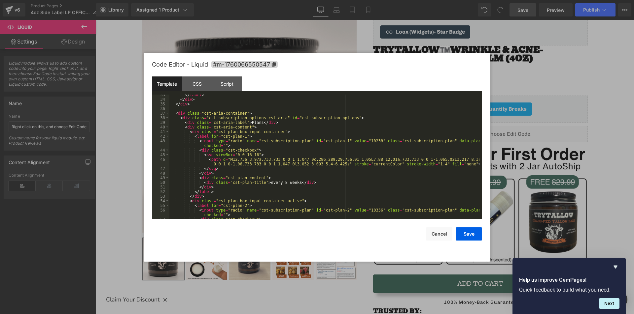
scroll to position [159, 0]
click at [166, 118] on span at bounding box center [167, 118] width 4 height 5
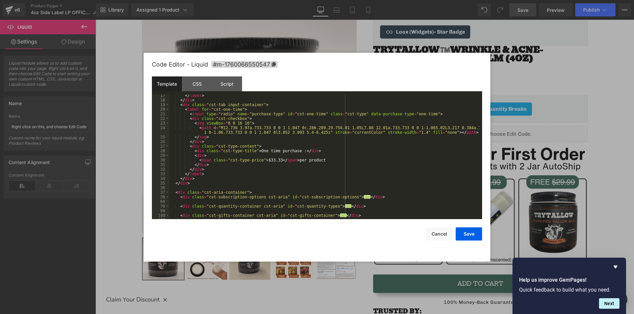
scroll to position [0, 0]
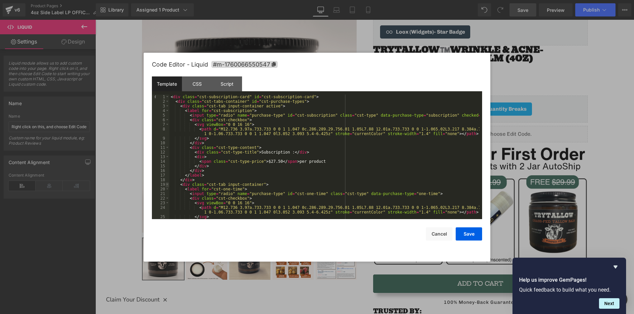
click at [166, 184] on span at bounding box center [167, 184] width 4 height 5
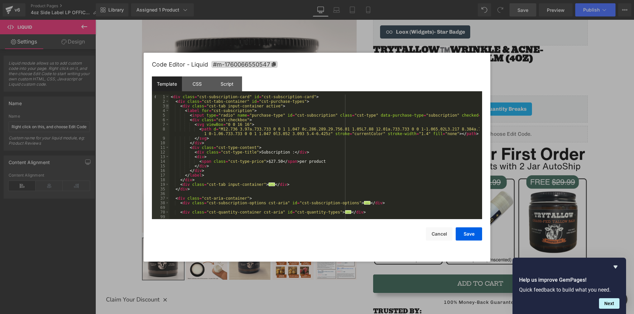
click at [166, 106] on span at bounding box center [167, 106] width 4 height 5
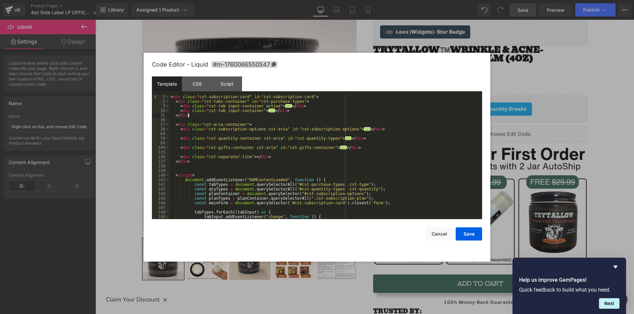
click at [230, 117] on div "< div class = "cst-subscription-card" id = "cst-subscription-card" > < div clas…" at bounding box center [324, 162] width 310 height 134
click at [294, 158] on div "< div class = "cst-subscription-card" id = "cst-subscription-card" > < div clas…" at bounding box center [324, 162] width 310 height 134
click at [214, 167] on div "< div class = "cst-subscription-card" id = "cst-subscription-card" > < div clas…" at bounding box center [324, 162] width 310 height 134
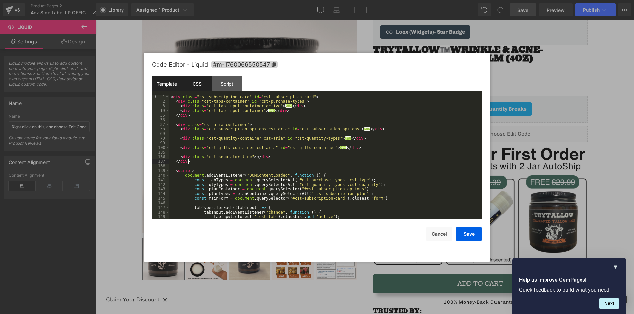
click at [188, 87] on div "CSS" at bounding box center [197, 84] width 30 height 15
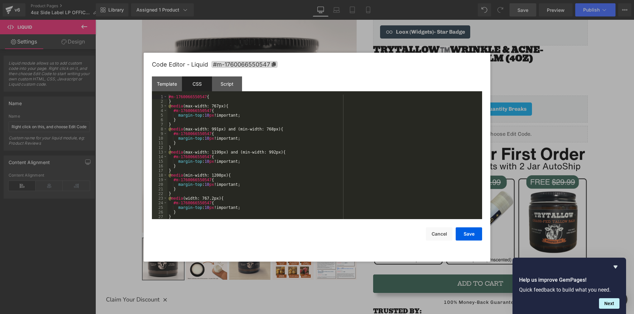
scroll to position [5, 0]
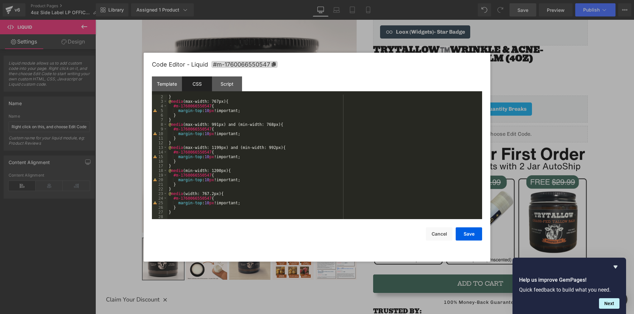
click at [199, 214] on div "} @ media (max-width: 767px) { #m-1760066550547 { margin-top : 10 px !important…" at bounding box center [323, 162] width 312 height 134
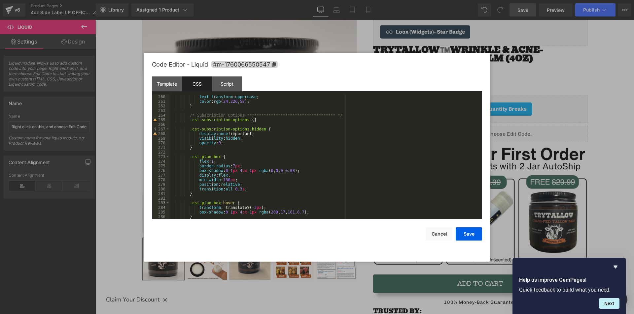
scroll to position [1177, 0]
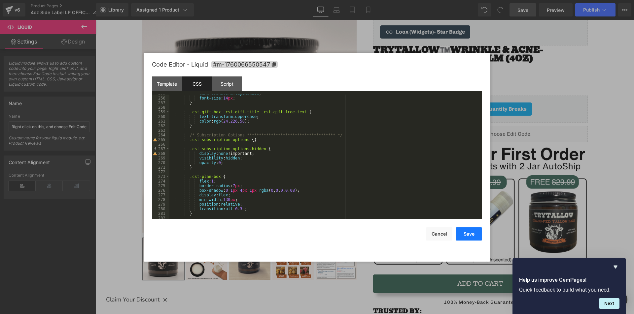
click at [469, 235] on button "Save" at bounding box center [468, 234] width 26 height 13
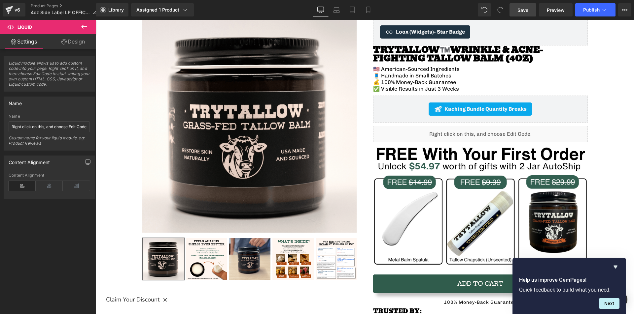
drag, startPoint x: 522, startPoint y: 10, endPoint x: 514, endPoint y: 10, distance: 8.6
click at [522, 10] on span "Save" at bounding box center [522, 10] width 11 height 7
click at [550, 11] on span "Preview" at bounding box center [555, 10] width 18 height 7
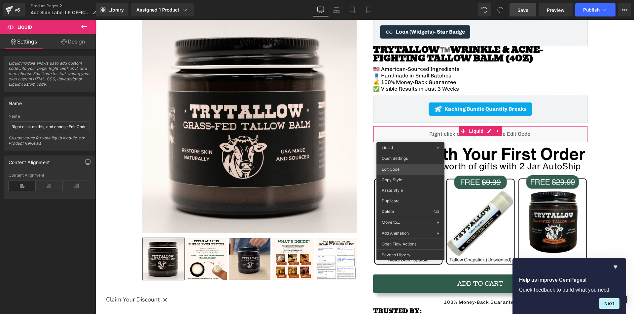
click at [400, 0] on div "Liquid You are previewing how the will restyle your page. You can not edit Elem…" at bounding box center [317, 0] width 634 height 0
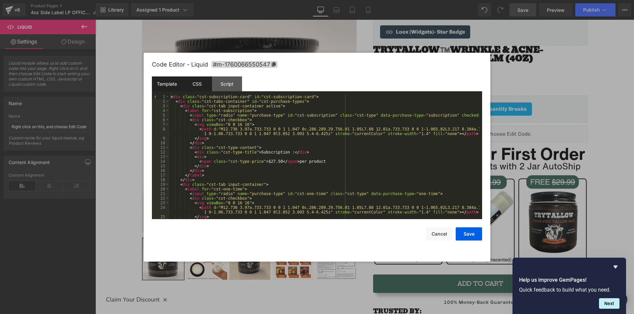
click at [194, 90] on div "CSS" at bounding box center [197, 84] width 30 height 15
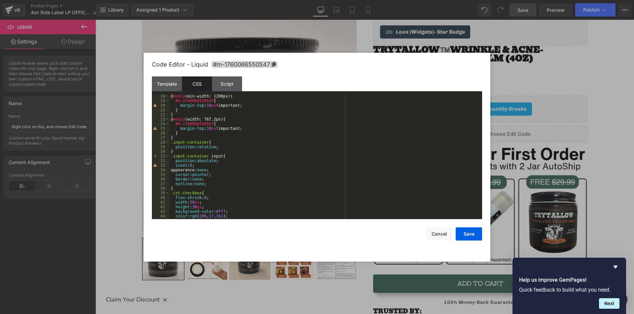
scroll to position [79, 0]
click at [224, 170] on div "@ media (min-width: 1200px) { #m-1760066550547 { margin-top : 10 px !important;…" at bounding box center [324, 161] width 310 height 134
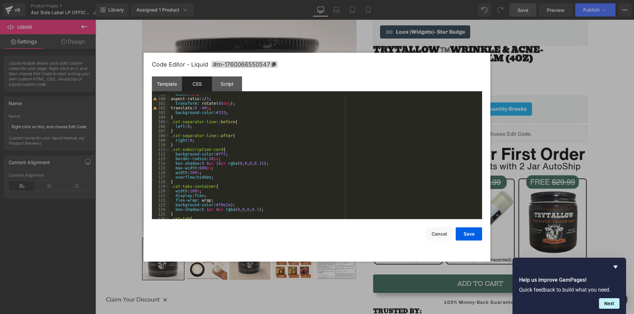
scroll to position [455, 0]
click at [219, 167] on div "width : 7 px ; aspect-ratio: 1 / 1 ; transform : rotate( 45 deg ); translate: 0…" at bounding box center [324, 159] width 310 height 134
click at [469, 235] on button "Save" at bounding box center [468, 234] width 26 height 13
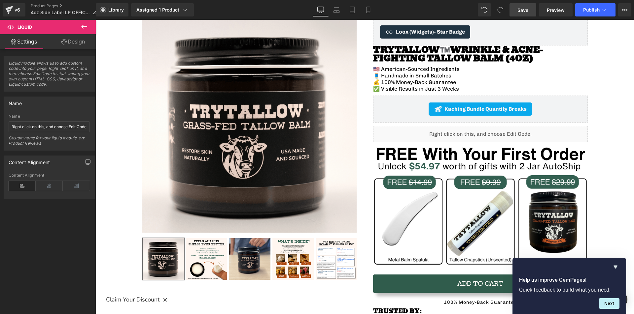
click at [522, 11] on span "Save" at bounding box center [522, 10] width 11 height 7
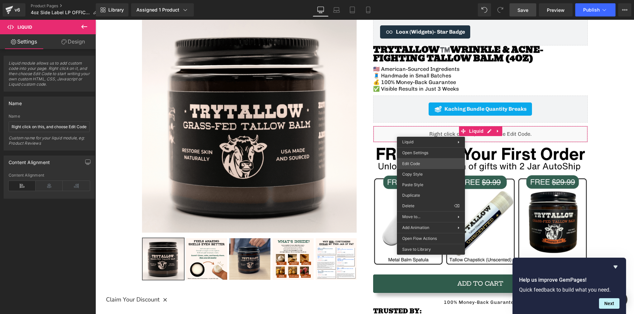
click at [423, 0] on div "Liquid You are previewing how the will restyle your page. You can not edit Elem…" at bounding box center [317, 0] width 634 height 0
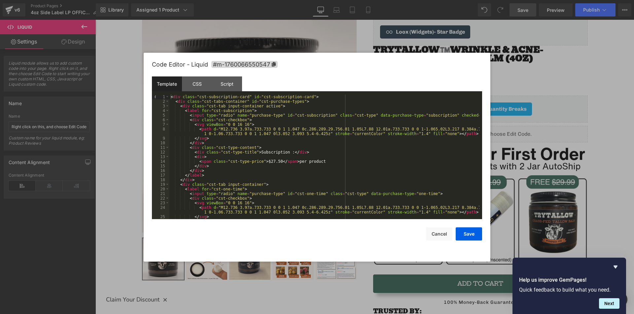
click at [209, 167] on div "< div class = "cst-subscription-card" id = "cst-subscription-card" > < div clas…" at bounding box center [324, 162] width 310 height 134
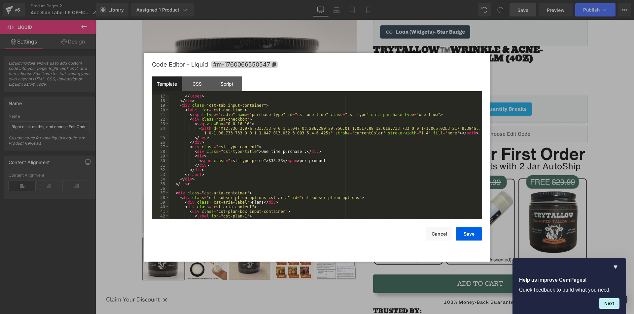
scroll to position [79, 0]
click at [207, 166] on div "</ label > </ div > < div class = "cst-tab input-container" > < label for = "cs…" at bounding box center [324, 163] width 310 height 139
click at [274, 162] on div "</ label > </ div > < div class = "cst-tab input-container" > < label for = "cs…" at bounding box center [324, 163] width 310 height 139
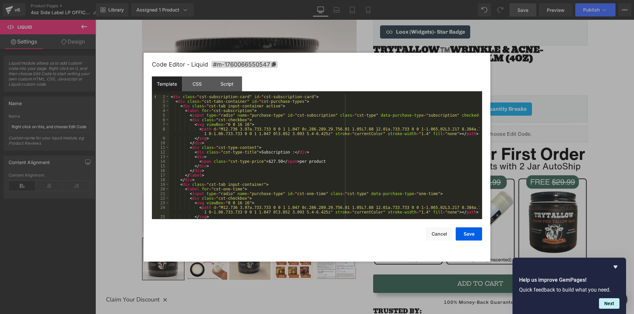
scroll to position [0, 0]
click at [167, 97] on span at bounding box center [167, 97] width 4 height 5
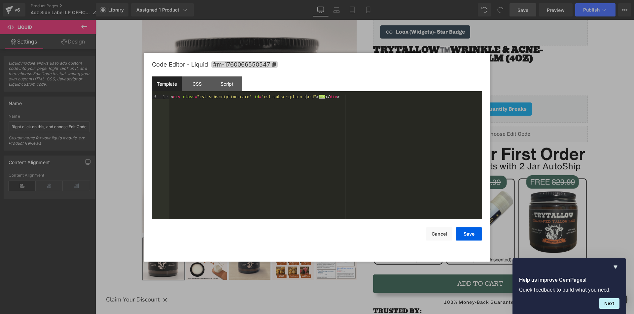
click at [329, 97] on div "< div class = "cst-subscription-card" id = "cst-subscription-card" > ... </ div…" at bounding box center [325, 162] width 313 height 134
paste textarea
click at [211, 107] on div "{% if product.selling_plan_groups.size > 0 %} < div class = "cst-subscription-c…" at bounding box center [325, 162] width 313 height 134
click at [167, 101] on span at bounding box center [167, 101] width 4 height 5
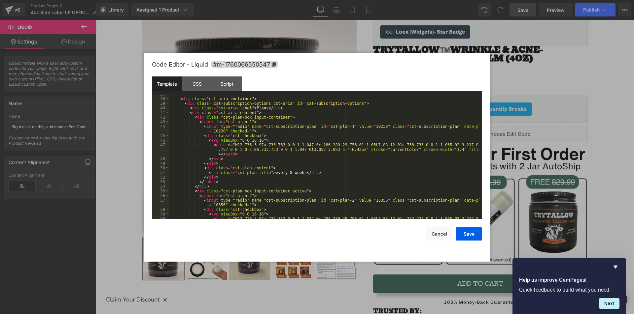
scroll to position [139, 0]
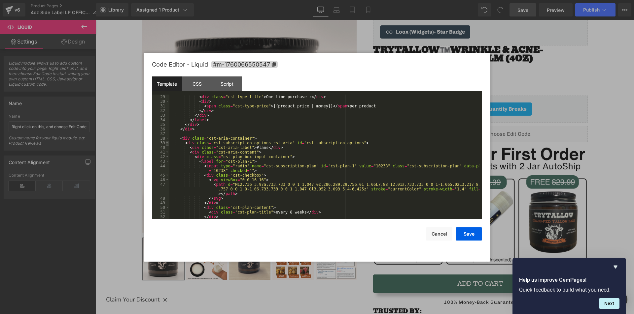
click at [165, 142] on span at bounding box center [167, 143] width 4 height 5
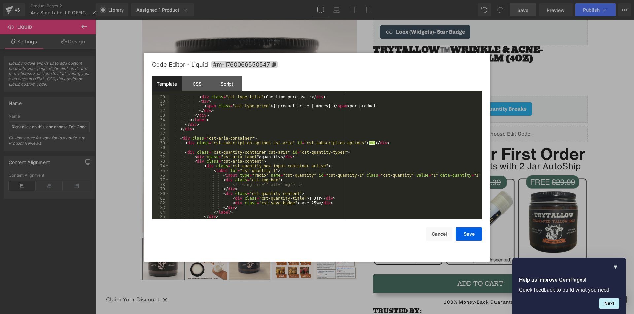
click at [257, 138] on div "< div class = "cst-type-title" > One time purchase : </ div > < div > < span cl…" at bounding box center [324, 162] width 310 height 134
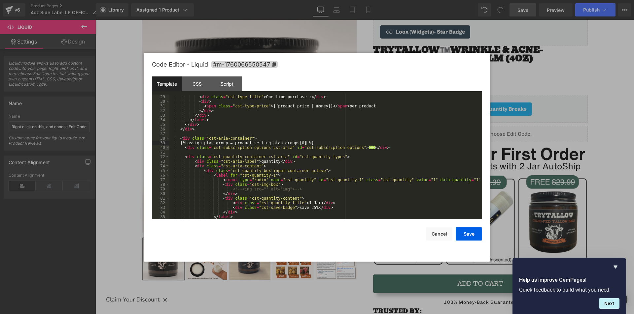
click at [168, 146] on span at bounding box center [167, 148] width 4 height 5
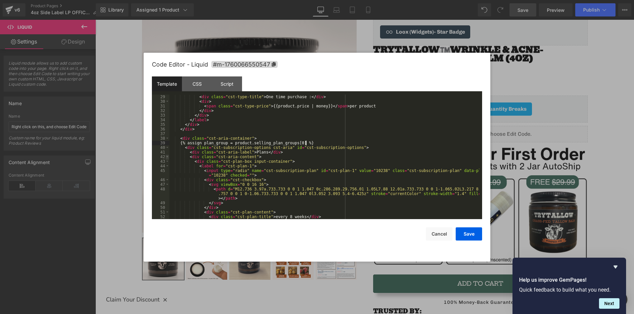
click at [166, 156] on span at bounding box center [167, 157] width 4 height 5
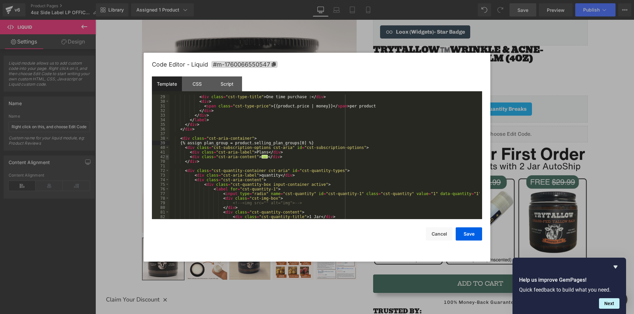
click at [166, 156] on span at bounding box center [167, 157] width 4 height 5
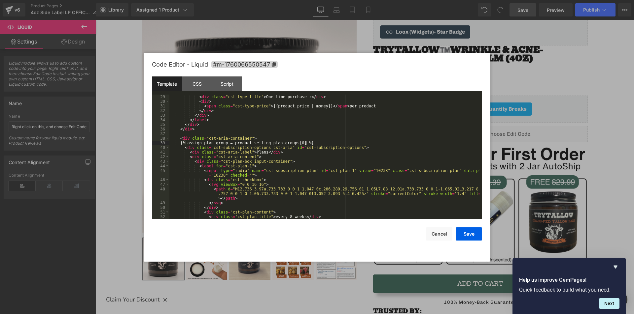
scroll to position [158, 0]
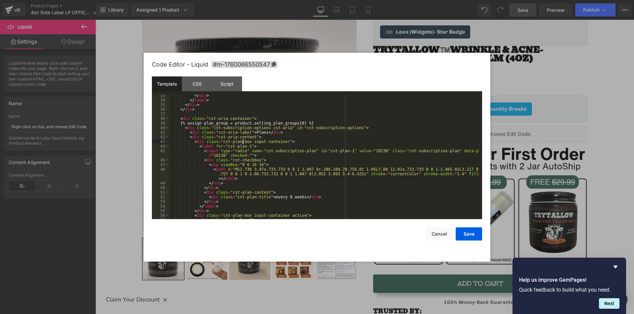
click at [242, 142] on div "</ div > </ label > </ div > </ div > < div class = "cst-aria-container" > {% a…" at bounding box center [324, 160] width 310 height 134
click at [166, 140] on span at bounding box center [167, 142] width 4 height 5
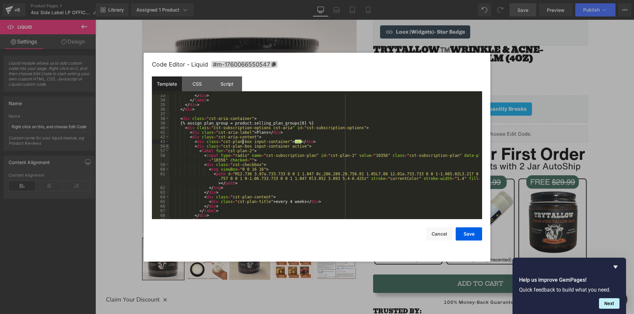
click at [167, 147] on span at bounding box center [167, 146] width 4 height 5
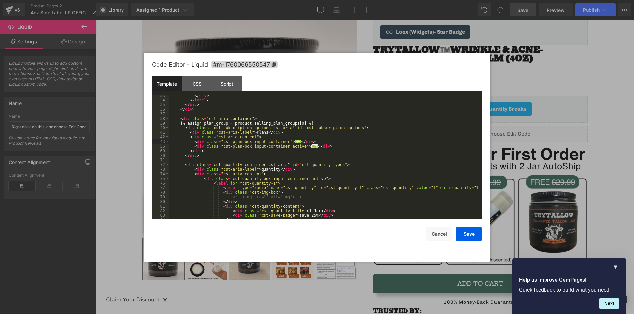
click at [264, 137] on div "</ div > </ label > </ div > </ div > < div class = "cst-aria-container" > {% a…" at bounding box center [324, 160] width 310 height 134
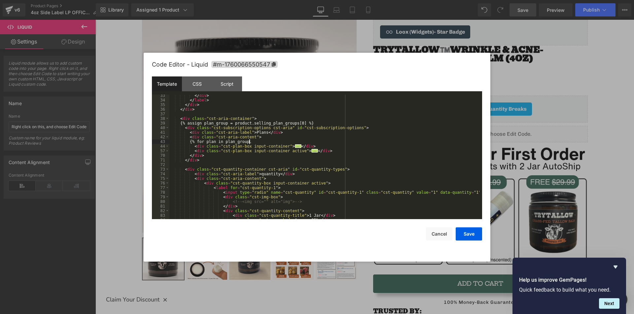
paste textarea
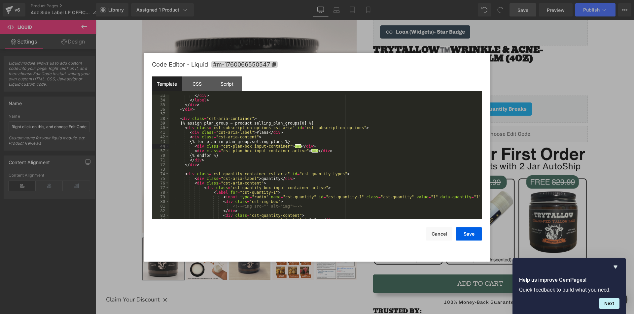
click at [349, 126] on div "</ div > </ label > </ div > </ div > < div class = "cst-aria-container" > {% a…" at bounding box center [324, 160] width 310 height 134
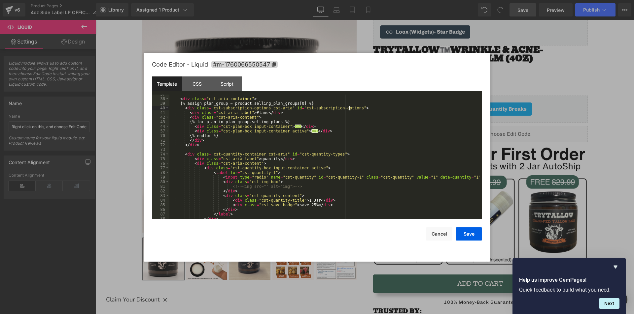
scroll to position [178, 0]
click at [166, 125] on span at bounding box center [167, 126] width 4 height 5
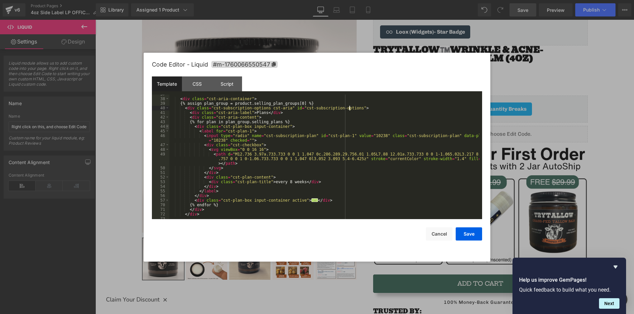
click at [165, 126] on span at bounding box center [167, 126] width 4 height 5
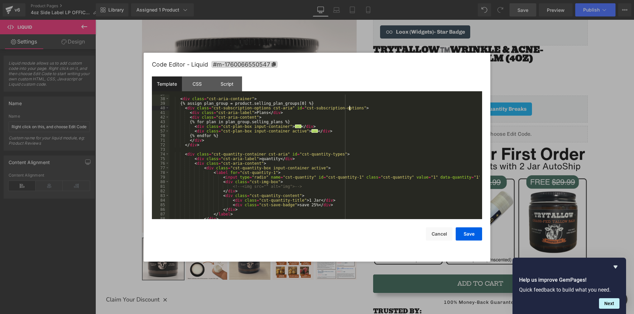
click at [325, 131] on div "< div class = "cst-aria-container" > {% assign plan_group = product.selling_pla…" at bounding box center [324, 159] width 310 height 134
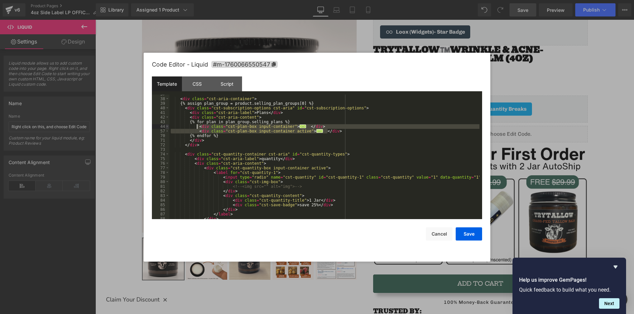
click at [166, 128] on span at bounding box center [167, 126] width 4 height 5
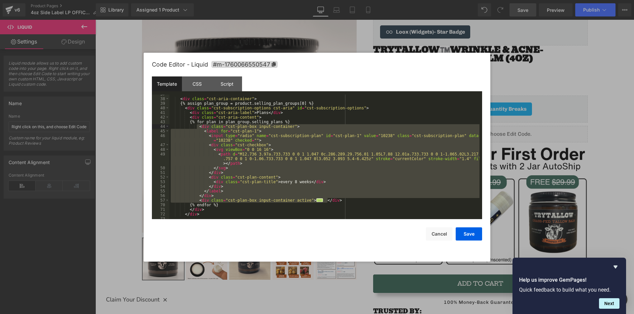
click at [275, 139] on div "< div class = "cst-aria-container" > {% assign plan_group = product.selling_pla…" at bounding box center [324, 157] width 310 height 125
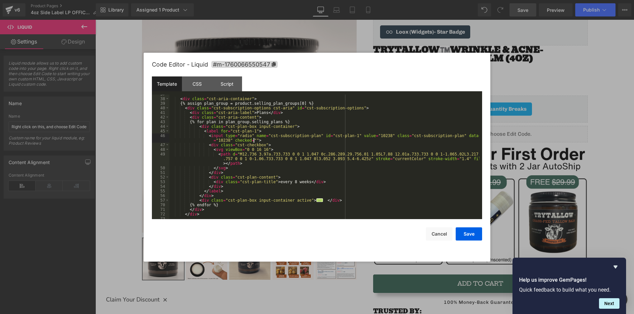
click at [249, 130] on div "< div class = "cst-aria-container" > {% assign plan_group = product.selling_pla…" at bounding box center [324, 159] width 310 height 134
click at [342, 135] on div "< div class = "cst-aria-container" > {% assign plan_group = product.selling_pla…" at bounding box center [324, 159] width 310 height 134
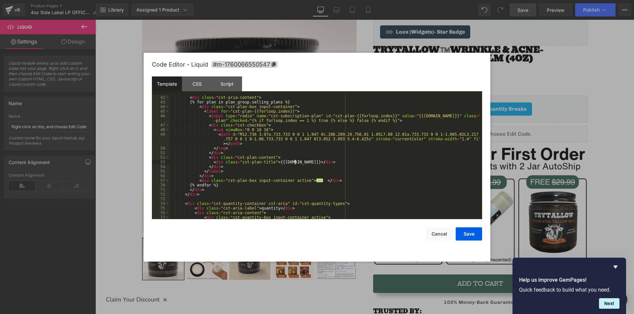
click at [283, 106] on div "< div class = "cst-aria-label" > Plans </ div > < div class = "cst-aria-content…" at bounding box center [324, 158] width 310 height 134
click at [364, 122] on div "< div class = "cst-aria-label" > Plans </ div > < div class = "cst-aria-content…" at bounding box center [324, 158] width 310 height 134
click at [291, 106] on div "< div class = "cst-aria-label" > Plans </ div > < div class = "cst-aria-content…" at bounding box center [324, 158] width 310 height 134
drag, startPoint x: 393, startPoint y: 109, endPoint x: 347, endPoint y: 107, distance: 46.6
click at [347, 107] on div "< div class = "cst-aria-label" > Plans </ div > < div class = "cst-aria-content…" at bounding box center [324, 158] width 310 height 134
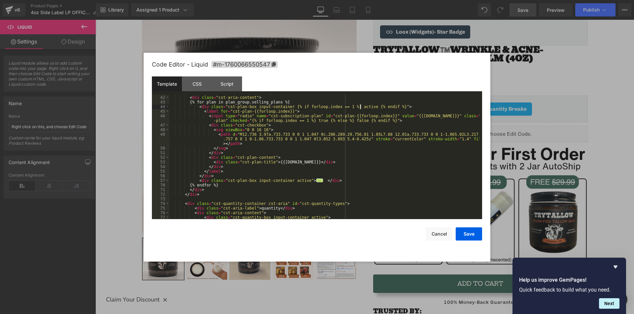
click at [408, 108] on div "< div class = "cst-aria-label" > Plans </ div > < div class = "cst-aria-content…" at bounding box center [324, 158] width 310 height 134
click at [251, 182] on div "< div class = "cst-aria-label" > Plans </ div > < div class = "cst-aria-content…" at bounding box center [324, 158] width 310 height 134
click at [329, 185] on div "< div class = "cst-aria-label" > Plans </ div > < div class = "cst-aria-content…" at bounding box center [324, 158] width 310 height 134
click at [168, 182] on span at bounding box center [167, 181] width 4 height 5
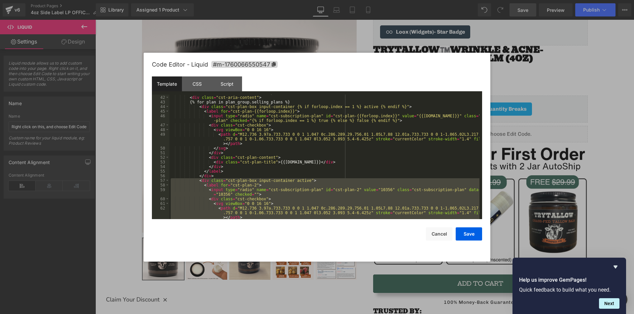
scroll to position [257, 0]
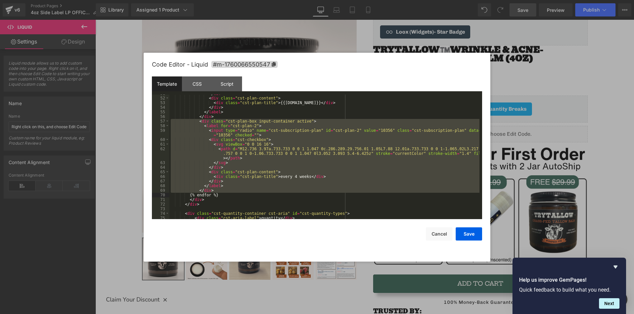
click at [266, 184] on div "</ div > < div class = "cst-plan-content" > < div class = "cst-plan-title" > {{…" at bounding box center [324, 157] width 310 height 125
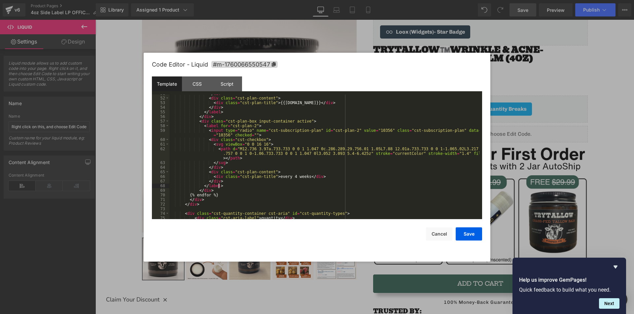
click at [226, 191] on div "</ div > < div class = "cst-plan-content" > < div class = "cst-plan-title" > {{…" at bounding box center [324, 158] width 310 height 134
click at [167, 120] on span at bounding box center [167, 121] width 4 height 5
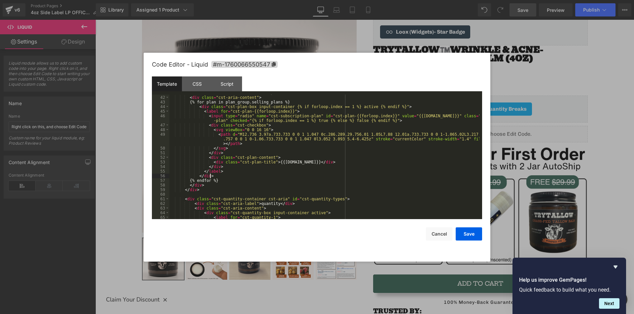
scroll to position [178, 0]
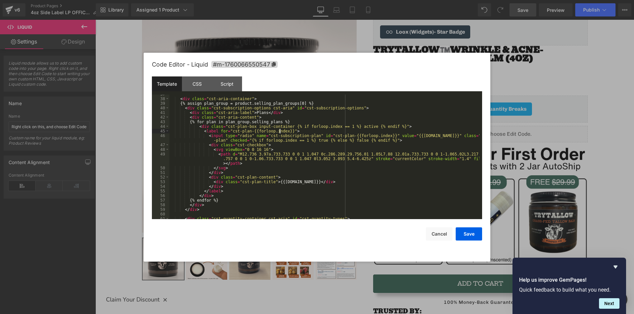
click at [280, 131] on div "< div class = "cst-aria-container" > {% assign plan_group = product.selling_pla…" at bounding box center [324, 159] width 310 height 134
click at [287, 141] on div "< div class = "cst-aria-container" > {% assign plan_group = product.selling_pla…" at bounding box center [324, 159] width 310 height 134
click at [299, 140] on div "< div class = "cst-aria-container" > {% assign plan_group = product.selling_pla…" at bounding box center [324, 159] width 310 height 134
click at [326, 126] on div "< div class = "cst-aria-container" > {% assign plan_group = product.selling_pla…" at bounding box center [324, 159] width 310 height 134
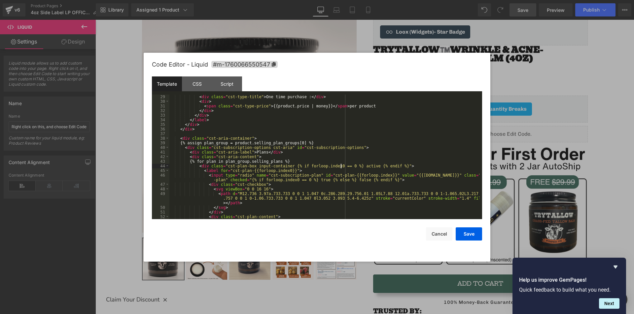
scroll to position [158, 0]
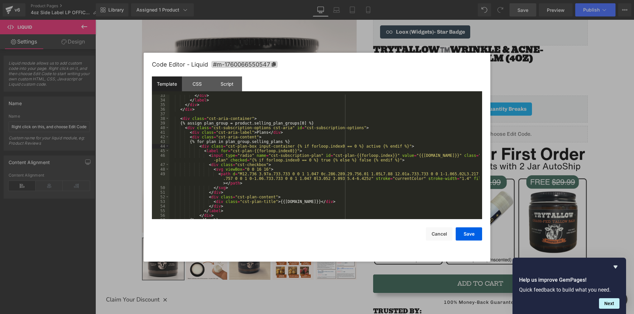
click at [425, 155] on div "</ div > </ label > </ div > </ div > < div class = "cst-aria-container" > {% a…" at bounding box center [324, 160] width 310 height 134
click at [381, 161] on div "</ div > </ label > </ div > </ div > < div class = "cst-aria-container" > {% a…" at bounding box center [324, 160] width 310 height 134
click at [288, 143] on div "</ div > </ label > </ div > </ div > < div class = "cst-aria-container" > {% a…" at bounding box center [324, 160] width 310 height 134
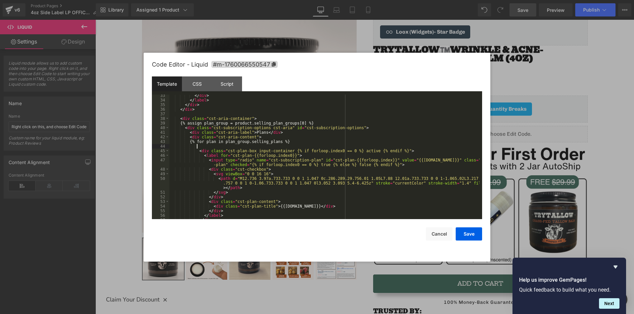
click at [216, 144] on div "</ div > </ label > </ div > </ div > < div class = "cst-aria-container" > {% a…" at bounding box center [324, 160] width 310 height 134
click at [220, 147] on div "</ div > </ label > </ div > </ div > < div class = "cst-aria-container" > {% a…" at bounding box center [324, 160] width 310 height 134
click at [381, 166] on div "</ div > </ label > </ div > </ div > < div class = "cst-aria-container" > {% a…" at bounding box center [324, 160] width 310 height 134
click at [240, 146] on div "</ div > </ label > </ div > </ div > < div class = "cst-aria-container" > {% a…" at bounding box center [324, 160] width 310 height 134
paste textarea
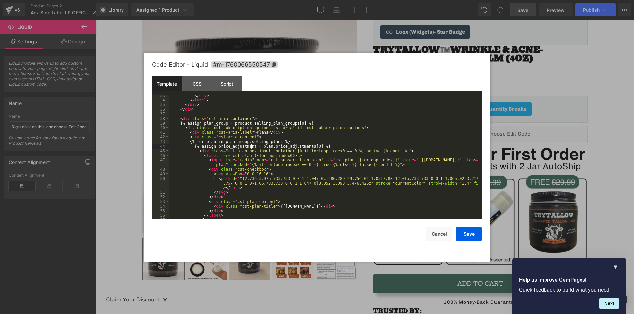
click at [252, 148] on div "</ div > </ label > </ div > </ div > < div class = "cst-aria-container" > {% a…" at bounding box center [324, 160] width 310 height 134
click at [325, 147] on div "</ div > </ label > </ div > </ div > < div class = "cst-aria-container" > {% a…" at bounding box center [324, 160] width 310 height 134
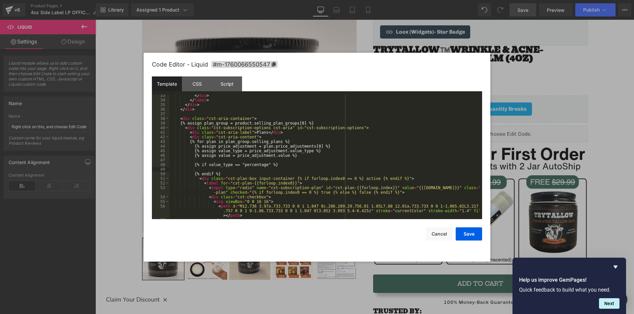
scroll to position [178, 0]
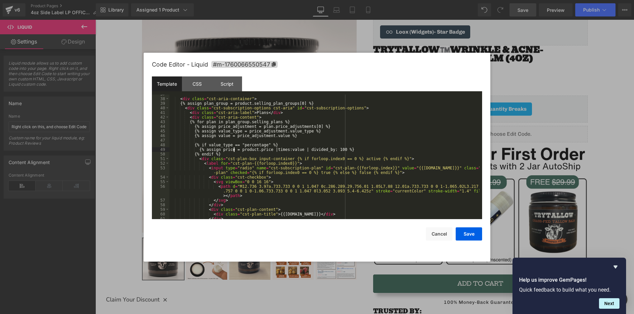
click at [233, 149] on div "< div class = "cst-aria-container" > {% assign plan_group = product.selling_pla…" at bounding box center [324, 159] width 310 height 134
click at [280, 151] on div "< div class = "cst-aria-container" > {% assign plan_group = product.selling_pla…" at bounding box center [324, 159] width 310 height 134
click at [359, 151] on div "< div class = "cst-aria-container" > {% assign plan_group = product.selling_pla…" at bounding box center [324, 159] width 310 height 134
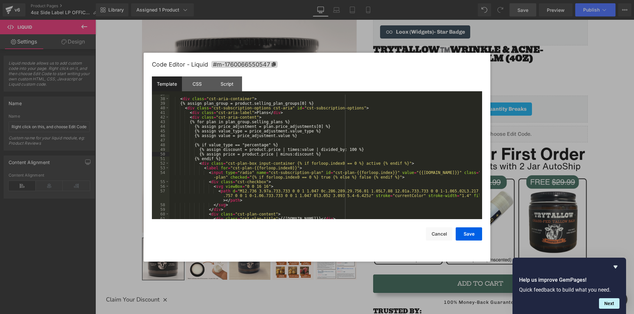
click at [382, 177] on div "< div class = "cst-aria-container" > {% assign plan_group = product.selling_pla…" at bounding box center [324, 159] width 310 height 134
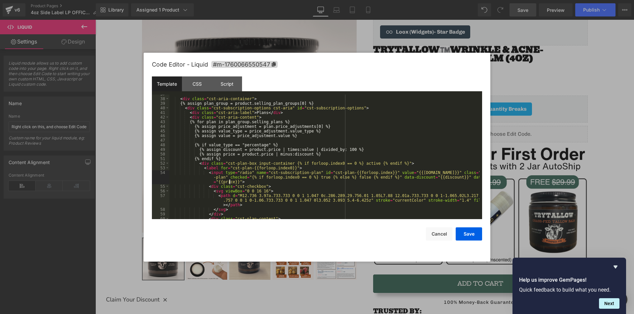
click at [438, 179] on div "< div class = "cst-aria-container" > {% assign plan_group = product.selling_pla…" at bounding box center [324, 159] width 310 height 134
click at [211, 181] on div "< div class = "cst-aria-container" > {% assign plan_group = product.selling_pla…" at bounding box center [324, 159] width 310 height 134
click at [318, 182] on div "< div class = "cst-aria-container" > {% assign plan_group = product.selling_pla…" at bounding box center [324, 159] width 310 height 134
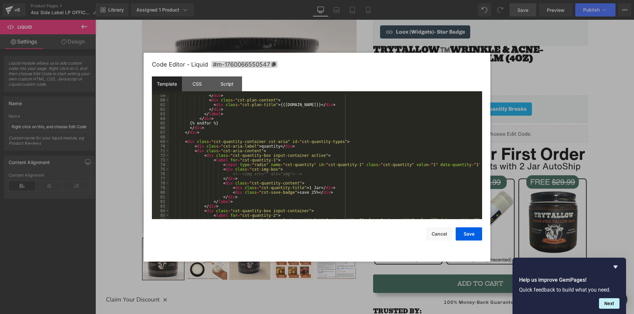
scroll to position [317, 0]
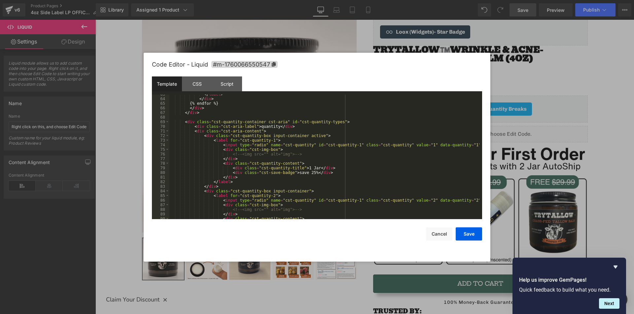
click at [305, 174] on div "</ label > </ div > {% endfor %} </ div > </ div > < div class = "cst-quantity-…" at bounding box center [324, 159] width 310 height 134
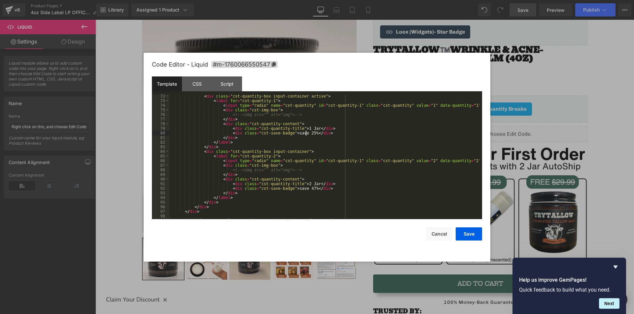
scroll to position [356, 0]
click at [304, 190] on div "< div class = "cst-quantity-box input-container active" > < label for = "cst-qu…" at bounding box center [324, 161] width 310 height 134
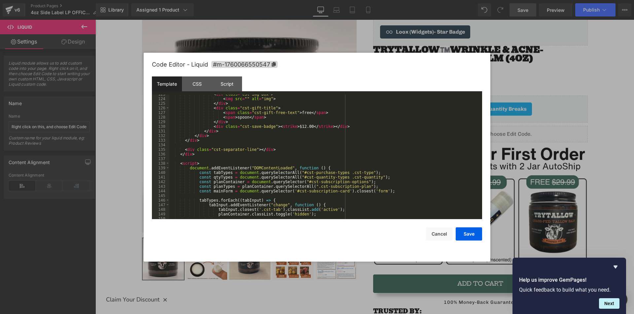
scroll to position [634, 0]
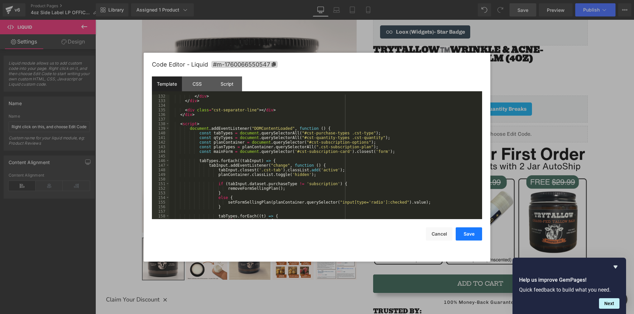
click at [464, 236] on button "Save" at bounding box center [468, 234] width 26 height 13
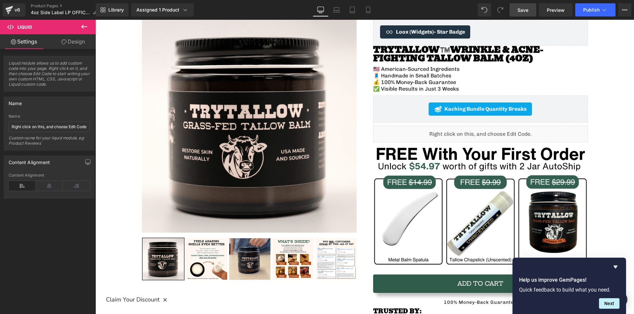
click at [527, 11] on span "Save" at bounding box center [522, 10] width 11 height 7
click at [552, 13] on span "Preview" at bounding box center [555, 10] width 18 height 7
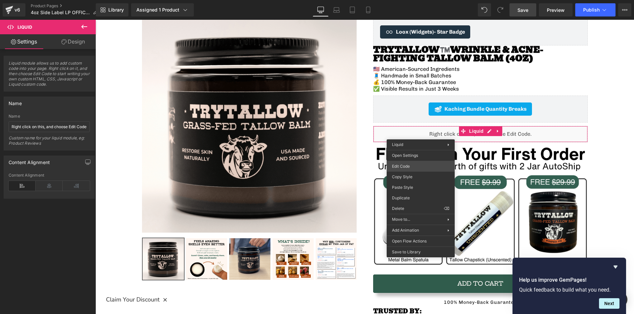
click at [405, 0] on div "Liquid You are previewing how the will restyle your page. You can not edit Elem…" at bounding box center [317, 0] width 634 height 0
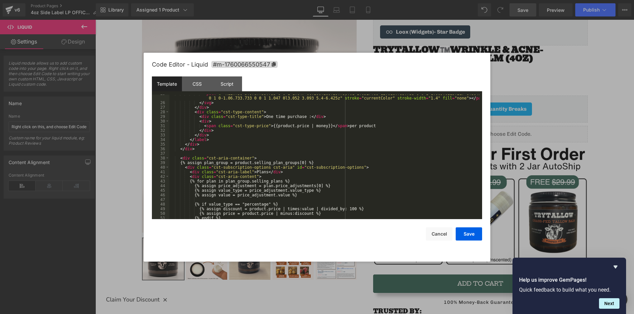
scroll to position [139, 0]
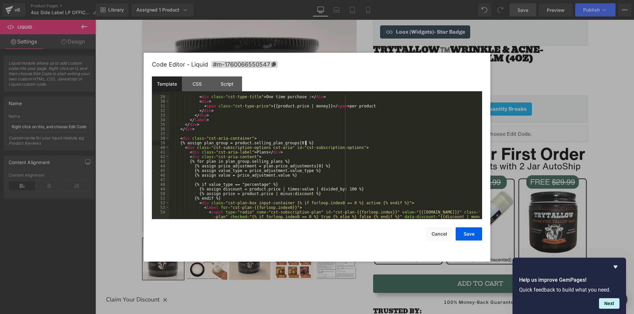
click at [310, 142] on div "< div class = "cst-type-title" > One time purchase : </ div > < div > < span cl…" at bounding box center [324, 166] width 310 height 143
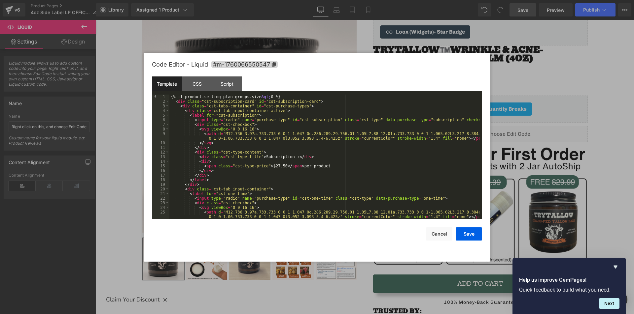
scroll to position [0, 0]
click at [293, 95] on div "{% if product.selling_plan_groups.size &gt; 0 %} < div class = "cst-subscriptio…" at bounding box center [324, 162] width 310 height 134
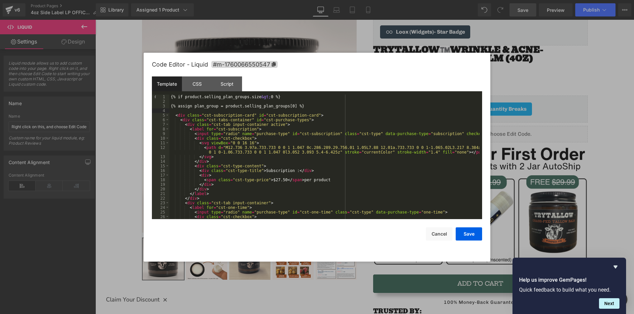
click at [277, 181] on div "{% if product.selling_plan_groups.size &gt; 0 %} {% assign plan_group = product…" at bounding box center [324, 162] width 310 height 134
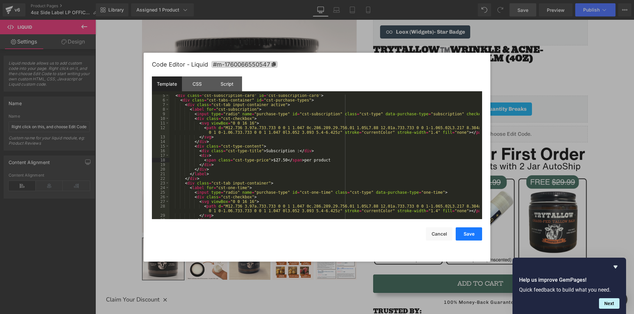
click at [464, 235] on button "Save" at bounding box center [468, 234] width 26 height 13
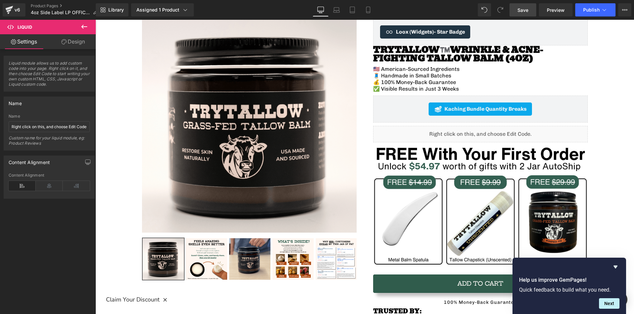
click at [529, 11] on link "Save" at bounding box center [522, 9] width 27 height 13
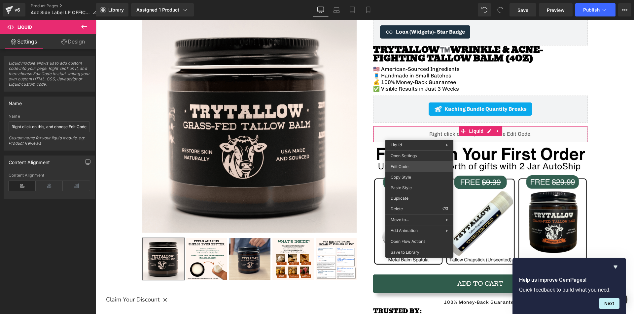
click at [413, 0] on div "Liquid You are previewing how the will restyle your page. You can not edit Elem…" at bounding box center [317, 0] width 634 height 0
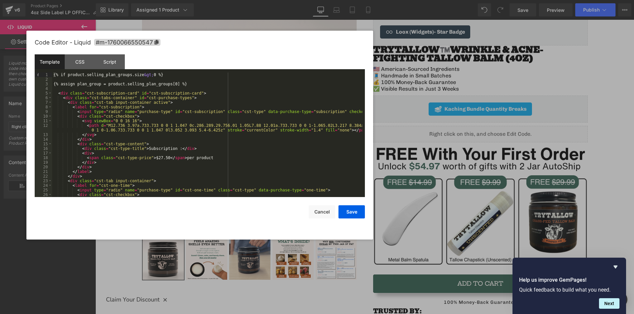
drag, startPoint x: 451, startPoint y: 73, endPoint x: 335, endPoint y: 51, distance: 118.8
click at [335, 51] on div "Code Editor - Liquid #m-1760066550547" at bounding box center [200, 43] width 330 height 24
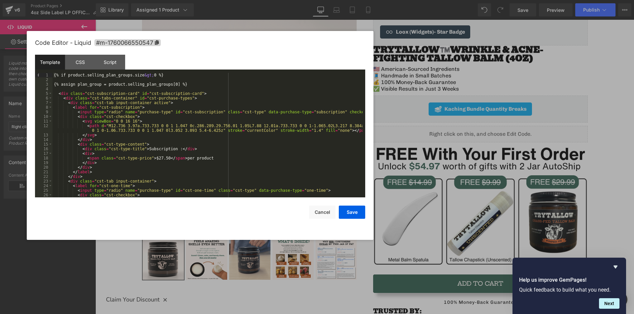
click at [222, 97] on div "{% if product.selling_plan_groups.size &gt; 0 %} {% assign plan_group = product…" at bounding box center [207, 140] width 310 height 134
click at [217, 155] on div "{% if product.selling_plan_groups.size &gt; 0 %} {% assign plan_group = product…" at bounding box center [207, 140] width 310 height 134
click at [214, 148] on div "{% if product.selling_plan_groups.size &gt; 0 %} {% assign plan_group = product…" at bounding box center [207, 140] width 310 height 134
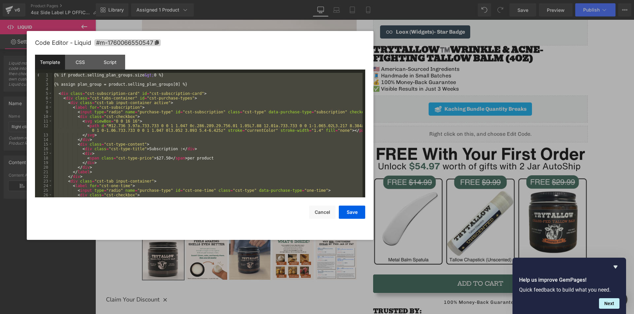
click at [269, 146] on div "{% if product.selling_plan_groups.size &gt; 0 %} {% assign plan_group = product…" at bounding box center [207, 135] width 310 height 125
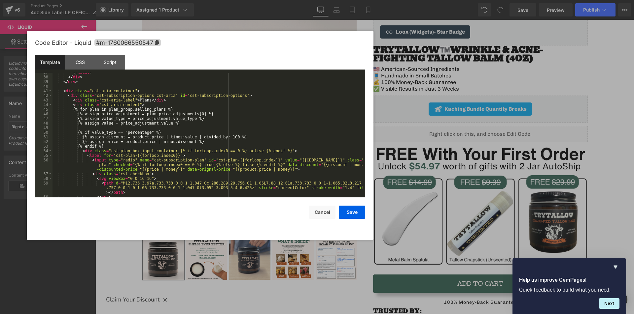
scroll to position [238, 0]
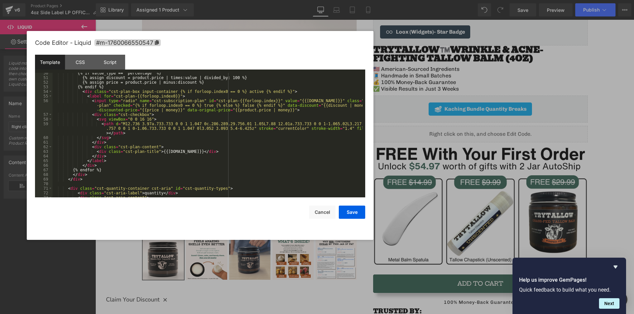
click at [199, 102] on div "{% if value_type == "percentage" %} {% assign discount = product.price | times:…" at bounding box center [207, 138] width 310 height 134
click at [204, 106] on div "{% if value_type == "percentage" %} {% assign discount = product.price | times:…" at bounding box center [207, 138] width 310 height 134
click at [295, 110] on div "{% if value_type == "percentage" %} {% assign discount = product.price | times:…" at bounding box center [207, 138] width 310 height 134
click at [346, 212] on button "Save" at bounding box center [352, 212] width 26 height 13
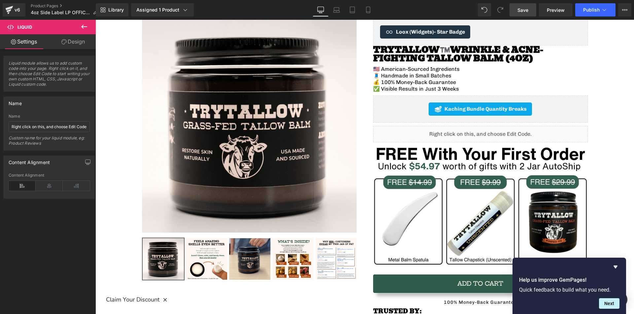
click at [528, 11] on span "Save" at bounding box center [522, 10] width 11 height 7
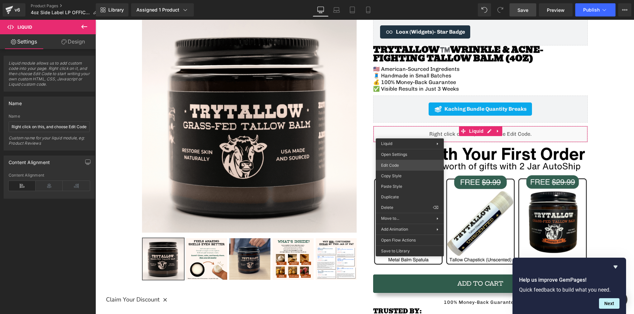
click at [407, 0] on div "Liquid You are previewing how the will restyle your page. You can not edit Elem…" at bounding box center [317, 0] width 634 height 0
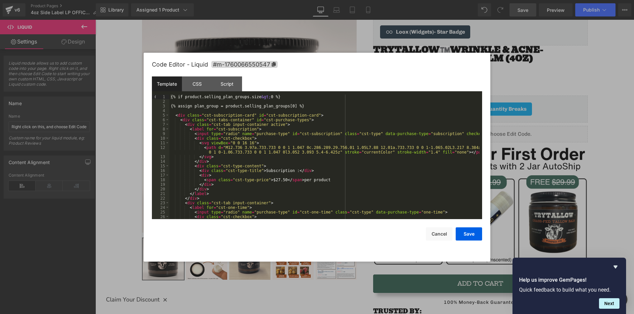
click at [265, 99] on div "{% if product.selling_plan_groups.size &gt; 0 %} {% assign plan_group = product…" at bounding box center [324, 162] width 310 height 134
click at [331, 110] on div "{% if product.selling_plan_groups.size > 0 %} {% assign plan_group = product.se…" at bounding box center [324, 162] width 310 height 134
click at [469, 235] on button "Save" at bounding box center [468, 234] width 26 height 13
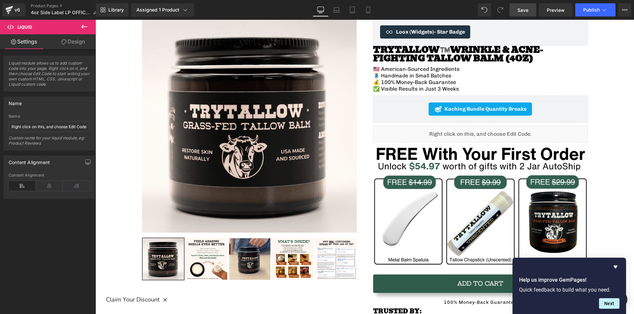
click at [526, 16] on link "Save" at bounding box center [522, 9] width 27 height 13
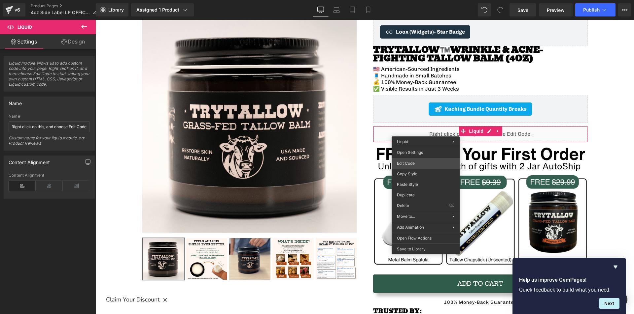
click at [416, 0] on div "Liquid You are previewing how the will restyle your page. You can not edit Elem…" at bounding box center [317, 0] width 634 height 0
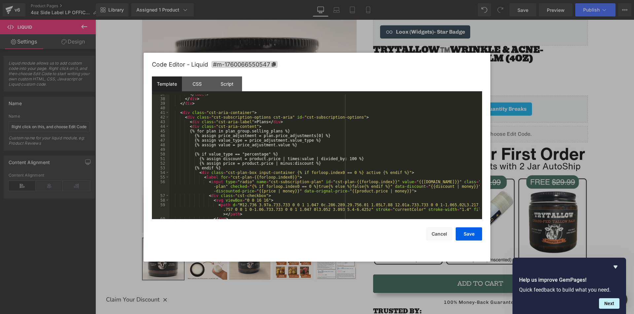
scroll to position [198, 0]
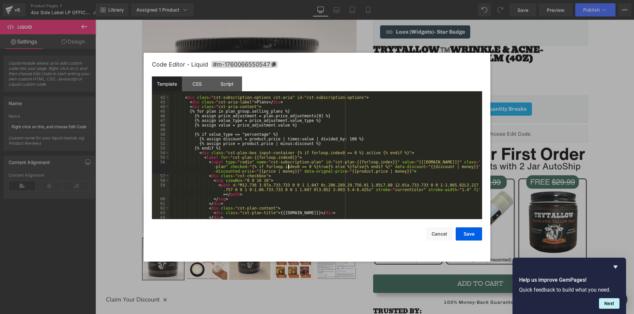
click at [289, 168] on div "< div class = "cst-aria-container" > < div class = "cst-subscription-options cs…" at bounding box center [324, 158] width 310 height 134
click at [372, 162] on div "< div class = "cst-aria-container" > < div class = "cst-subscription-options cs…" at bounding box center [324, 158] width 310 height 134
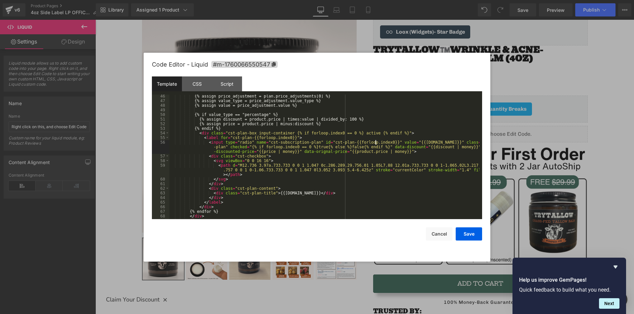
scroll to position [218, 0]
click at [467, 235] on button "Save" at bounding box center [468, 234] width 26 height 13
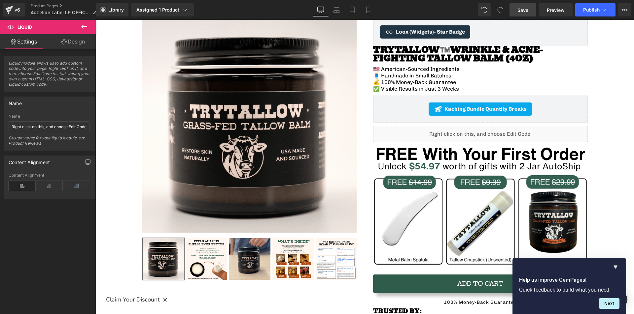
click at [528, 11] on span "Save" at bounding box center [522, 10] width 11 height 7
